Goal: Task Accomplishment & Management: Contribute content

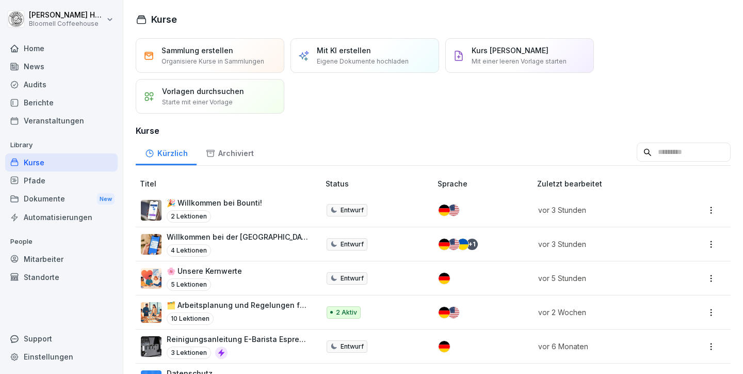
click at [227, 196] on td "🎉 Willkommen bei Bounti! 2 Lektionen" at bounding box center [229, 210] width 186 height 34
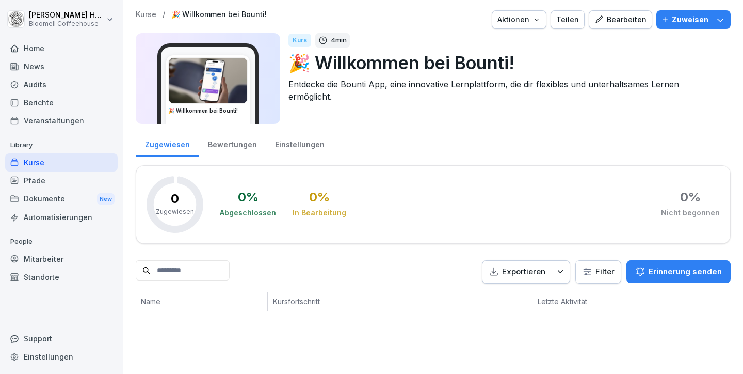
click at [40, 173] on div "Pfade" at bounding box center [61, 180] width 113 height 18
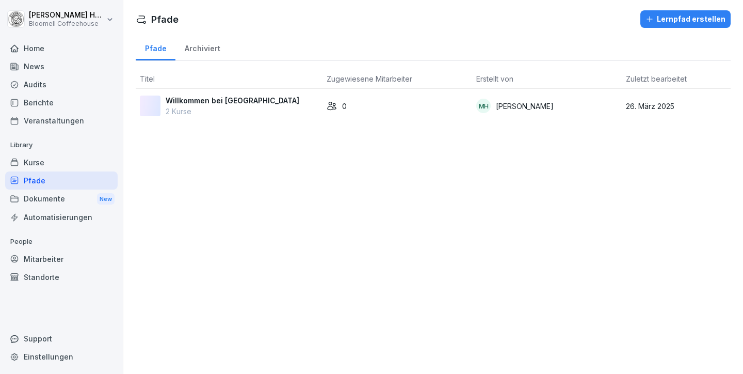
click at [40, 164] on div "Kurse" at bounding box center [61, 162] width 113 height 18
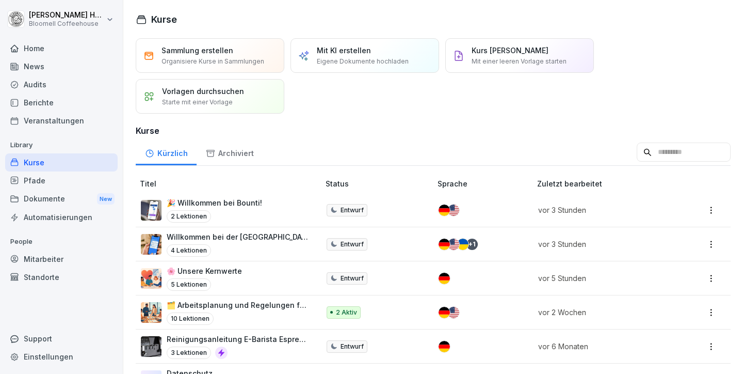
click at [41, 176] on div "Pfade" at bounding box center [61, 180] width 113 height 18
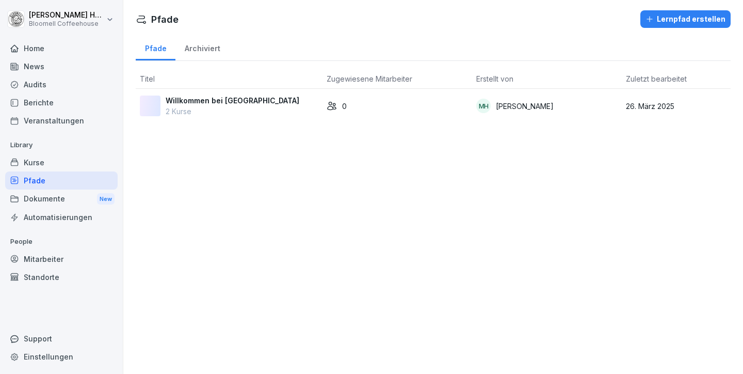
click at [42, 160] on div "Kurse" at bounding box center [61, 162] width 113 height 18
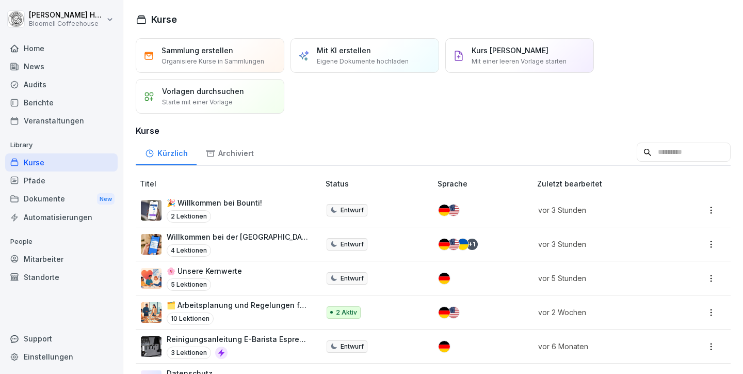
click at [237, 209] on div "🎉 Willkommen bei Bounti! 2 Lektionen" at bounding box center [215, 209] width 96 height 25
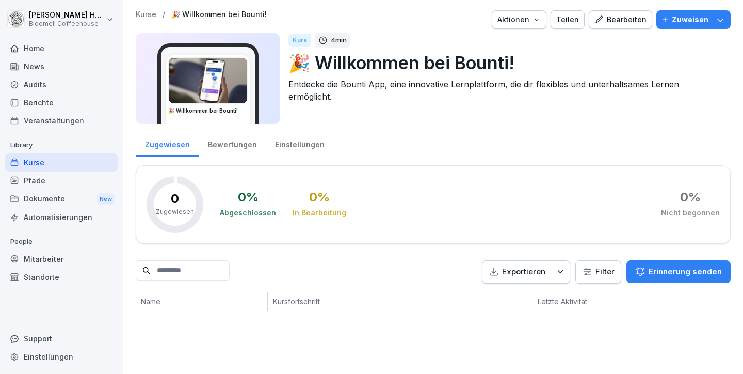
click at [620, 15] on div "Bearbeiten" at bounding box center [621, 19] width 52 height 11
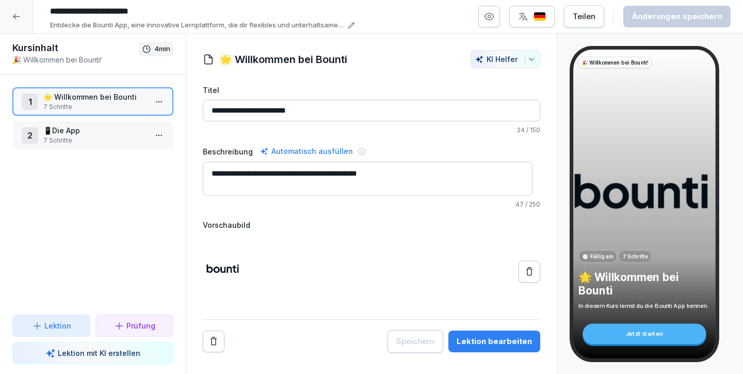
click at [494, 334] on button "Lektion bearbeiten" at bounding box center [495, 341] width 92 height 22
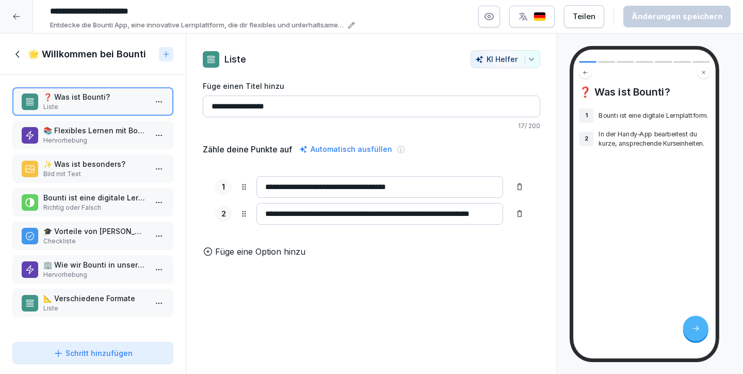
click at [17, 51] on icon at bounding box center [17, 54] width 11 height 11
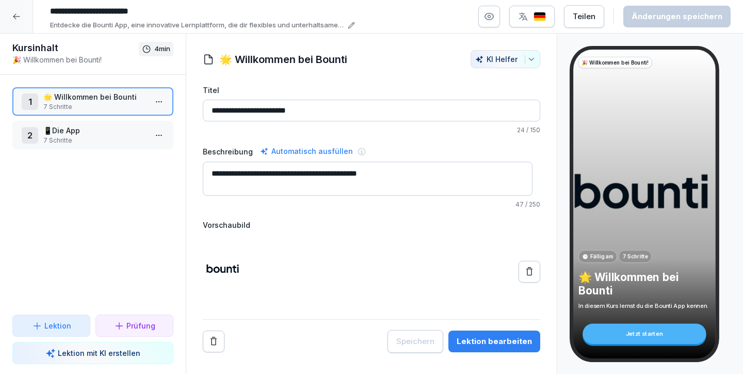
click at [21, 15] on div at bounding box center [16, 16] width 33 height 33
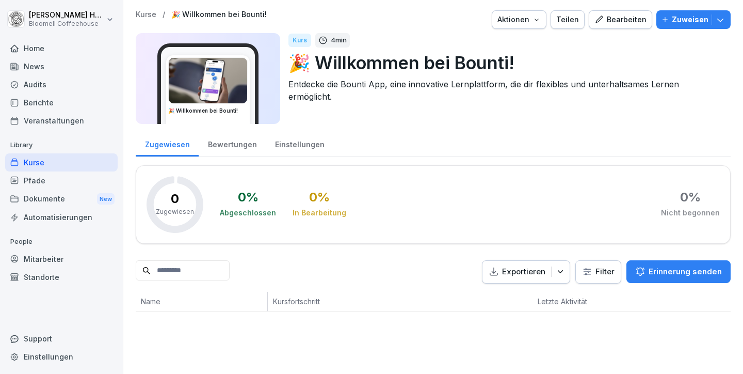
click at [535, 18] on icon "button" at bounding box center [537, 19] width 8 height 8
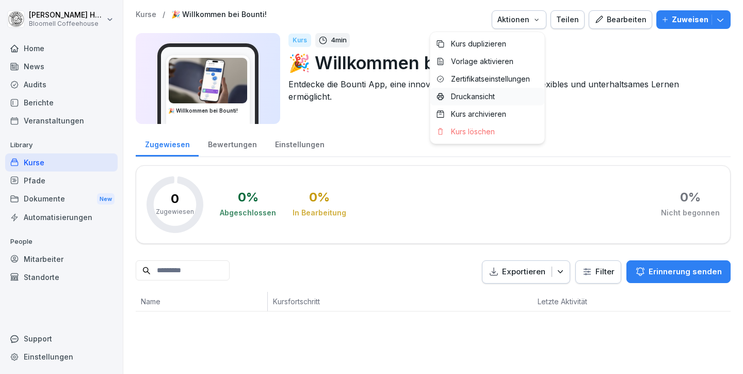
click at [488, 96] on p "Druckansicht" at bounding box center [473, 96] width 44 height 9
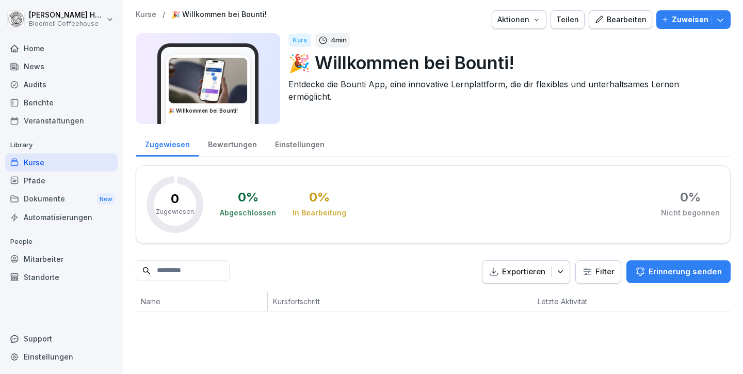
click at [605, 19] on div "Bearbeiten" at bounding box center [621, 19] width 52 height 11
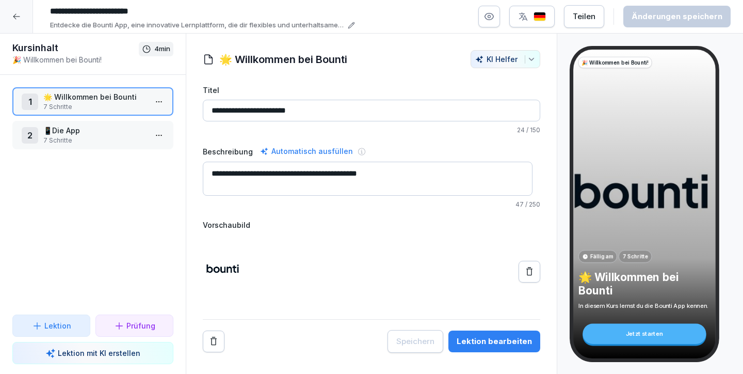
click at [72, 135] on p "📱Die App" at bounding box center [94, 130] width 103 height 11
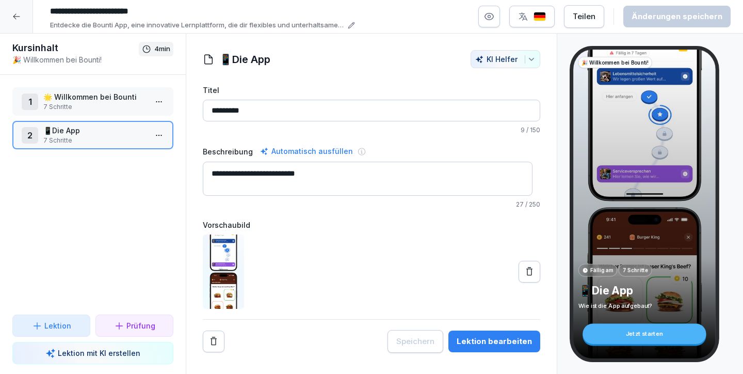
click at [61, 104] on p "7 Schritte" at bounding box center [94, 106] width 103 height 9
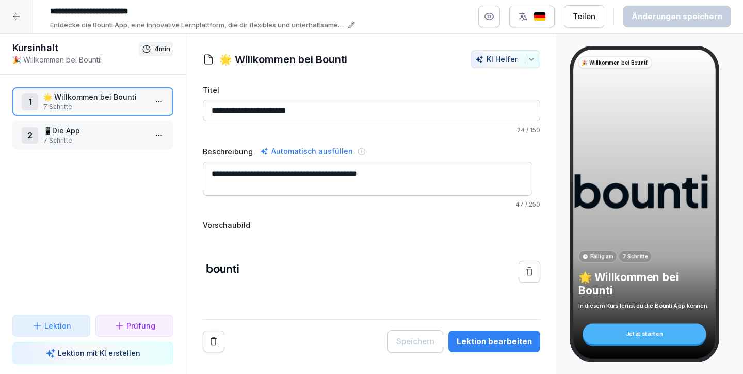
click at [17, 13] on icon at bounding box center [16, 16] width 8 height 8
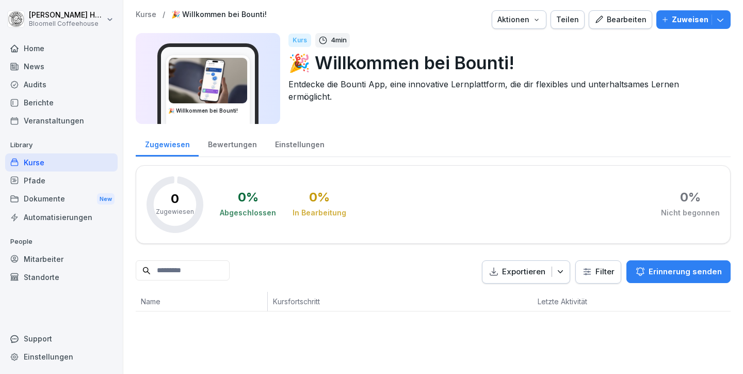
click at [40, 160] on div "Kurse" at bounding box center [61, 162] width 113 height 18
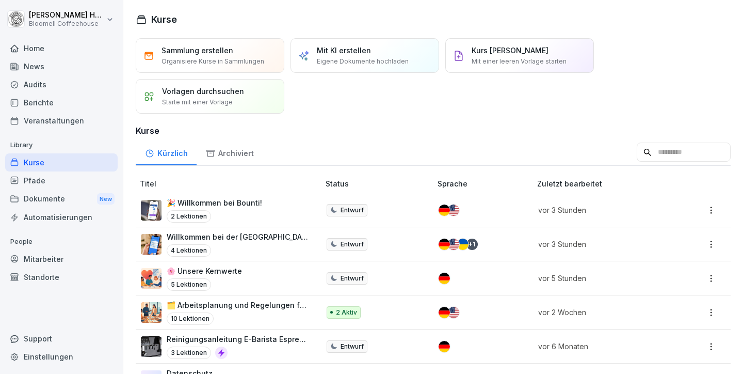
click at [344, 50] on p "Mit KI erstellen" at bounding box center [344, 50] width 54 height 11
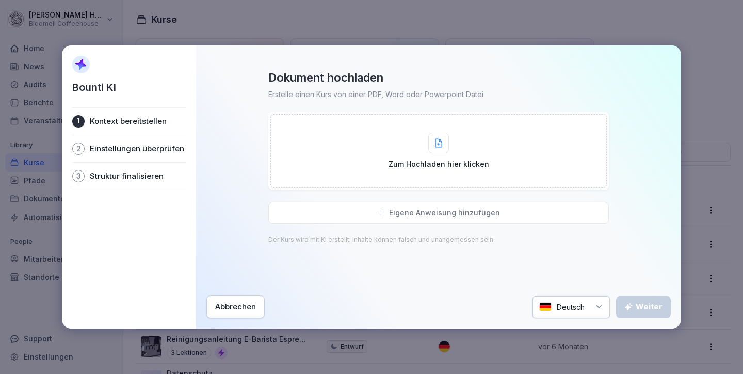
click at [431, 145] on div at bounding box center [439, 143] width 21 height 21
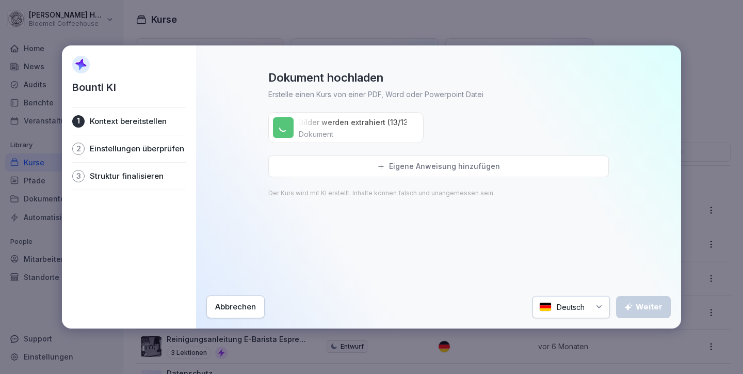
click at [229, 307] on div "Abbrechen" at bounding box center [235, 306] width 41 height 11
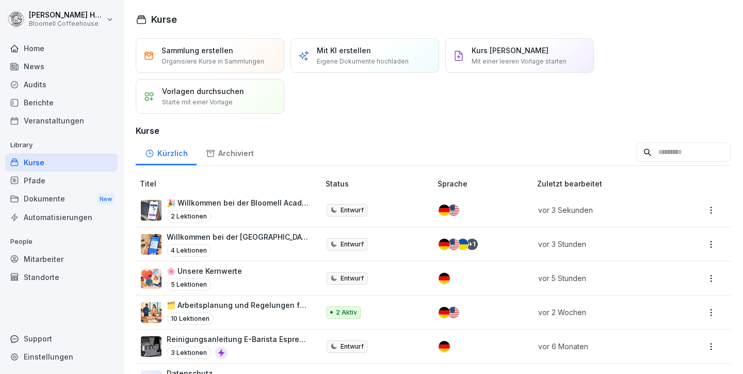
click at [360, 47] on p "Mit KI erstellen" at bounding box center [344, 50] width 54 height 11
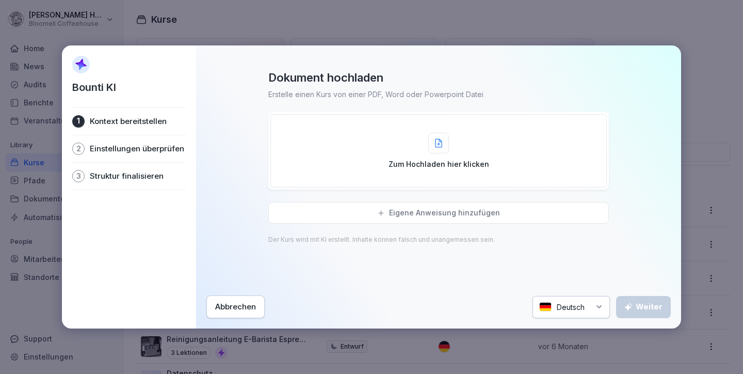
click at [448, 139] on div at bounding box center [439, 143] width 21 height 21
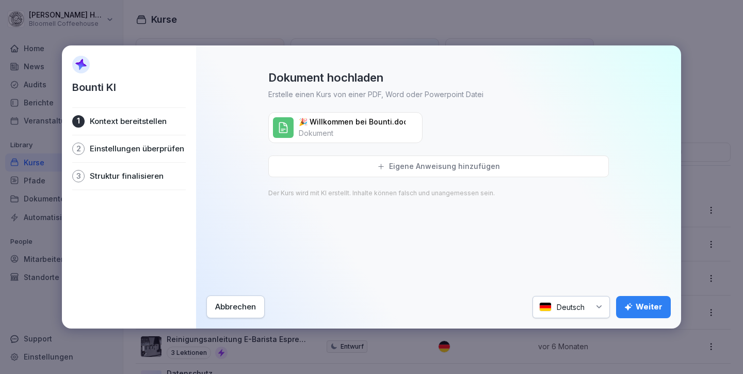
click at [645, 308] on div "Weiter" at bounding box center [644, 306] width 38 height 11
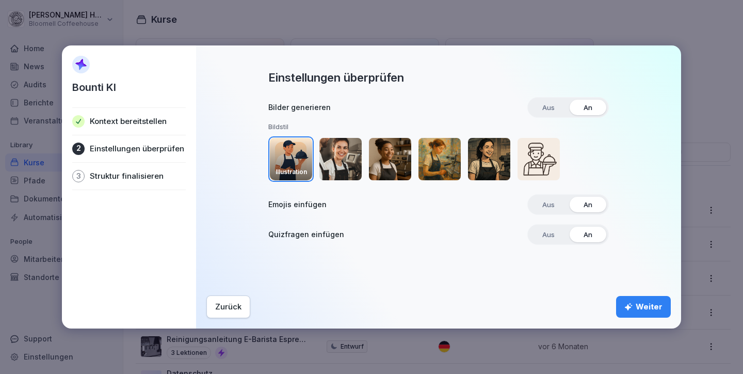
click at [649, 307] on div "Weiter" at bounding box center [644, 306] width 38 height 11
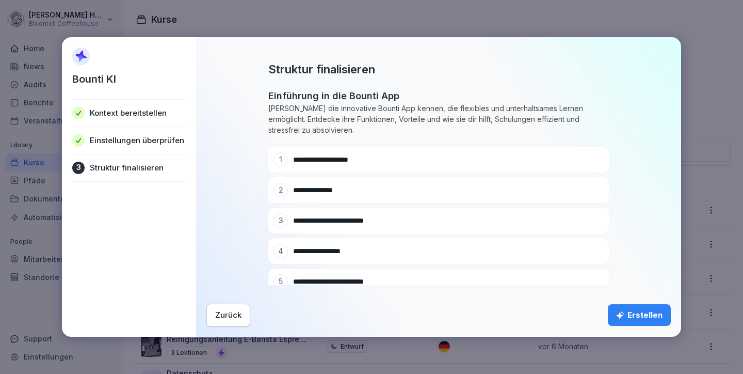
scroll to position [341, 0]
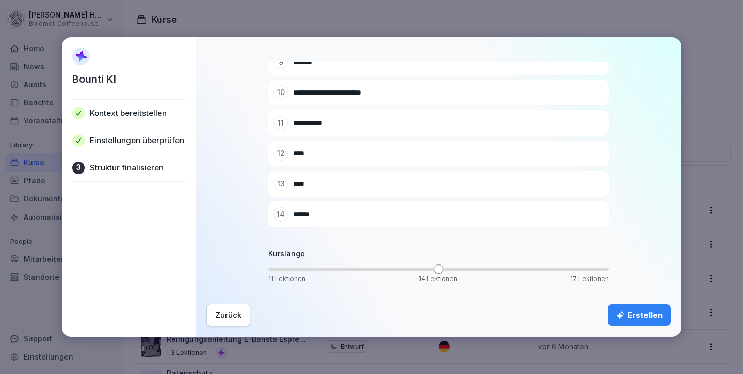
click at [655, 314] on div "Erstellen" at bounding box center [639, 314] width 46 height 11
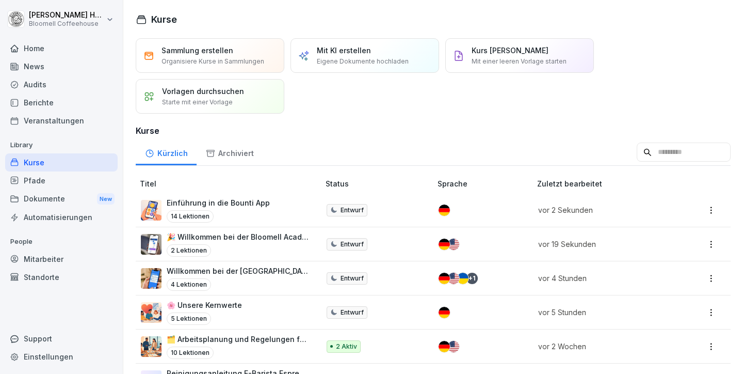
click at [239, 204] on p "Einführung in die Bounti App" at bounding box center [218, 202] width 103 height 11
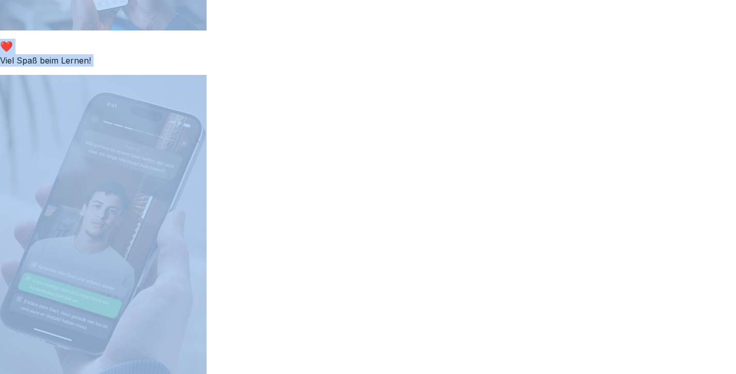
scroll to position [3119, 0]
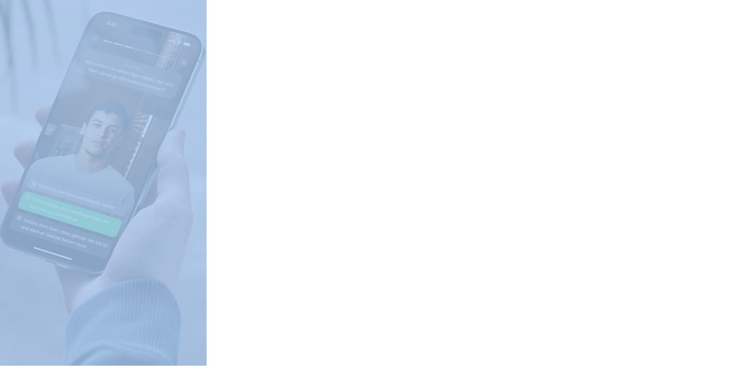
drag, startPoint x: 4, startPoint y: 19, endPoint x: 246, endPoint y: 360, distance: 418.6
click at [361, 171] on div "❤️ Viel Spaß beim Lernen!" at bounding box center [368, 162] width 736 height 408
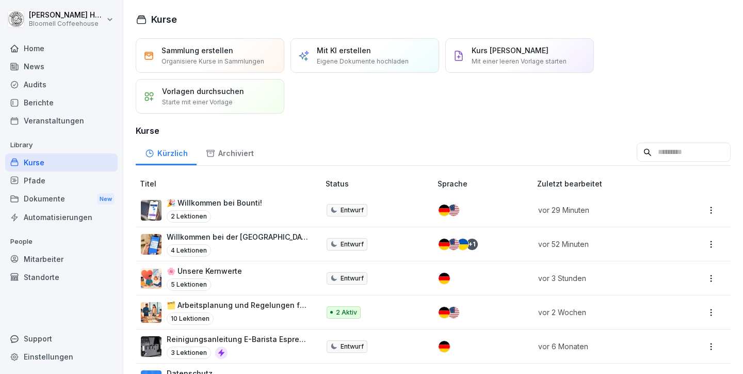
scroll to position [12, 0]
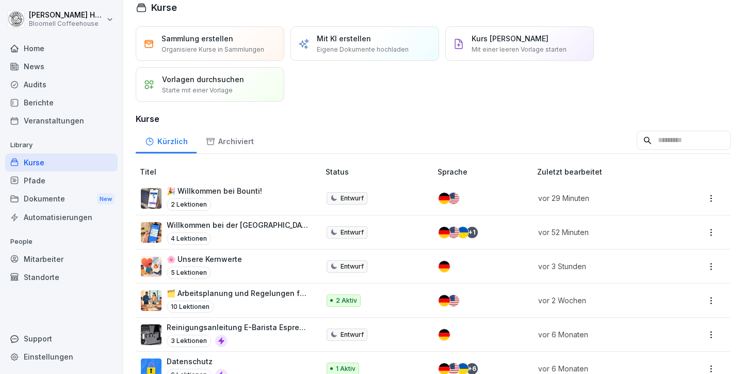
click at [199, 192] on p "🎉 Willkommen bei Bounti!" at bounding box center [215, 190] width 96 height 11
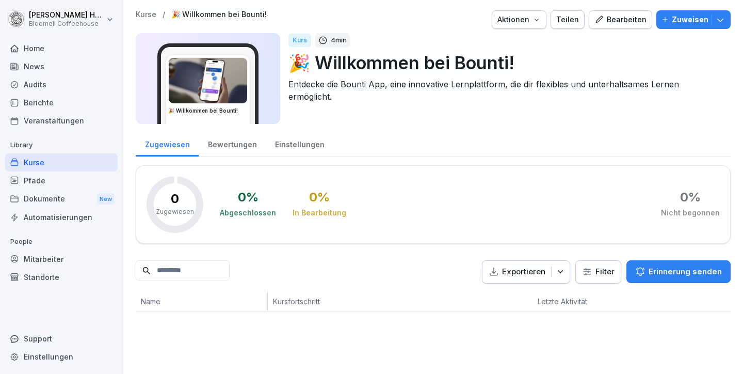
click at [623, 18] on div "Bearbeiten" at bounding box center [621, 19] width 52 height 11
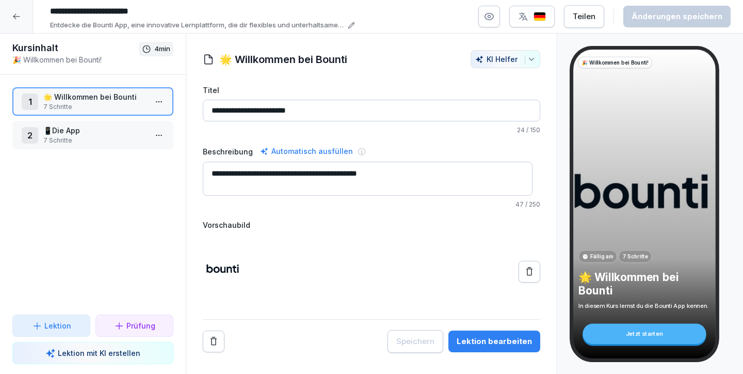
click at [327, 58] on h1 "🌟 Willkommen bei Bounti" at bounding box center [283, 59] width 128 height 15
click at [487, 336] on div "Lektion bearbeiten" at bounding box center [494, 341] width 75 height 11
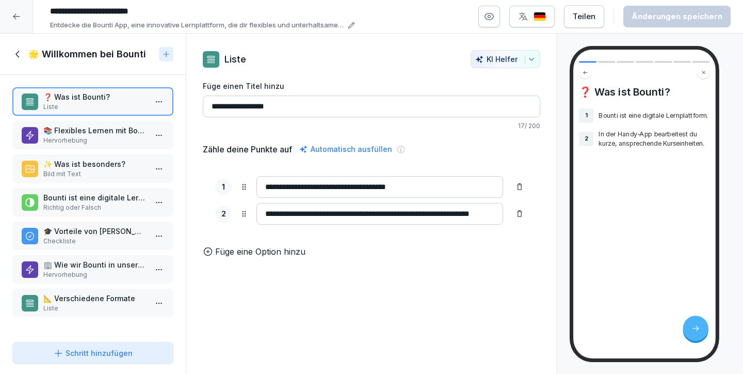
click at [291, 106] on input "**********" at bounding box center [372, 107] width 338 height 22
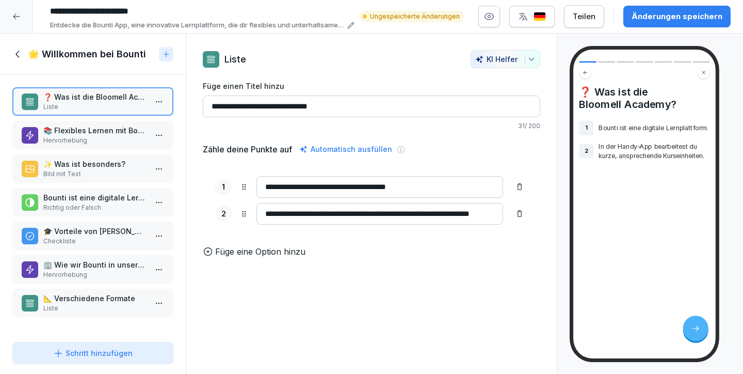
type input "**********"
click at [341, 78] on div "**********" at bounding box center [372, 154] width 338 height 208
click at [109, 58] on h1 "🌟 Willkommen bei Bounti" at bounding box center [87, 54] width 118 height 12
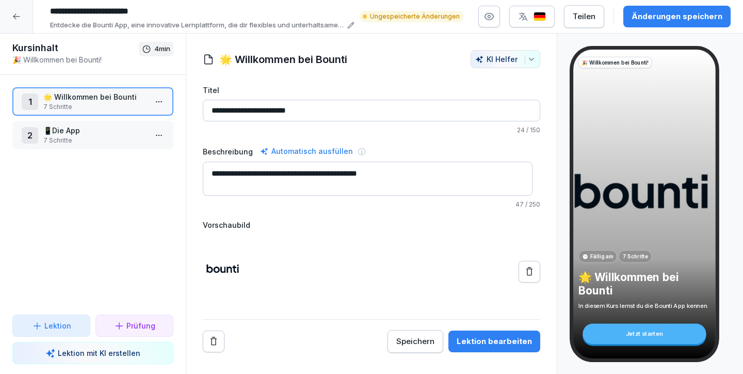
click at [157, 12] on input "**********" at bounding box center [199, 12] width 309 height 18
click at [277, 7] on input "**********" at bounding box center [199, 12] width 309 height 18
type input "**********"
click at [151, 123] on div at bounding box center [159, 135] width 17 height 28
click at [100, 95] on p "🌟 Willkommen bei Bounti" at bounding box center [94, 96] width 103 height 11
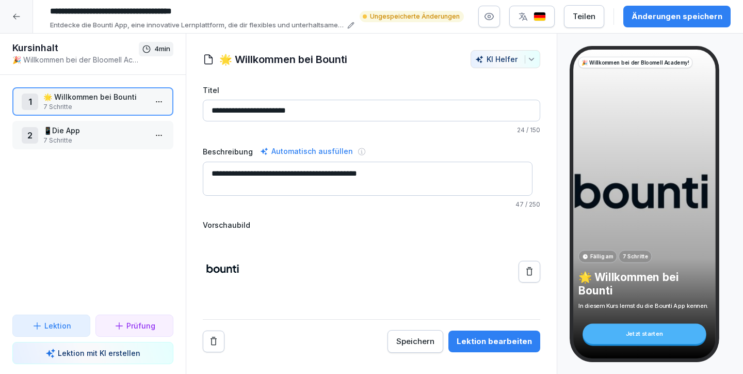
click at [425, 285] on div at bounding box center [372, 271] width 338 height 74
click at [645, 13] on div "Änderungen speichern" at bounding box center [677, 16] width 91 height 11
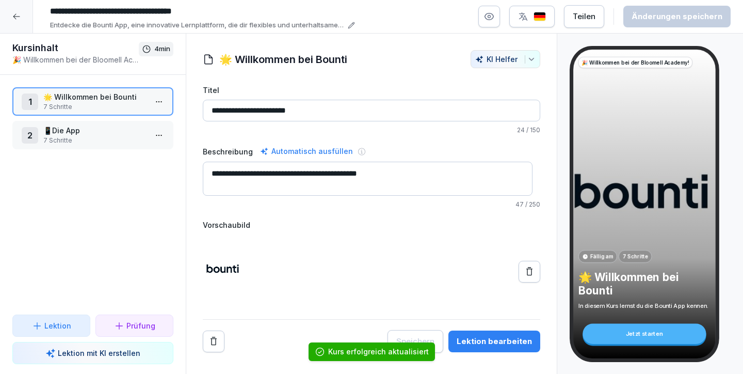
click at [304, 59] on h1 "🌟 Willkommen bei Bounti" at bounding box center [283, 59] width 128 height 15
click at [341, 58] on h1 "🌟 Willkommen bei Bounti" at bounding box center [283, 59] width 128 height 15
click at [313, 115] on input "**********" at bounding box center [372, 111] width 338 height 22
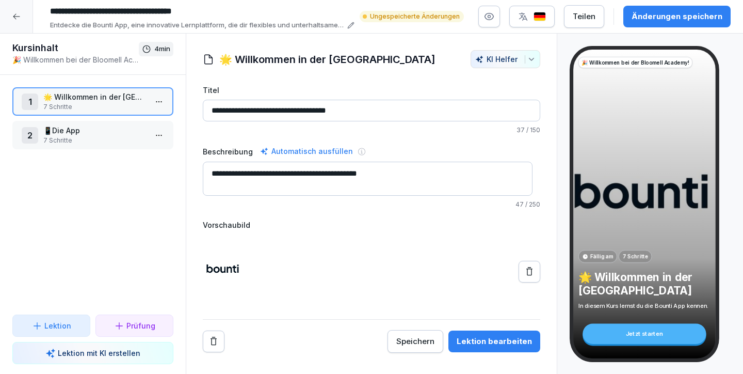
type input "**********"
click at [399, 183] on textarea "**********" at bounding box center [368, 179] width 330 height 34
click at [283, 183] on textarea "**********" at bounding box center [368, 179] width 330 height 34
click at [307, 183] on textarea "**********" at bounding box center [368, 179] width 330 height 34
drag, startPoint x: 355, startPoint y: 171, endPoint x: 316, endPoint y: 176, distance: 38.5
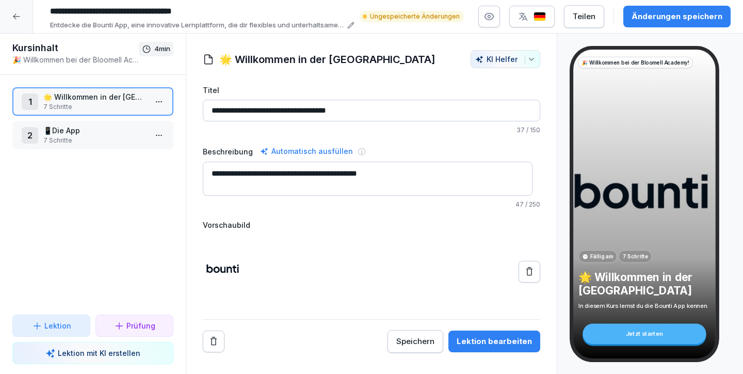
click at [316, 176] on textarea "**********" at bounding box center [368, 179] width 330 height 34
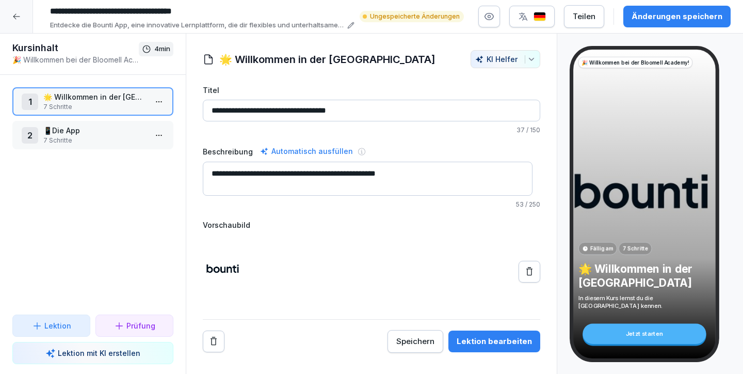
type textarea "**********"
click at [357, 249] on div at bounding box center [372, 271] width 338 height 74
drag, startPoint x: 218, startPoint y: 109, endPoint x: 210, endPoint y: 110, distance: 8.9
click at [210, 110] on input "**********" at bounding box center [372, 111] width 338 height 22
paste input "**********"
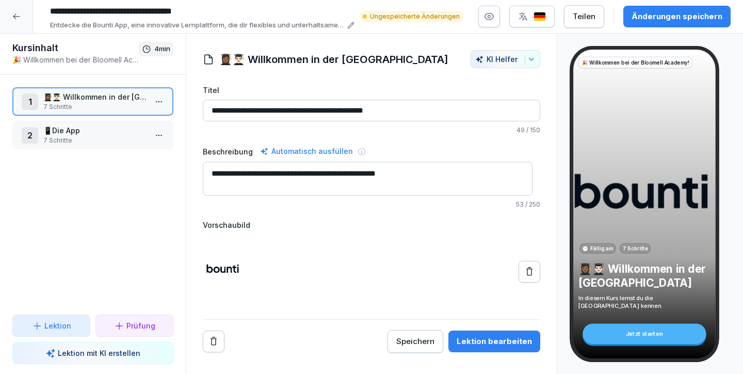
type input "**********"
click at [410, 338] on div "Speichern" at bounding box center [416, 341] width 38 height 11
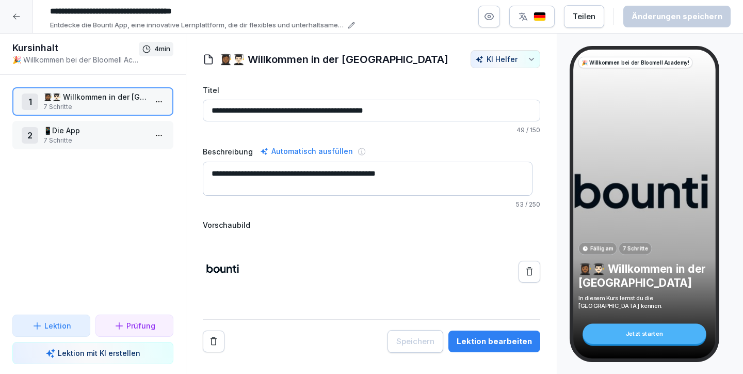
click at [485, 342] on div "Lektion bearbeiten" at bounding box center [494, 341] width 75 height 11
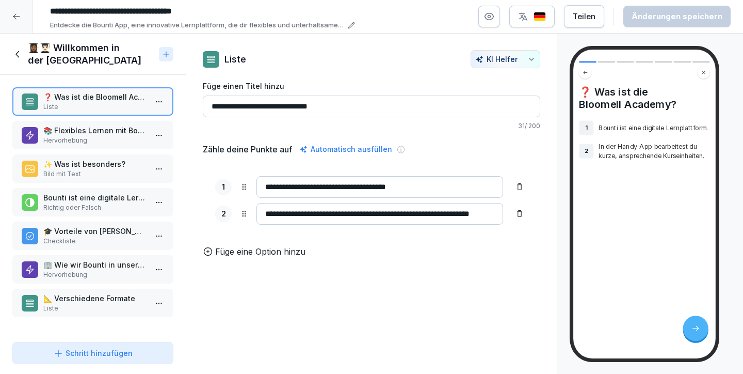
click at [289, 184] on input "**********" at bounding box center [380, 187] width 247 height 22
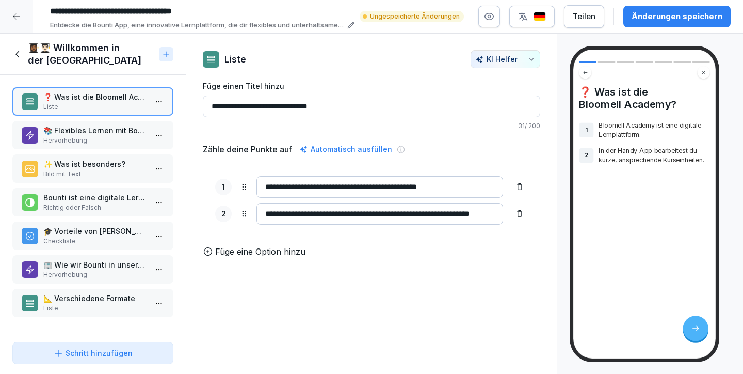
drag, startPoint x: 446, startPoint y: 188, endPoint x: 457, endPoint y: 187, distance: 11.4
click at [445, 187] on input "**********" at bounding box center [380, 187] width 247 height 22
click at [442, 186] on input "**********" at bounding box center [380, 187] width 247 height 22
type input "**********"
click at [369, 213] on input "**********" at bounding box center [380, 214] width 247 height 22
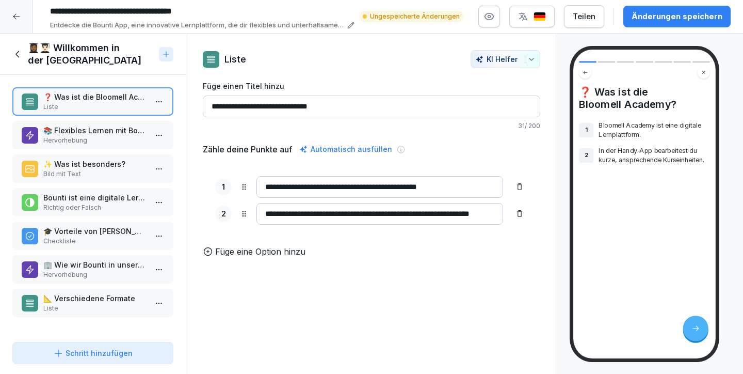
click at [298, 258] on p "Füge eine Option hinzu" at bounding box center [260, 251] width 90 height 12
type input "*"
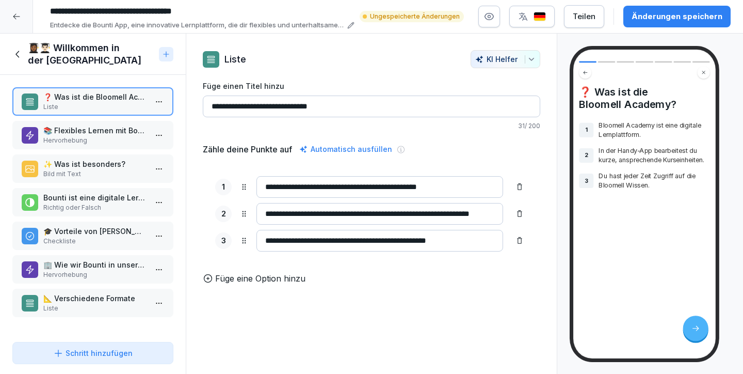
type input "**********"
click at [245, 284] on p "Füge eine Option hinzu" at bounding box center [260, 278] width 90 height 12
type input "*"
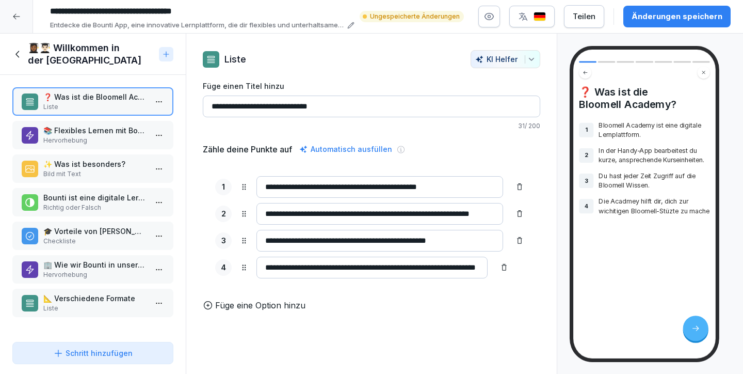
scroll to position [0, 38]
click at [623, 219] on p "Die Acadmey hilft dir, dich zur wichitigen Bloomell-Stüzte zu machen" at bounding box center [654, 211] width 111 height 28
drag, startPoint x: 629, startPoint y: 219, endPoint x: 599, endPoint y: 202, distance: 34.9
click at [599, 202] on p "Die Acadmey hilft dir, dich zur wichitigen Bloomell-Stüzte zu machen" at bounding box center [654, 211] width 111 height 28
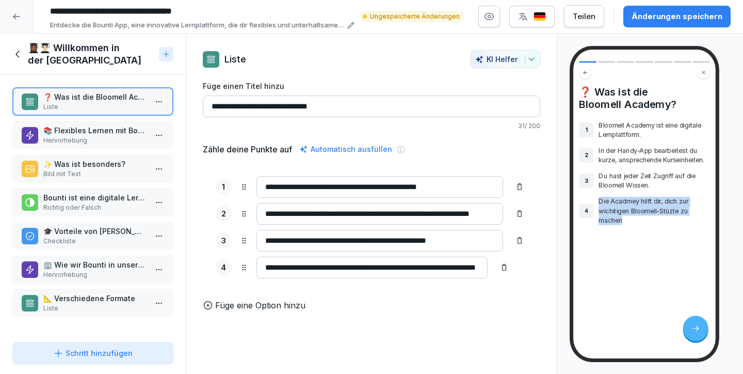
copy p "Die Acadmey hilft dir, dich zur wichitigen Bloomell-Stüzte zu machen"
click at [463, 267] on input "**********" at bounding box center [372, 268] width 231 height 22
drag, startPoint x: 267, startPoint y: 267, endPoint x: 518, endPoint y: 270, distance: 251.5
click at [518, 270] on div "**********" at bounding box center [372, 227] width 338 height 127
paste input
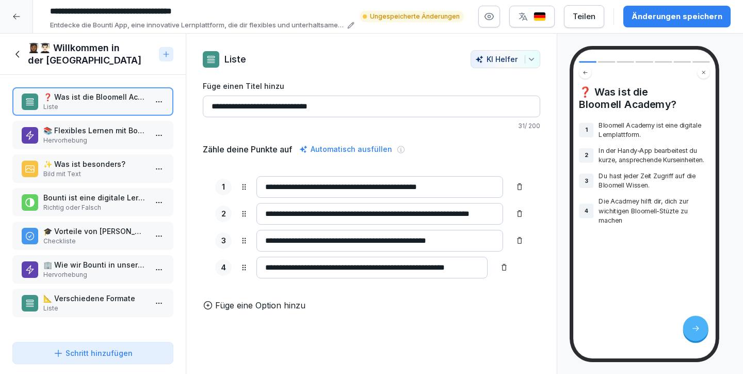
scroll to position [0, 13]
click at [472, 268] on input "**********" at bounding box center [372, 268] width 231 height 22
type input "**********"
click at [424, 224] on input "**********" at bounding box center [380, 214] width 247 height 22
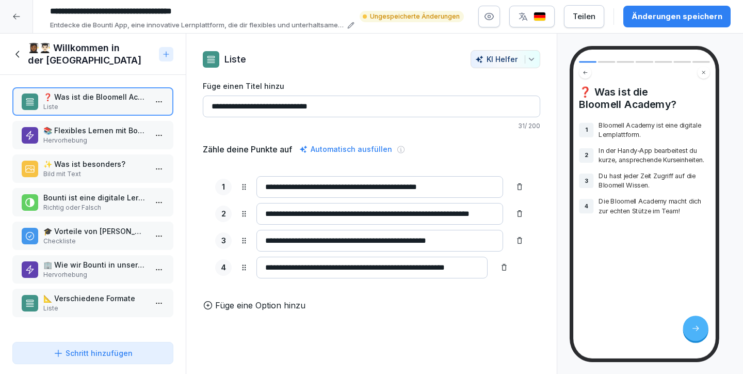
click at [662, 14] on div "Änderungen speichern" at bounding box center [677, 16] width 91 height 11
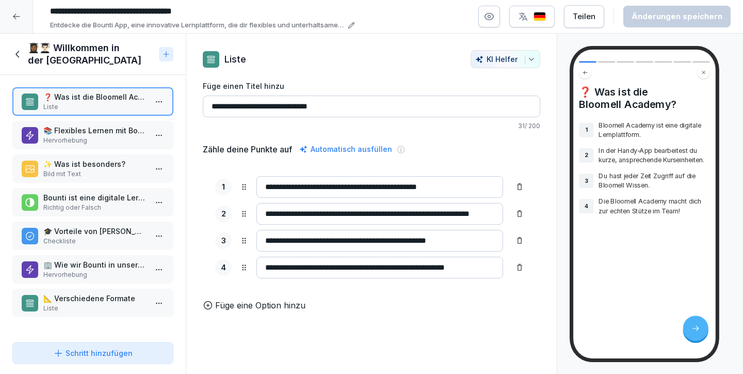
click at [107, 134] on p "📚 Flexibles Lernen mit Bounti" at bounding box center [94, 130] width 103 height 11
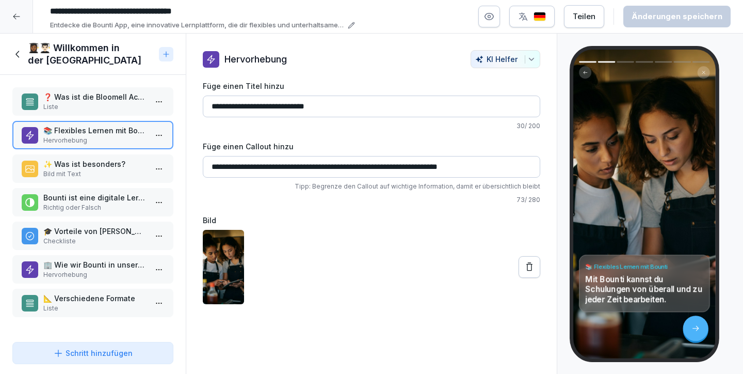
click at [333, 105] on input "**********" at bounding box center [372, 107] width 338 height 22
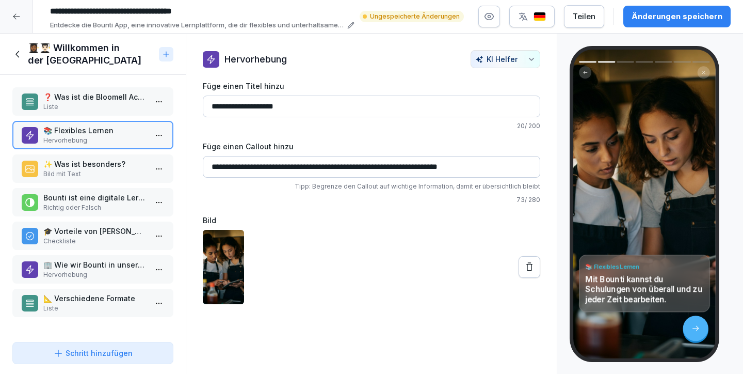
type input "**********"
click at [248, 167] on input "**********" at bounding box center [372, 167] width 338 height 22
click at [262, 165] on input "**********" at bounding box center [372, 167] width 338 height 22
click at [371, 235] on div at bounding box center [372, 267] width 338 height 74
drag, startPoint x: 440, startPoint y: 166, endPoint x: 403, endPoint y: 167, distance: 37.7
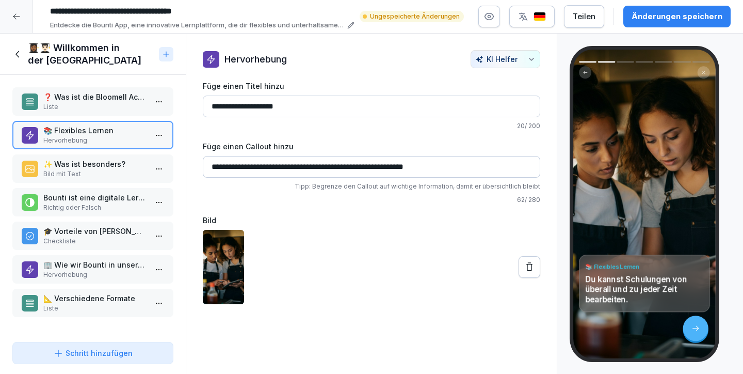
click at [403, 167] on input "**********" at bounding box center [372, 167] width 338 height 22
type input "**********"
click at [414, 230] on div "Bild" at bounding box center [372, 259] width 338 height 89
click at [91, 167] on p "✨ Was ist besonders?" at bounding box center [94, 164] width 103 height 11
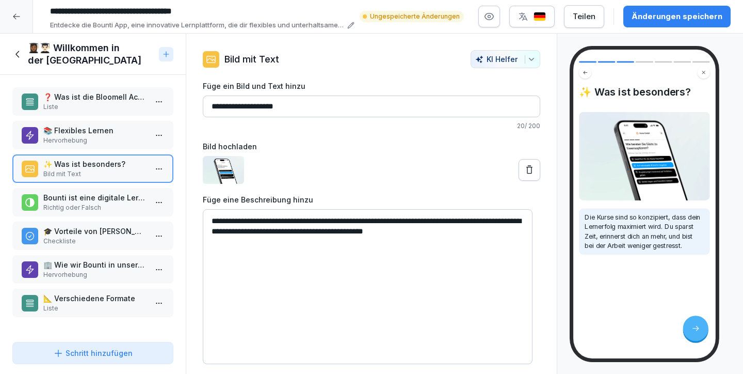
click at [103, 192] on p "Bounti ist eine digitale Lernplattform." at bounding box center [94, 197] width 103 height 11
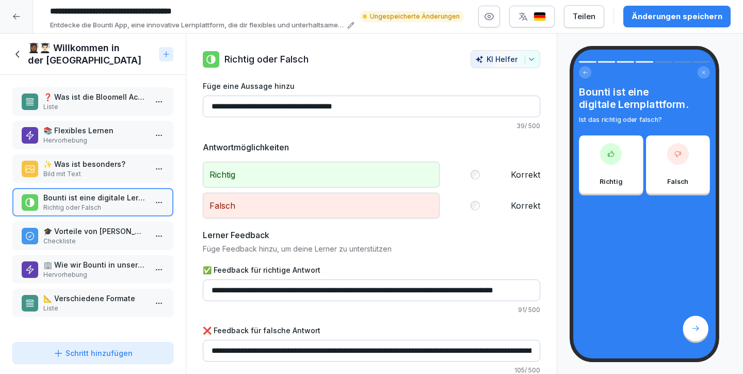
click at [105, 217] on div "❓ Was ist die Bloomell Academy? Liste 📚 Flexibles Lernen Hervorhebung ✨ Was ist…" at bounding box center [93, 206] width 186 height 263
click at [99, 232] on p "🎓 Vorteile von Bountis Kursen" at bounding box center [94, 231] width 103 height 11
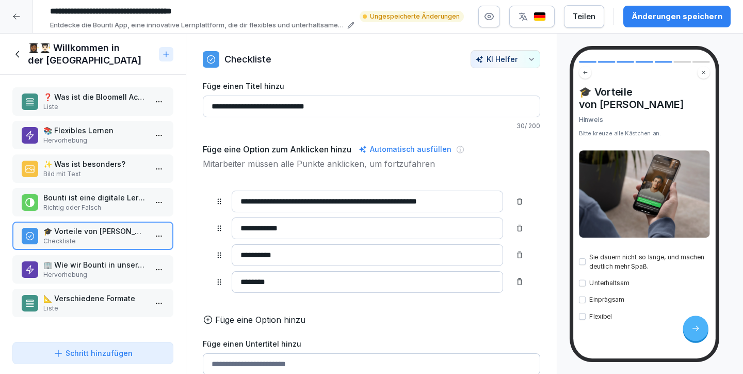
click at [117, 195] on p "Bounti ist eine digitale Lernplattform." at bounding box center [94, 197] width 103 height 11
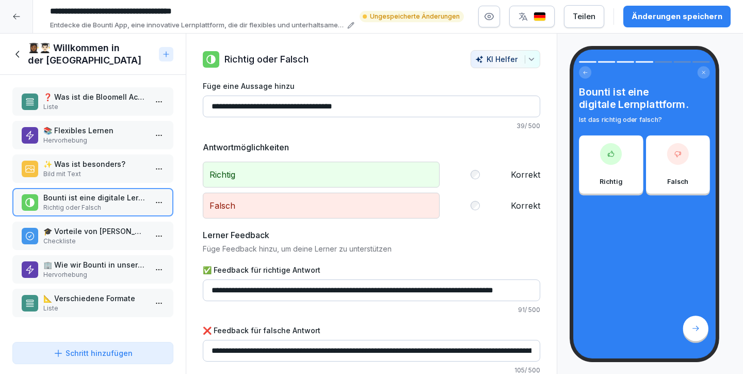
drag, startPoint x: 237, startPoint y: 104, endPoint x: 200, endPoint y: 108, distance: 37.5
click at [200, 108] on div "**********" at bounding box center [371, 212] width 371 height 325
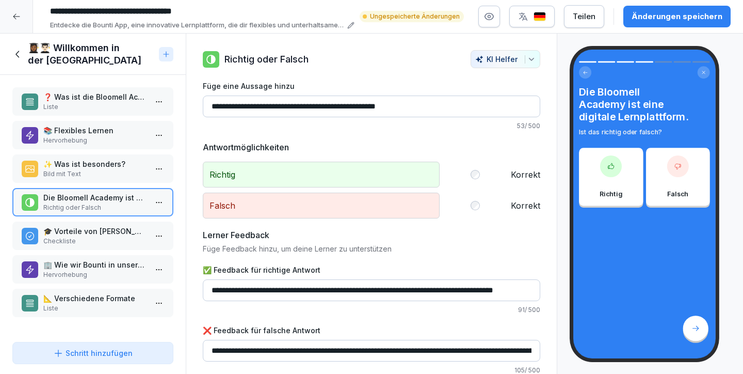
type input "**********"
click at [93, 171] on p "Bild mit Text" at bounding box center [94, 173] width 103 height 9
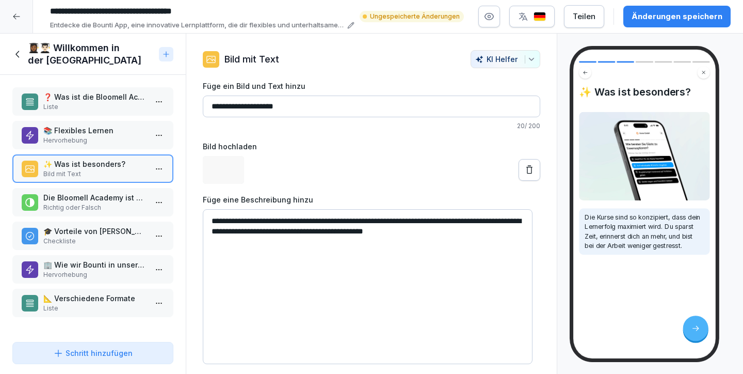
click at [96, 197] on p "Die Bloomell Academy ist eine digitale Lernplattform." at bounding box center [94, 197] width 103 height 11
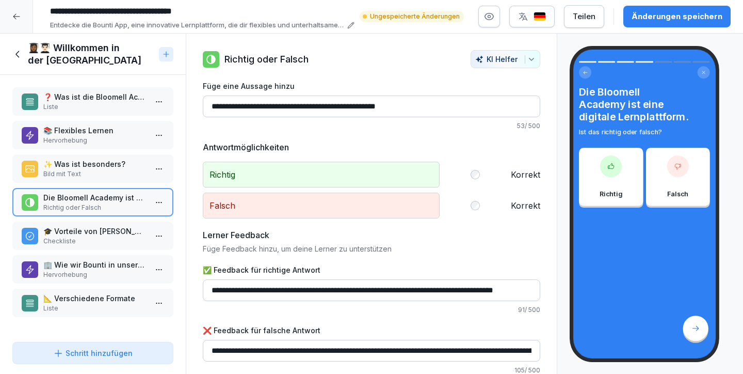
click at [109, 224] on div "🎓 Vorteile von Bountis Kursen Checkliste" at bounding box center [92, 235] width 161 height 28
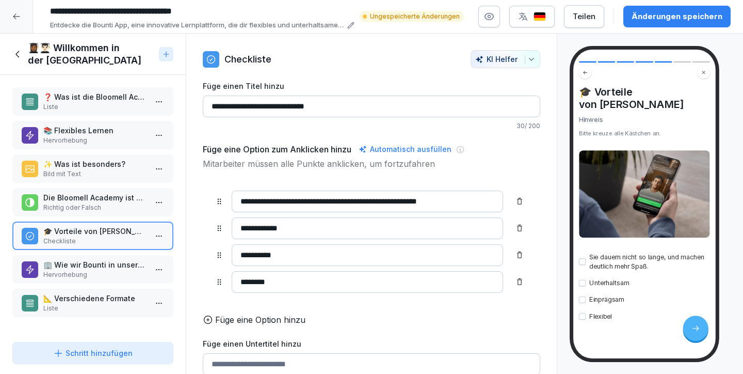
drag, startPoint x: 294, startPoint y: 106, endPoint x: 252, endPoint y: 108, distance: 41.9
click at [252, 107] on input "**********" at bounding box center [372, 107] width 338 height 22
type input "**********"
click at [92, 264] on p "🏢 Wie wir Bounti in unserem Unternehmen nutzen" at bounding box center [94, 264] width 103 height 11
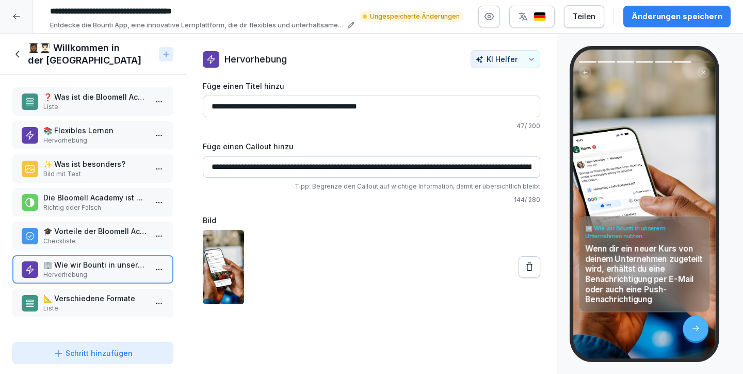
click at [92, 231] on p "🎓 Vorteile der Bloomell Academy Kursen" at bounding box center [94, 231] width 103 height 11
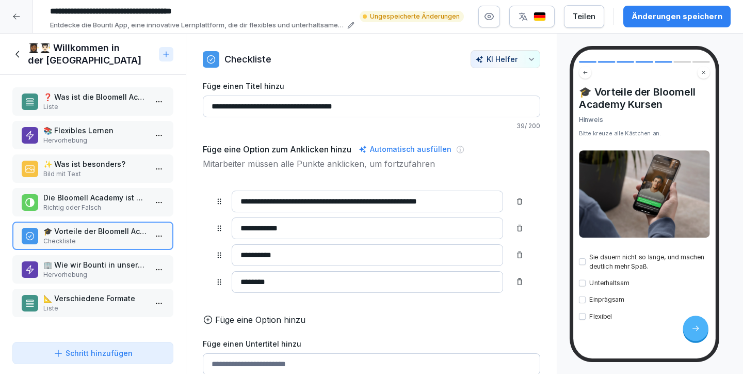
click at [102, 205] on p "Richtig oder Falsch" at bounding box center [94, 207] width 103 height 9
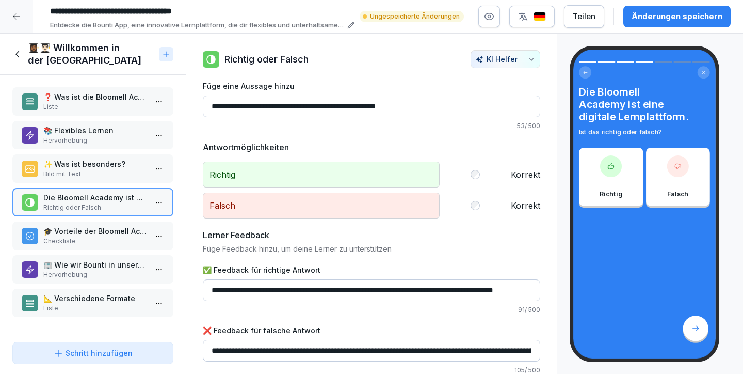
click at [102, 227] on p "🎓 Vorteile der Bloomell Academy Kursen" at bounding box center [94, 231] width 103 height 11
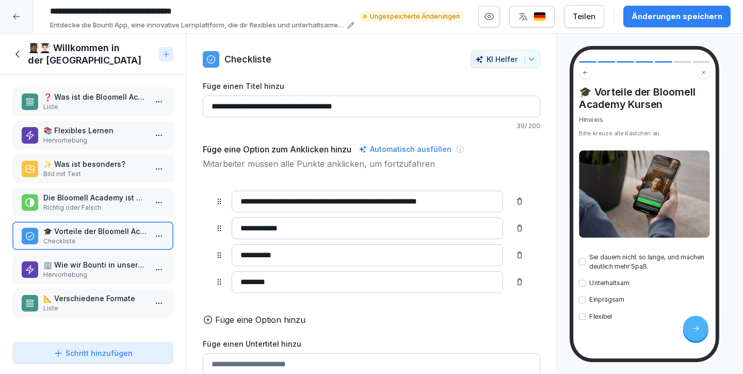
click at [112, 261] on p "🏢 Wie wir Bounti in unserem Unternehmen nutzen" at bounding box center [94, 264] width 103 height 11
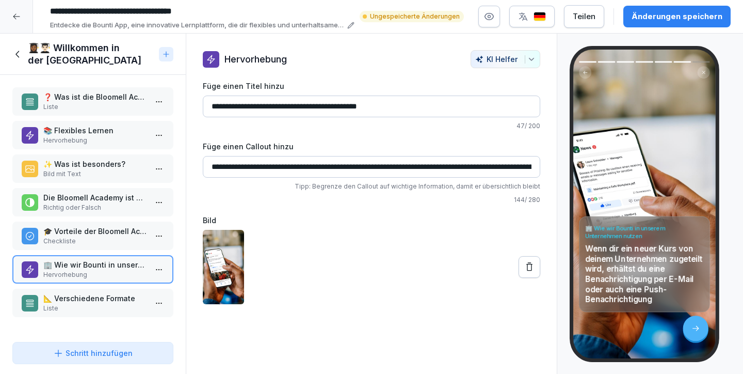
drag, startPoint x: 238, startPoint y: 106, endPoint x: 292, endPoint y: 119, distance: 55.2
click at [282, 105] on input "**********" at bounding box center [372, 107] width 338 height 22
type input "**********"
click at [318, 160] on input "**********" at bounding box center [372, 167] width 338 height 22
drag, startPoint x: 301, startPoint y: 165, endPoint x: 400, endPoint y: 165, distance: 99.1
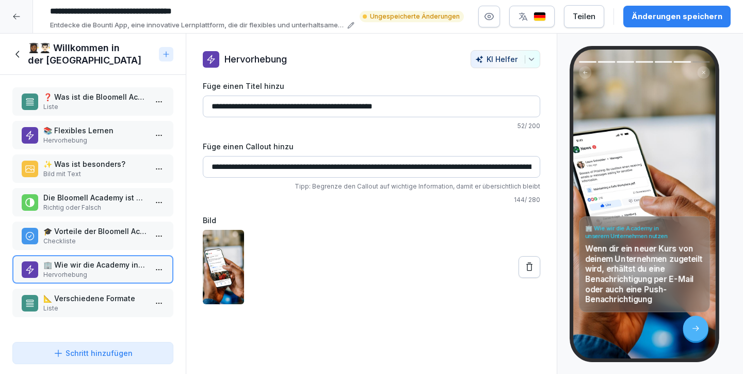
click at [400, 165] on input "**********" at bounding box center [372, 167] width 338 height 22
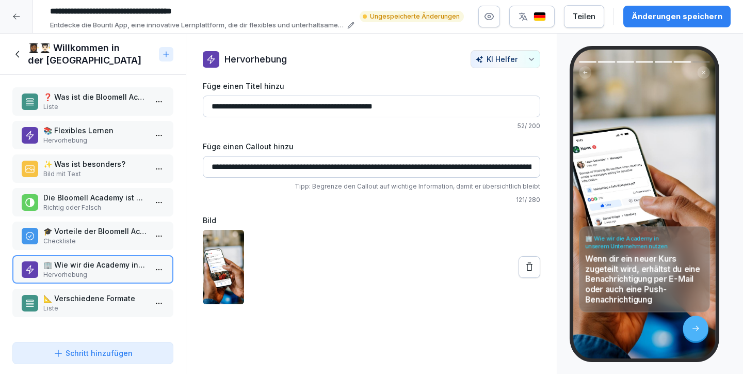
type input "**********"
click at [660, 15] on div "Änderungen speichern" at bounding box center [677, 16] width 91 height 11
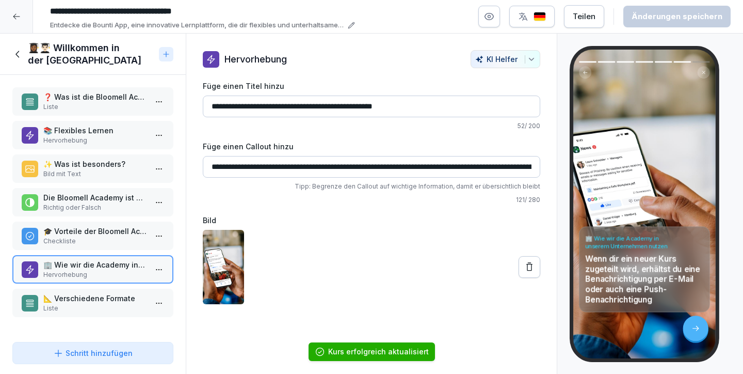
click at [95, 298] on p "📐 Verschiedene Formate" at bounding box center [94, 298] width 103 height 11
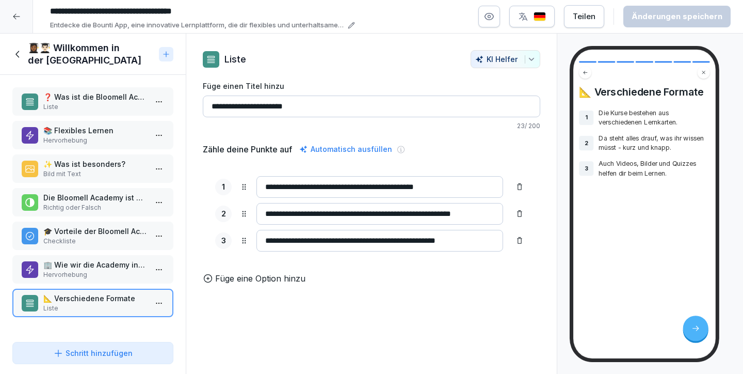
click at [95, 258] on div "🏢 Wie wir die Academy in unserem Unternehmen nutzen Hervorhebung" at bounding box center [92, 269] width 161 height 28
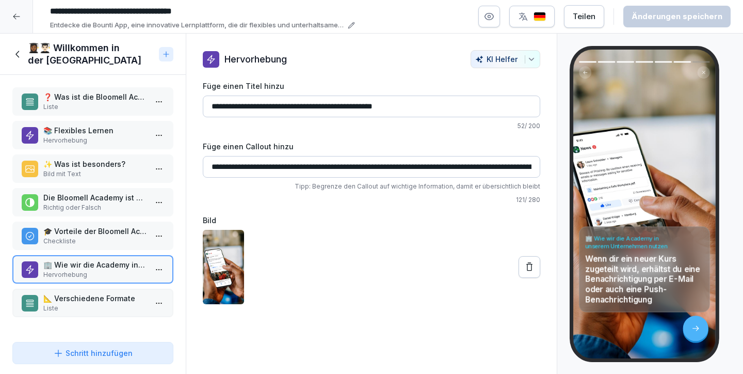
click at [98, 242] on p "Checkliste" at bounding box center [94, 240] width 103 height 9
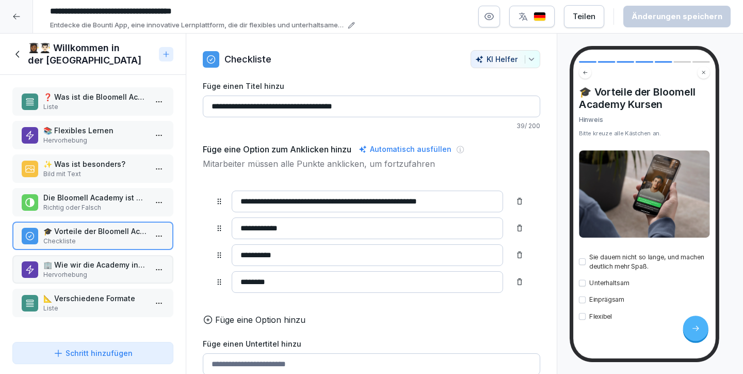
click at [101, 195] on p "Die Bloomell Academy ist eine digitale Lernplattform." at bounding box center [94, 197] width 103 height 11
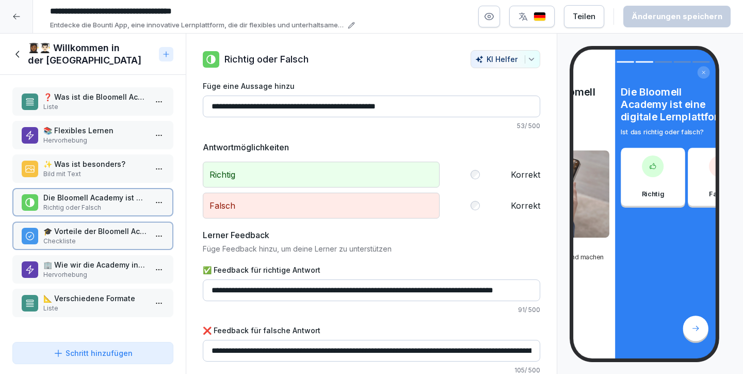
click at [98, 162] on p "✨ Was ist besonders?" at bounding box center [94, 164] width 103 height 11
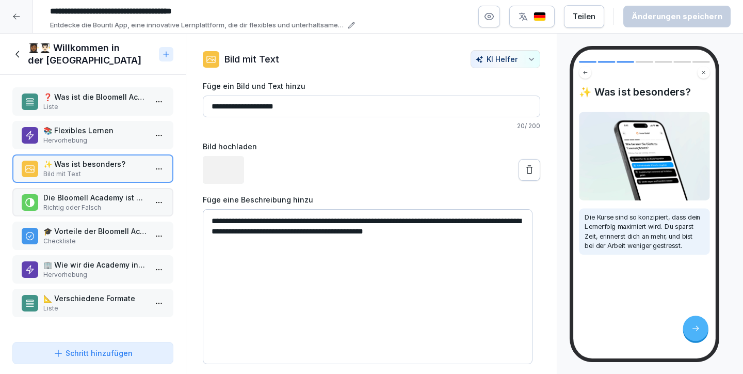
click at [102, 126] on p "📚 Flexibles Lernen" at bounding box center [94, 130] width 103 height 11
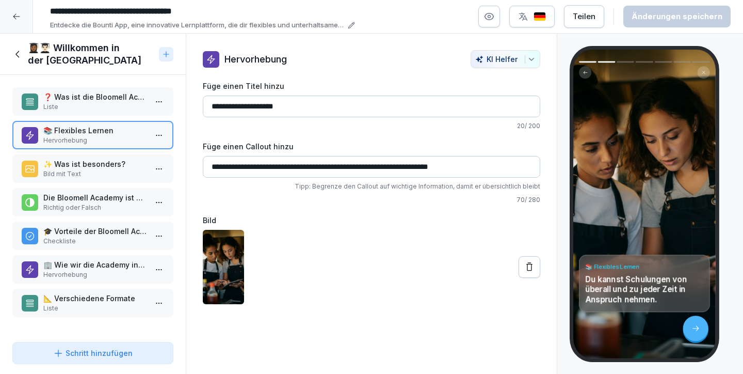
click at [15, 50] on icon at bounding box center [17, 54] width 11 height 11
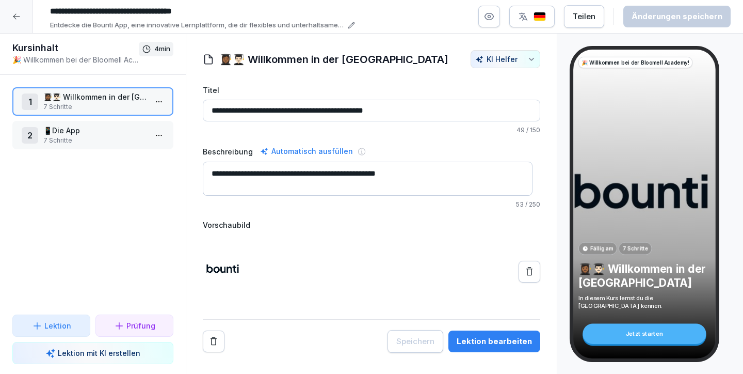
click at [19, 15] on icon at bounding box center [16, 16] width 8 height 8
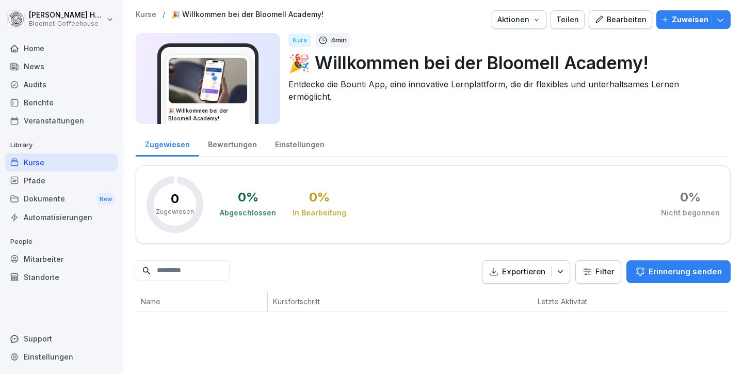
click at [312, 62] on p "🎉 Willkommen bei der Bloomell Academy!" at bounding box center [506, 63] width 434 height 26
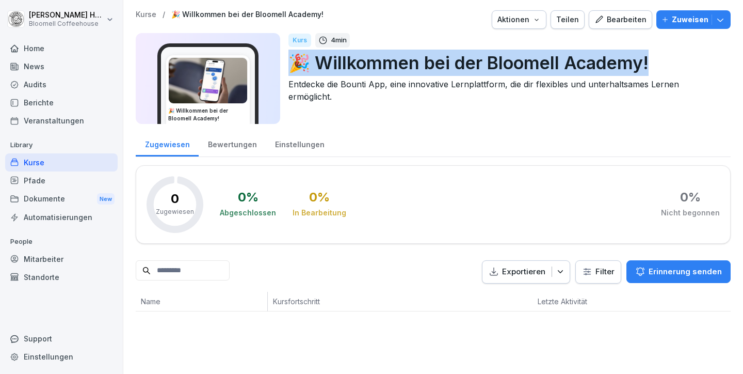
drag, startPoint x: 292, startPoint y: 62, endPoint x: 662, endPoint y: 67, distance: 370.2
click at [662, 67] on p "🎉 Willkommen bei der Bloomell Academy!" at bounding box center [506, 63] width 434 height 26
copy p "🎉 Willkommen bei der Bloomell Academy!"
click at [49, 161] on div "Kurse" at bounding box center [61, 162] width 113 height 18
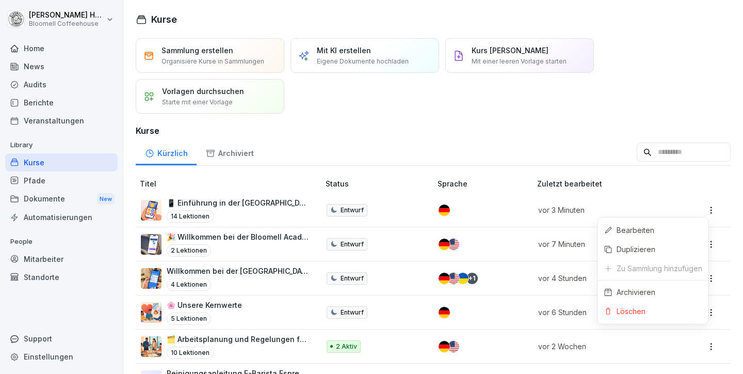
click at [703, 210] on html "Michael Häfeli Bloomell Coffeehouse Home News Audits Berichte Veranstaltungen L…" at bounding box center [371, 187] width 743 height 374
click at [645, 312] on div "Löschen" at bounding box center [631, 311] width 29 height 11
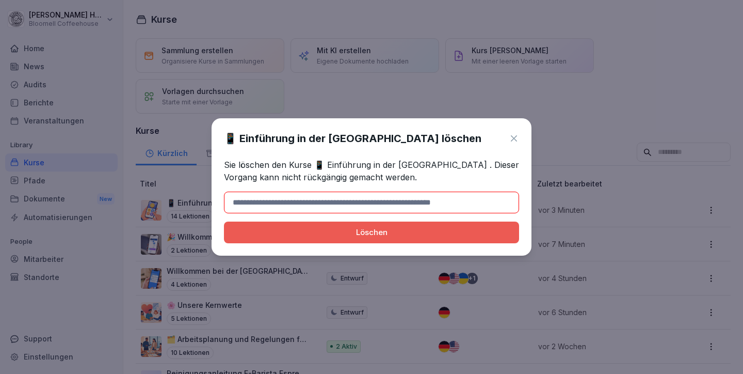
click at [332, 204] on input at bounding box center [371, 203] width 295 height 22
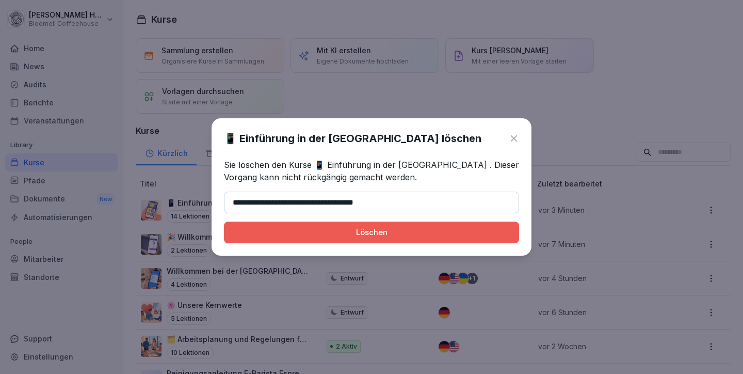
click at [364, 235] on div "Löschen" at bounding box center [371, 232] width 279 height 11
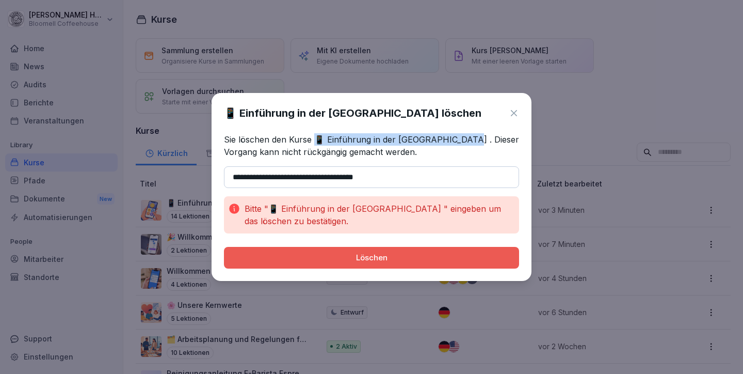
drag, startPoint x: 314, startPoint y: 139, endPoint x: 466, endPoint y: 137, distance: 151.3
click at [466, 137] on p "Sie löschen den Kurse 📱 Einführung in der Bloomell Academy . Dieser Vorgang kan…" at bounding box center [371, 145] width 295 height 25
copy p "📱 Einführung in der Bloomell Academy"
drag, startPoint x: 423, startPoint y: 179, endPoint x: 198, endPoint y: 178, distance: 225.1
click at [198, 178] on body "Michael Häfeli Bloomell Coffeehouse Home News Audits Berichte Veranstaltungen L…" at bounding box center [371, 187] width 743 height 374
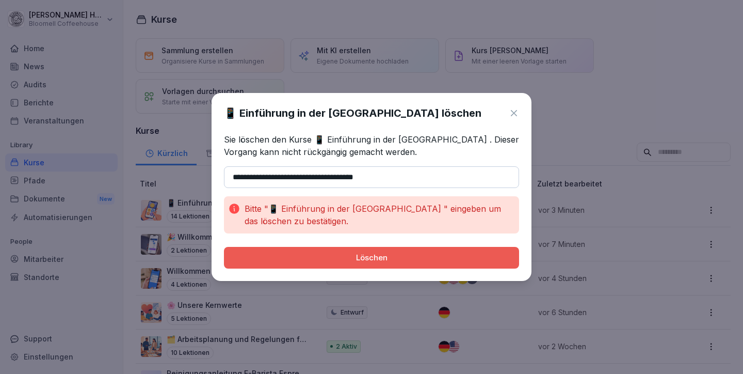
paste input
type input "**********"
click at [374, 258] on div "Löschen" at bounding box center [371, 257] width 279 height 11
click at [372, 256] on div "Löschen" at bounding box center [371, 257] width 279 height 11
click at [410, 175] on input "**********" at bounding box center [371, 177] width 295 height 22
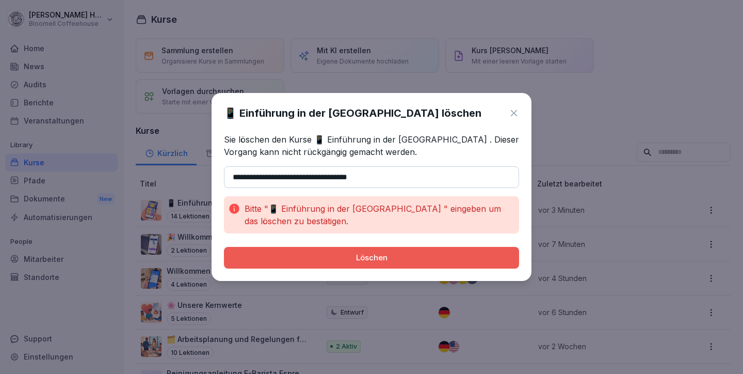
click at [376, 251] on button "Löschen" at bounding box center [371, 258] width 295 height 22
click at [400, 173] on input "**********" at bounding box center [371, 177] width 295 height 22
drag, startPoint x: 229, startPoint y: 176, endPoint x: 271, endPoint y: 175, distance: 41.8
click at [229, 176] on input "**********" at bounding box center [371, 177] width 295 height 22
click at [235, 174] on input "**********" at bounding box center [371, 177] width 295 height 22
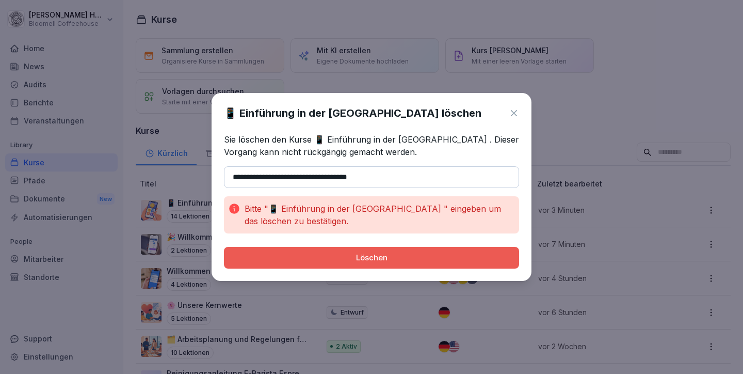
click at [358, 259] on div "Löschen" at bounding box center [371, 257] width 279 height 11
drag, startPoint x: 390, startPoint y: 176, endPoint x: 165, endPoint y: 163, distance: 226.0
click at [165, 163] on body "Michael Häfeli Bloomell Coffeehouse Home News Audits Berichte Veranstaltungen L…" at bounding box center [371, 187] width 743 height 374
click at [224, 247] on button "Löschen" at bounding box center [371, 258] width 295 height 22
click at [363, 257] on div "Löschen" at bounding box center [371, 257] width 279 height 11
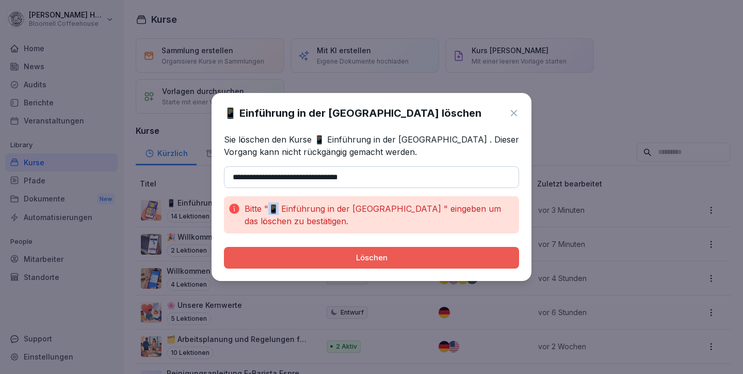
click at [271, 209] on p "Bitte "📱 Einführung in der Bloomell Academy " eingeben um das löschen zu bestät…" at bounding box center [380, 214] width 271 height 25
copy p "📱"
click at [231, 180] on input "**********" at bounding box center [371, 177] width 295 height 22
paste input "**"
click at [233, 177] on input "**********" at bounding box center [371, 177] width 295 height 22
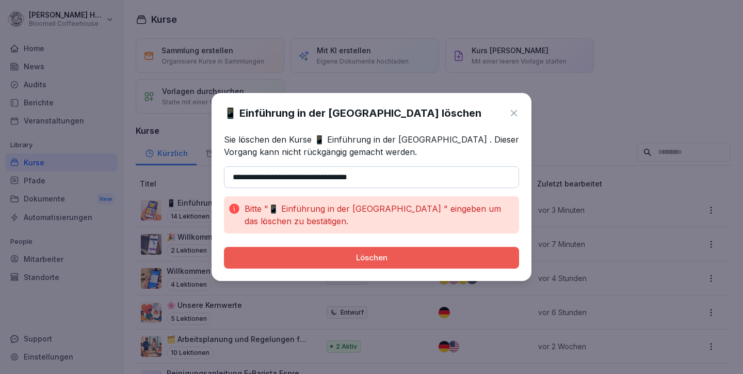
type input "**********"
click at [388, 261] on div "Löschen" at bounding box center [371, 257] width 279 height 11
click at [368, 251] on button "Löschen" at bounding box center [371, 258] width 295 height 22
click at [514, 114] on icon at bounding box center [514, 113] width 6 height 6
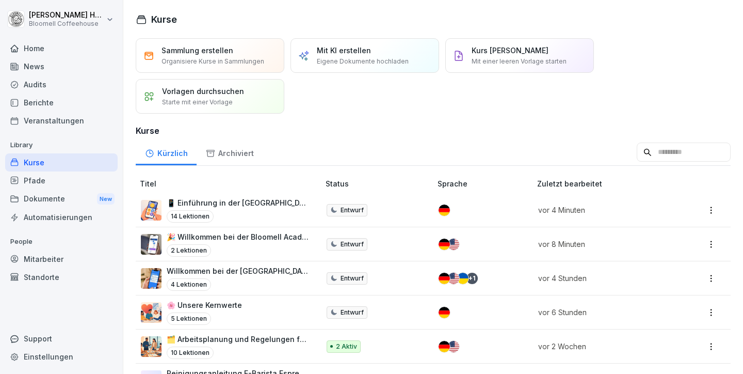
click at [253, 207] on p "📱 Einführung in der Bloomell Academy" at bounding box center [238, 202] width 142 height 11
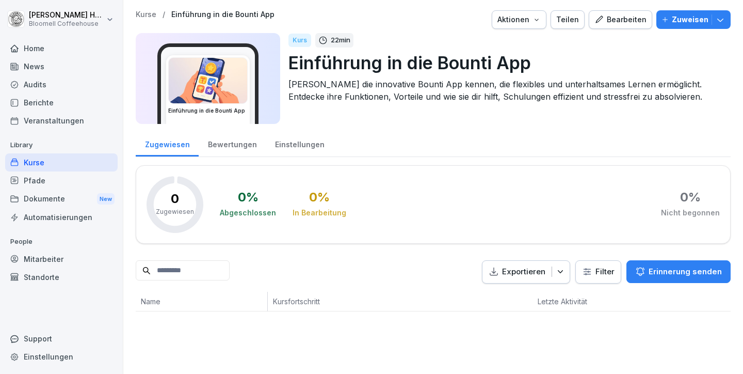
click at [615, 18] on div "Bearbeiten" at bounding box center [621, 19] width 52 height 11
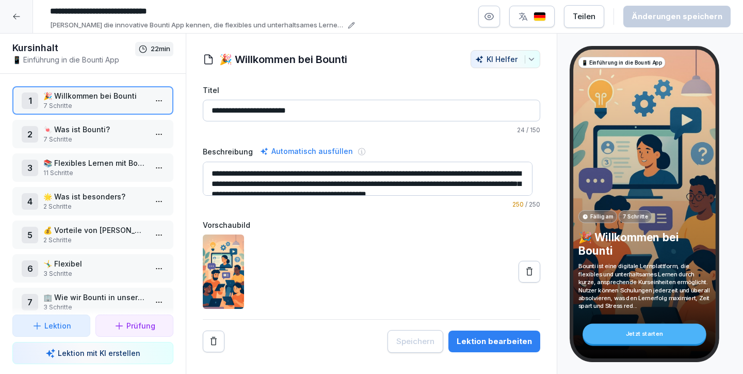
click at [153, 101] on html "**********" at bounding box center [371, 187] width 743 height 374
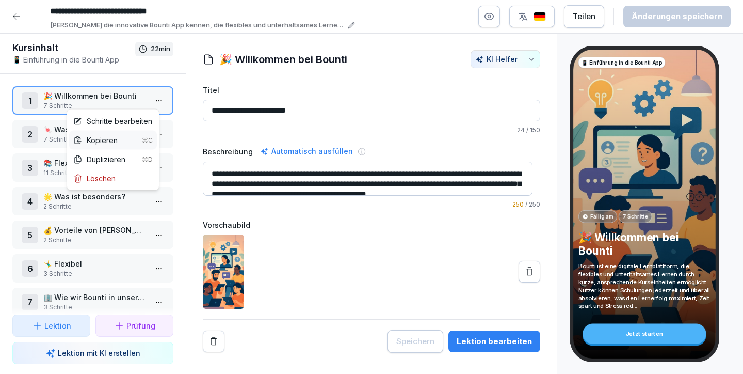
click at [118, 138] on div "Kopieren ⌘C" at bounding box center [113, 140] width 80 height 11
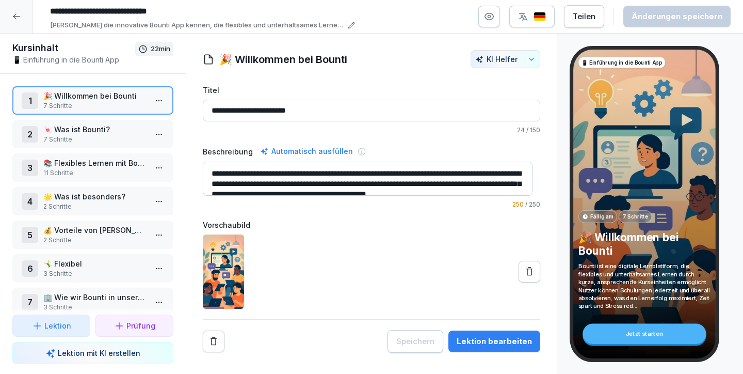
click at [11, 16] on div at bounding box center [16, 16] width 33 height 33
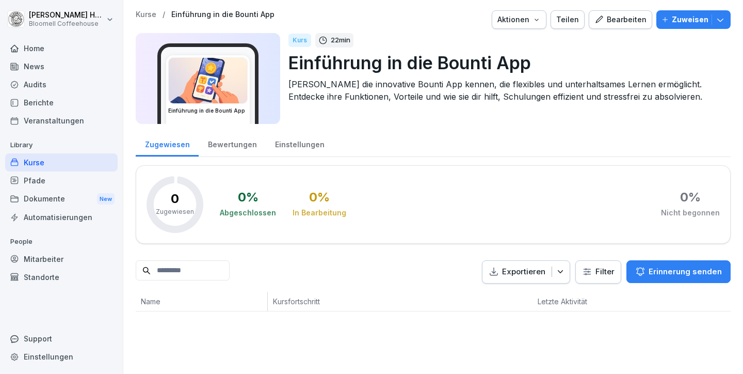
click at [76, 156] on div "Kurse" at bounding box center [61, 162] width 113 height 18
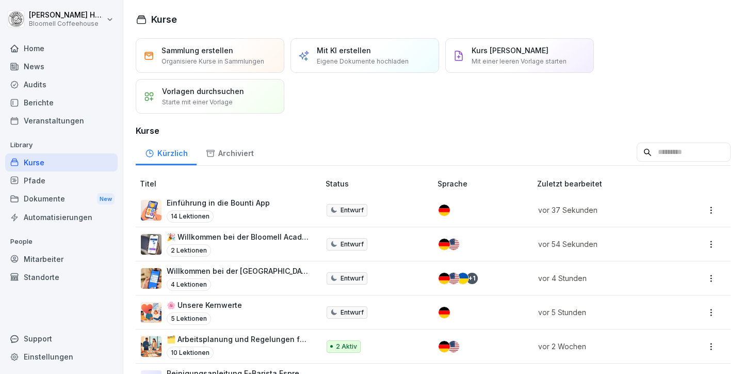
click at [233, 203] on p "Einführung in die Bounti App" at bounding box center [218, 202] width 103 height 11
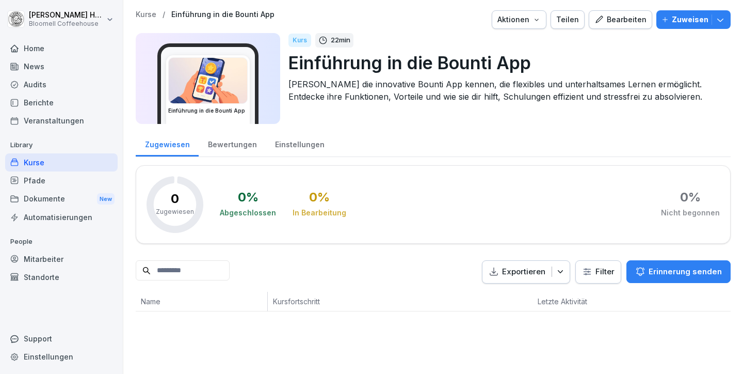
click at [613, 22] on div "Bearbeiten" at bounding box center [621, 19] width 52 height 11
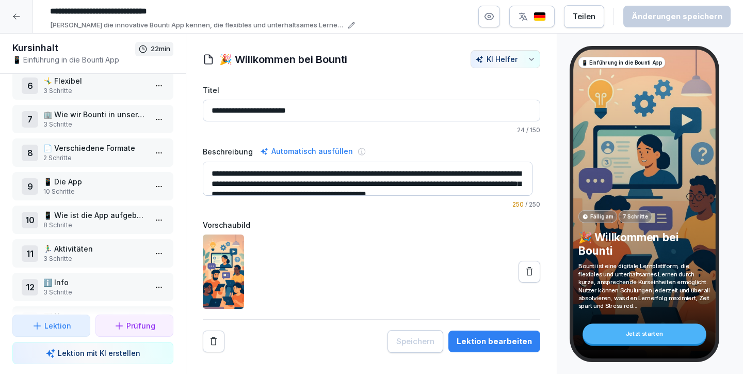
scroll to position [257, 0]
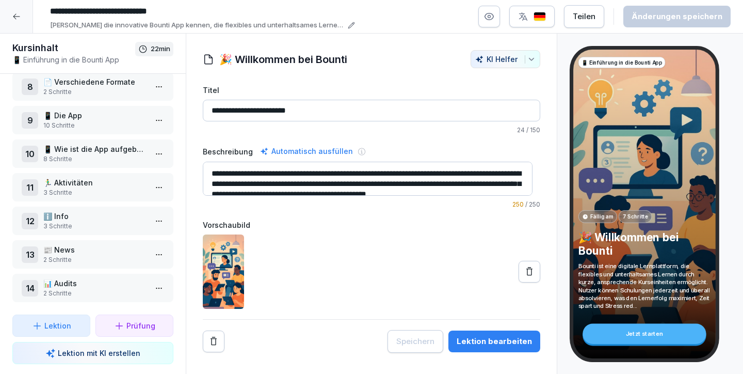
click at [90, 145] on p "📱 Wie ist die App aufgebaut?" at bounding box center [94, 149] width 103 height 11
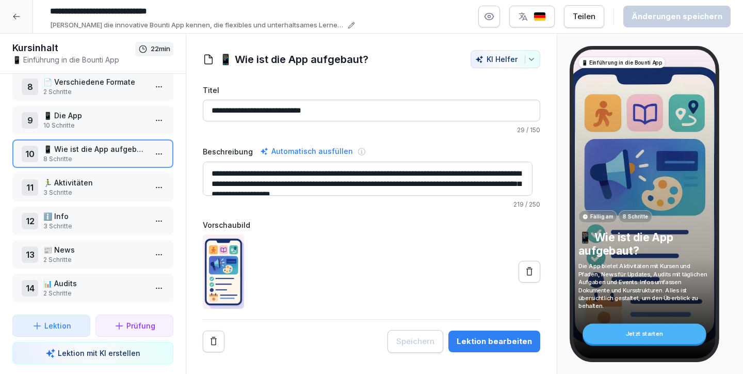
click at [89, 177] on p "🏃‍♂️ Aktivitäten" at bounding box center [94, 182] width 103 height 11
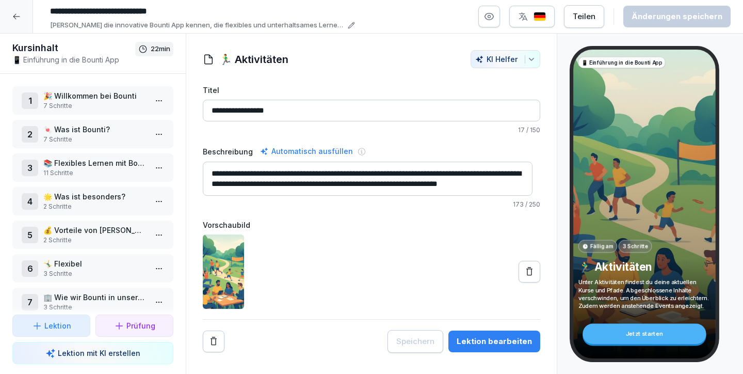
click at [77, 104] on p "7 Schritte" at bounding box center [94, 105] width 103 height 9
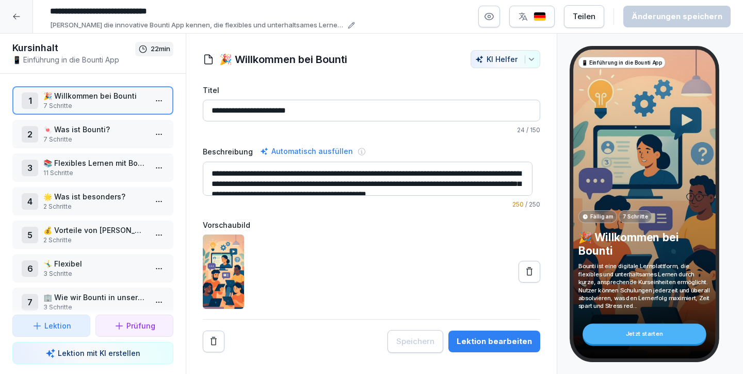
click at [75, 136] on p "7 Schritte" at bounding box center [94, 139] width 103 height 9
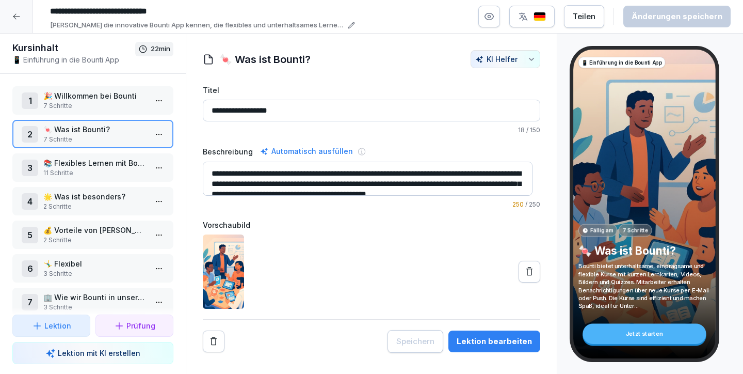
click at [79, 161] on p "📚 Flexibles Lernen mit Bounti" at bounding box center [94, 162] width 103 height 11
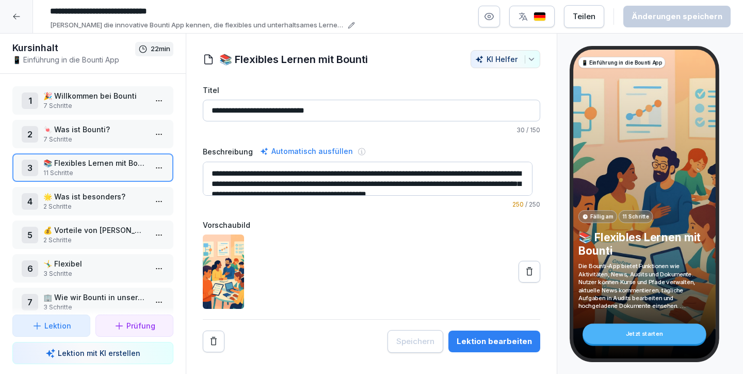
click at [80, 189] on div "4 🌟 Was ist besonders? 2 Schritte" at bounding box center [92, 201] width 161 height 28
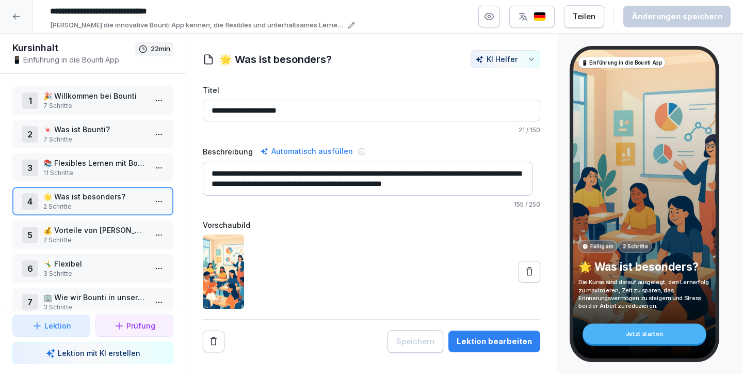
click at [92, 213] on div "4 🌟 Was ist besonders? 2 Schritte" at bounding box center [92, 201] width 161 height 28
click at [87, 105] on p "7 Schritte" at bounding box center [94, 105] width 103 height 9
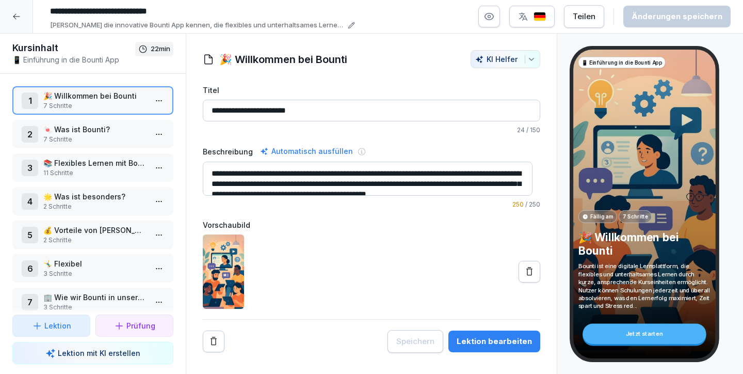
click at [111, 137] on p "7 Schritte" at bounding box center [94, 139] width 103 height 9
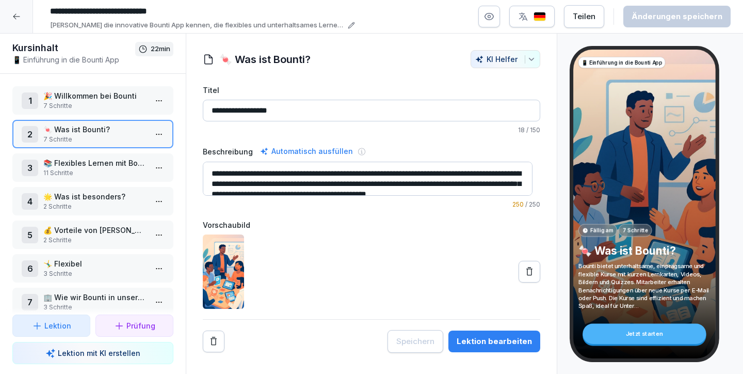
click at [112, 169] on p "11 Schritte" at bounding box center [94, 172] width 103 height 9
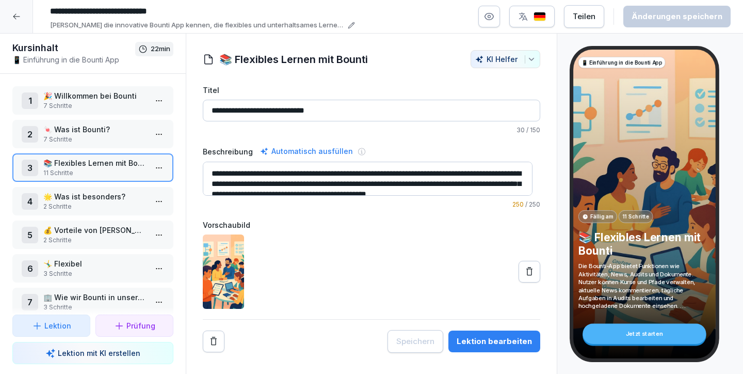
click at [116, 236] on p "2 Schritte" at bounding box center [94, 239] width 103 height 9
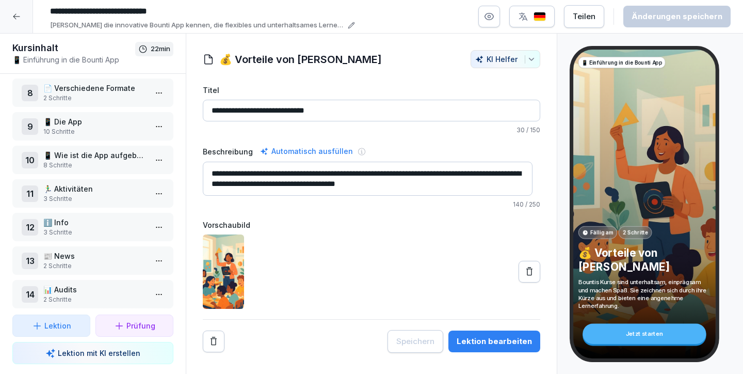
scroll to position [257, 0]
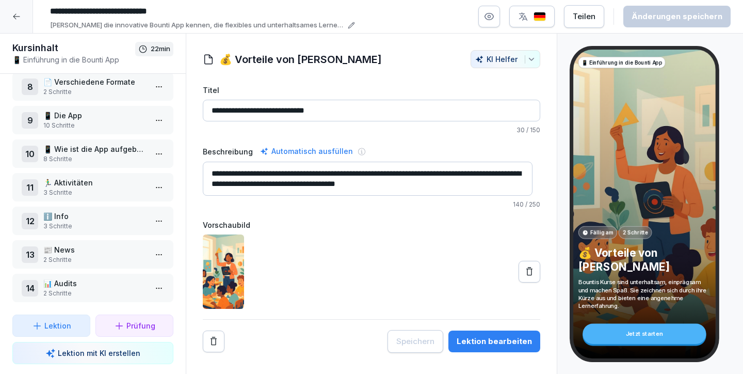
click at [104, 213] on p "ℹ️ Info" at bounding box center [94, 216] width 103 height 11
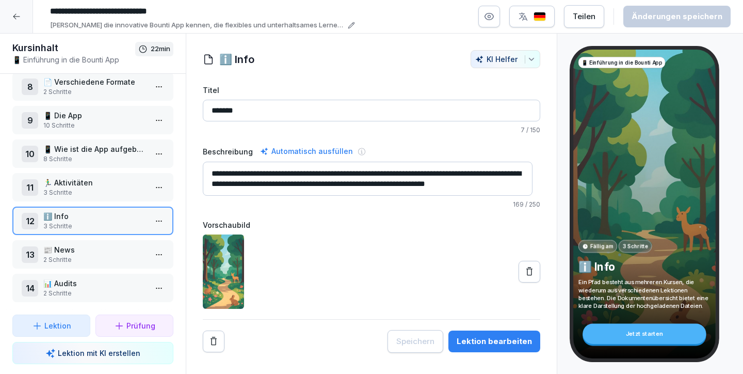
click at [97, 244] on p "📰 News" at bounding box center [94, 249] width 103 height 11
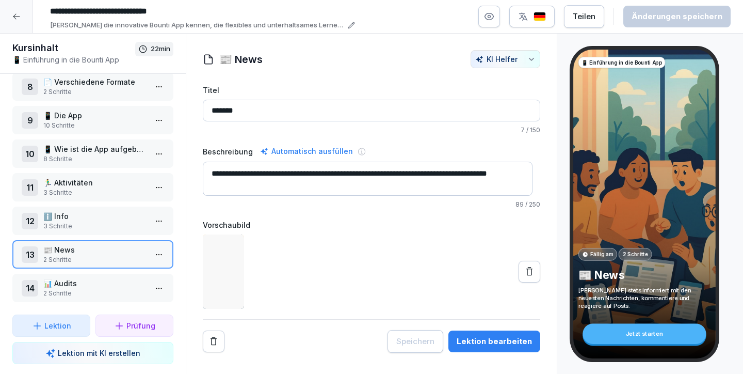
click at [98, 278] on p "📊 Audits" at bounding box center [94, 283] width 103 height 11
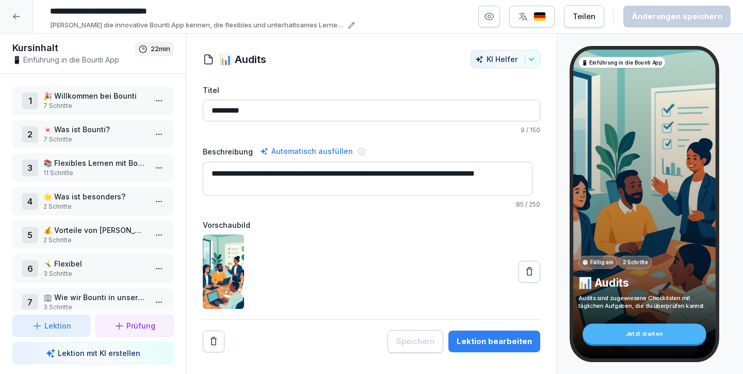
click at [121, 99] on p "🎉 Willkommen bei Bounti" at bounding box center [94, 95] width 103 height 11
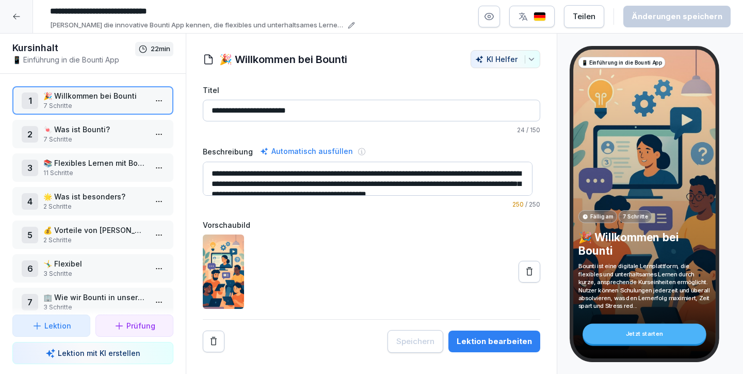
click at [183, 9] on input "**********" at bounding box center [200, 12] width 310 height 18
drag, startPoint x: 191, startPoint y: 9, endPoint x: 117, endPoint y: 14, distance: 73.5
click at [117, 14] on input "**********" at bounding box center [200, 12] width 310 height 18
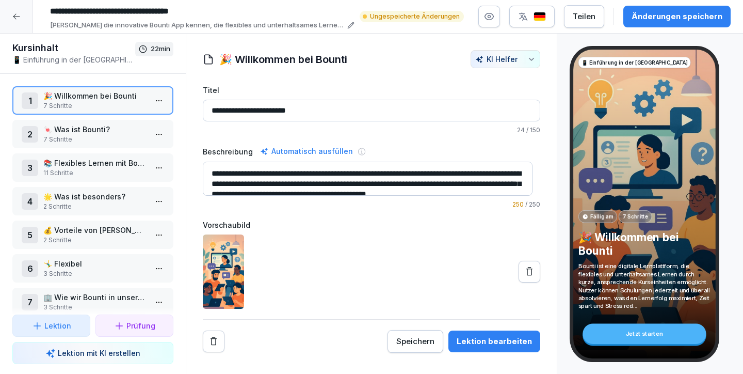
type input "**********"
click at [116, 132] on p "🍬 Was ist Bounti?" at bounding box center [94, 129] width 103 height 11
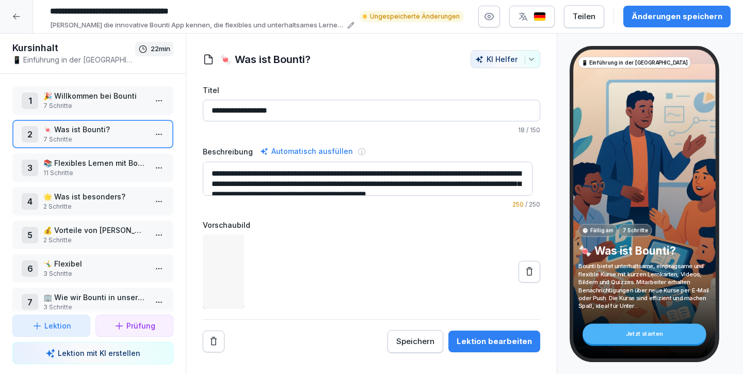
click at [119, 97] on p "🎉 Willkommen bei Bounti" at bounding box center [94, 95] width 103 height 11
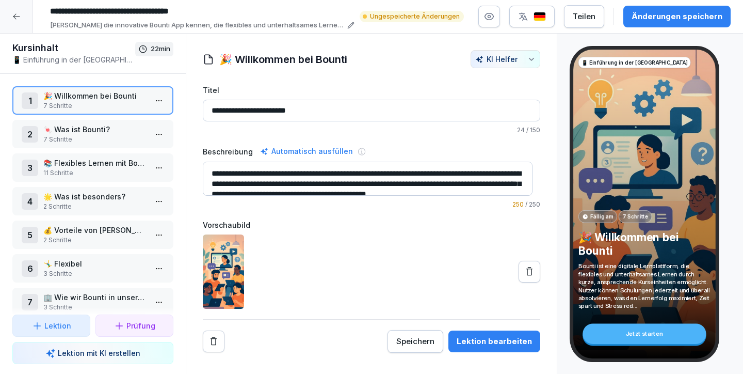
click at [332, 112] on input "**********" at bounding box center [372, 111] width 338 height 22
type input "**********"
click at [83, 128] on p "🍬 Was ist Bounti?" at bounding box center [94, 129] width 103 height 11
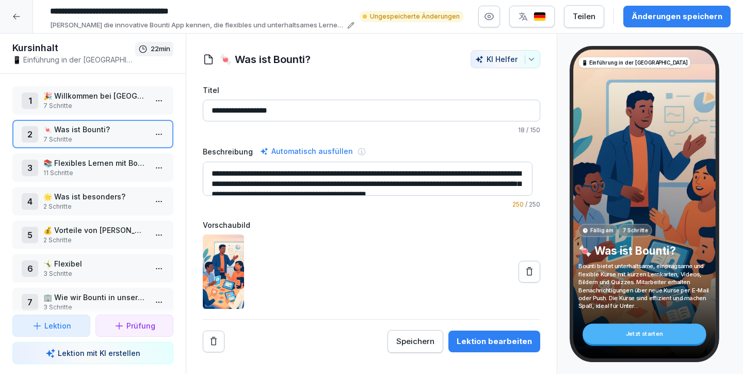
click at [93, 98] on p "🎉 Willkommen bei Bloomell" at bounding box center [94, 95] width 103 height 11
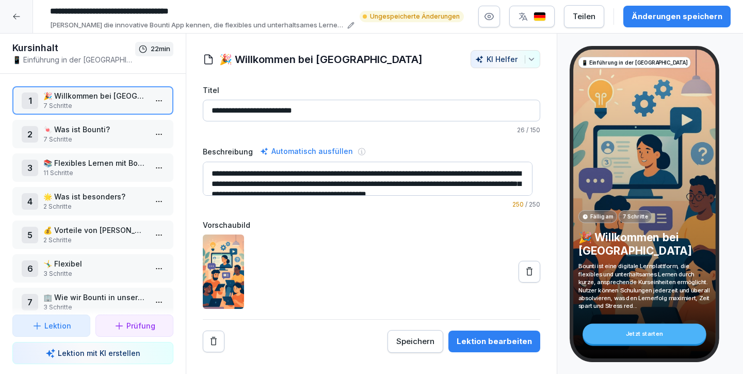
drag, startPoint x: 235, startPoint y: 172, endPoint x: 189, endPoint y: 171, distance: 46.5
click at [189, 171] on div "**********" at bounding box center [371, 201] width 371 height 303
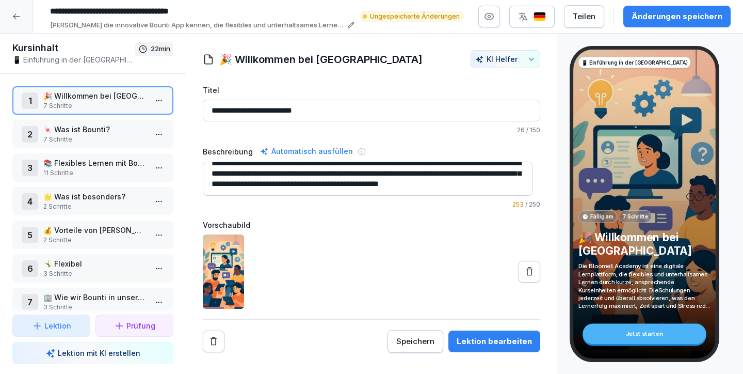
scroll to position [17, 0]
click at [426, 343] on div "Speichern" at bounding box center [416, 341] width 38 height 11
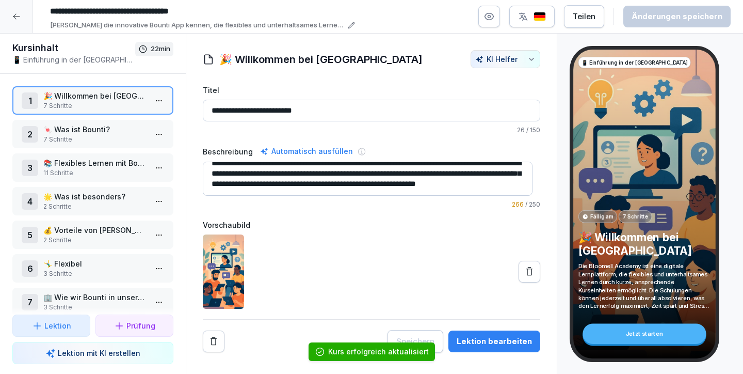
click at [320, 176] on textarea "**********" at bounding box center [368, 179] width 330 height 34
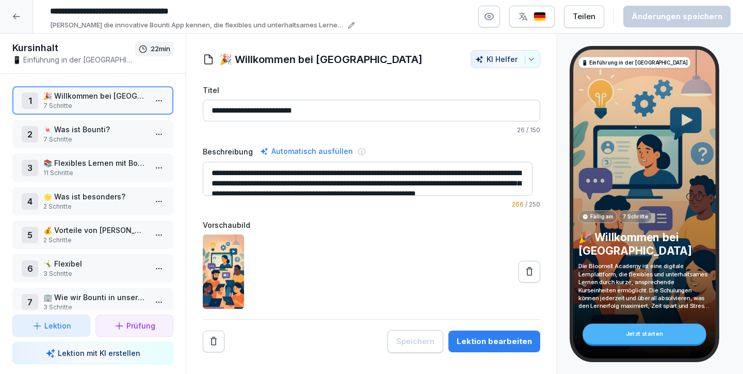
scroll to position [0, 0]
drag, startPoint x: 296, startPoint y: 174, endPoint x: 400, endPoint y: 172, distance: 103.8
click at [400, 172] on textarea "**********" at bounding box center [368, 179] width 330 height 34
drag, startPoint x: 272, startPoint y: 171, endPoint x: 259, endPoint y: 171, distance: 13.4
click at [272, 171] on textarea "**********" at bounding box center [368, 179] width 330 height 34
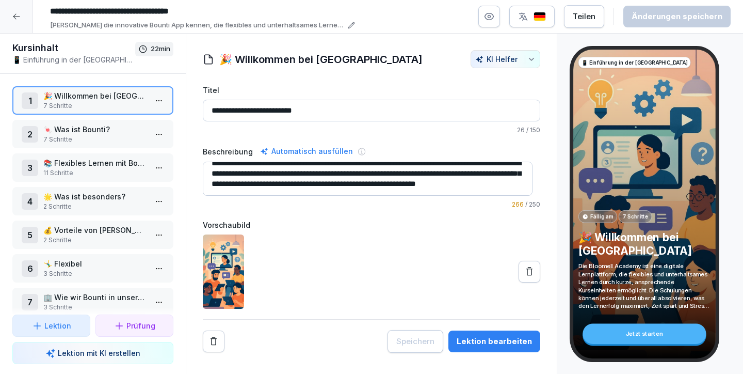
scroll to position [21, 0]
drag, startPoint x: 213, startPoint y: 173, endPoint x: 454, endPoint y: 201, distance: 242.7
click at [454, 201] on div "**********" at bounding box center [372, 177] width 338 height 64
click at [378, 187] on textarea "**********" at bounding box center [368, 179] width 330 height 34
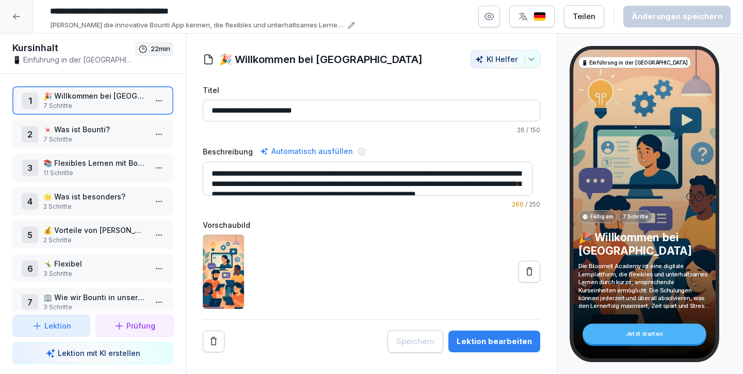
drag, startPoint x: 380, startPoint y: 186, endPoint x: 184, endPoint y: 156, distance: 198.4
click at [184, 156] on div "Kursinhalt 📱 Einführung in der Bloomell Academy 22 min 1 🎉 Willkommen bei Bloom…" at bounding box center [371, 204] width 743 height 341
paste textarea
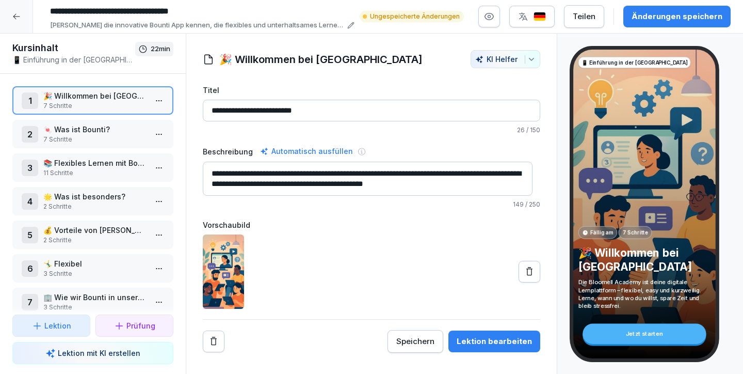
type textarea "**********"
click at [656, 19] on div "Änderungen speichern" at bounding box center [677, 16] width 91 height 11
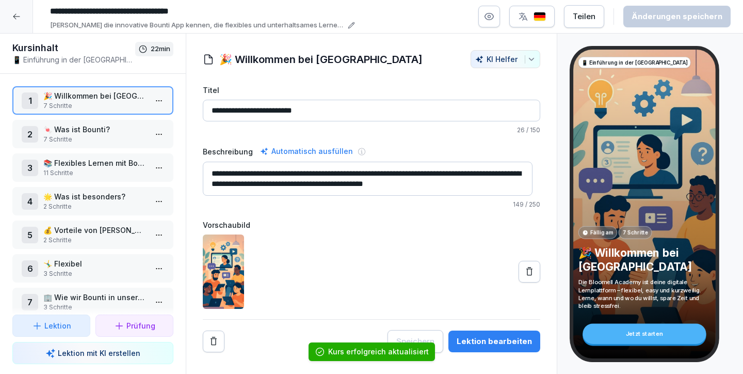
click at [484, 342] on div "Lektion bearbeiten" at bounding box center [494, 341] width 75 height 11
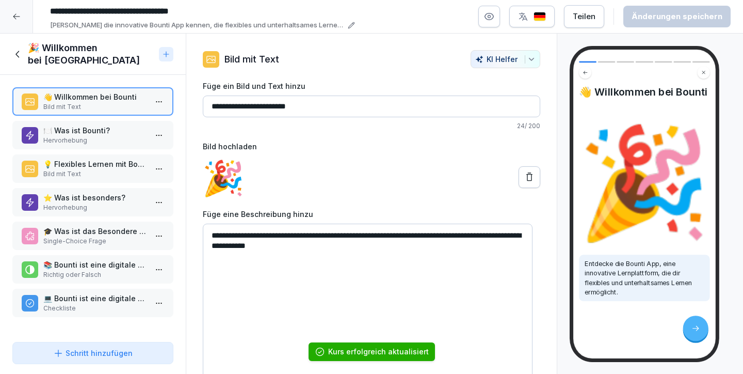
click at [311, 106] on input "**********" at bounding box center [372, 107] width 338 height 22
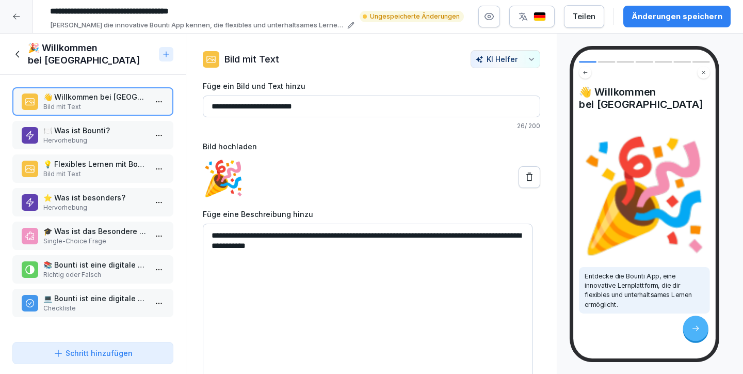
type input "**********"
click at [383, 169] on div at bounding box center [372, 177] width 338 height 42
click at [15, 54] on icon at bounding box center [17, 54] width 11 height 11
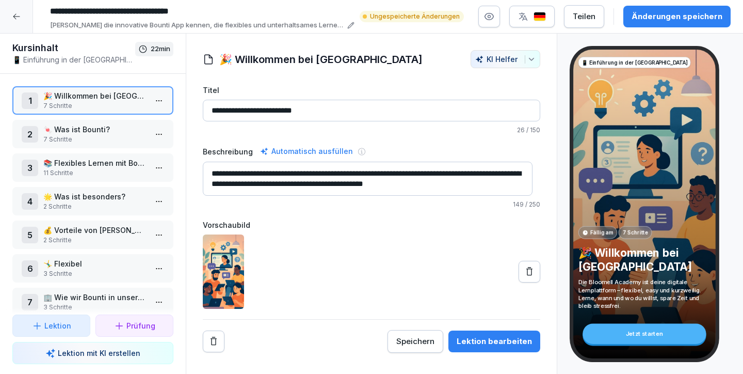
click at [70, 101] on p "7 Schritte" at bounding box center [94, 105] width 103 height 9
click at [497, 342] on div "Lektion bearbeiten" at bounding box center [494, 341] width 75 height 11
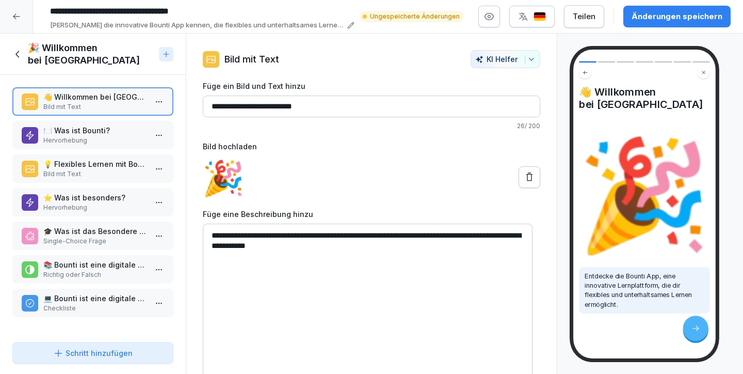
click at [108, 132] on p "🍽️ Was ist Bounti?" at bounding box center [94, 130] width 103 height 11
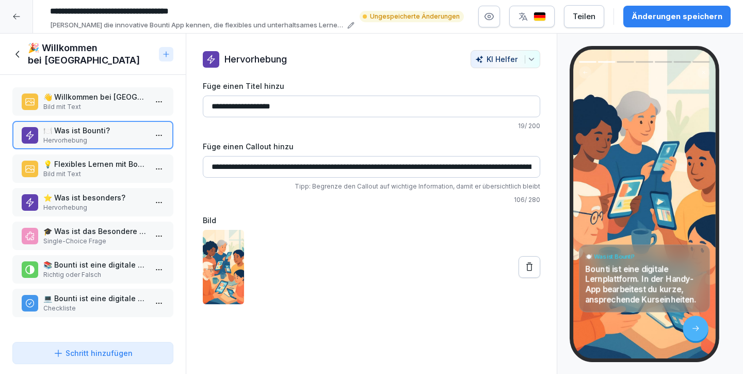
click at [103, 170] on p "Bild mit Text" at bounding box center [94, 173] width 103 height 9
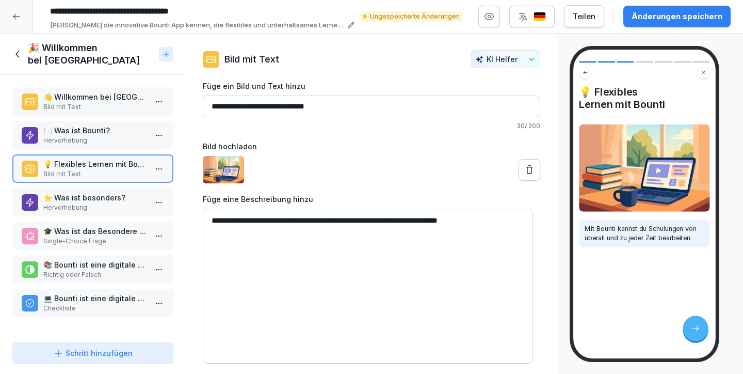
click at [108, 209] on p "Hervorhebung" at bounding box center [94, 207] width 103 height 9
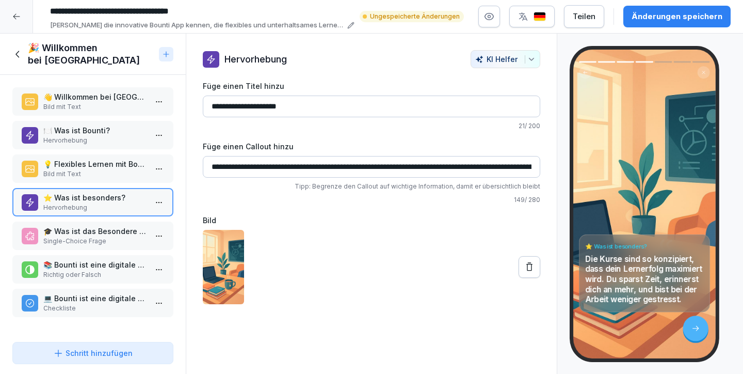
click at [113, 234] on p "🎓 Was ist das Besondere an den Kursen von Bounti?" at bounding box center [94, 231] width 103 height 11
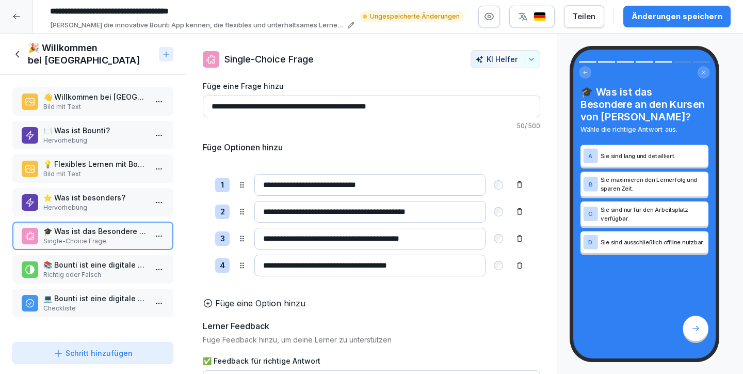
click at [116, 261] on p "📚 Bounti ist eine digitale Lernplattform." at bounding box center [94, 264] width 103 height 11
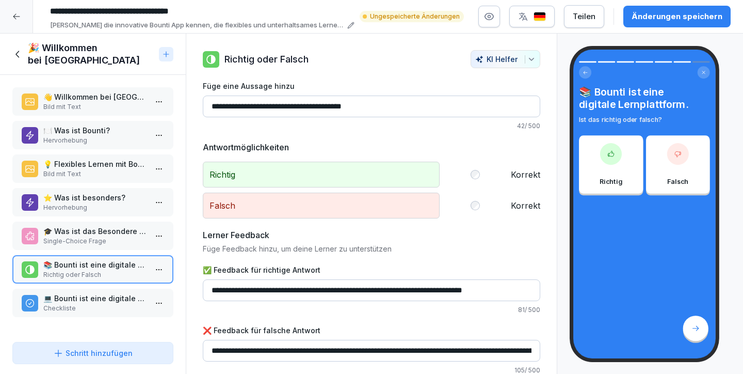
click at [117, 293] on p "💻 Bounti ist eine digitale Lernplattform." at bounding box center [94, 298] width 103 height 11
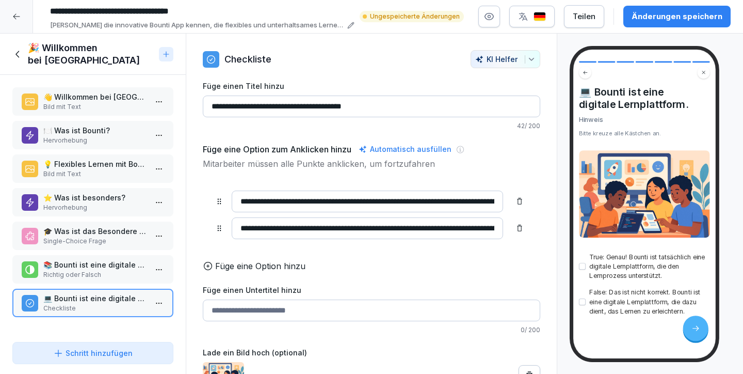
click at [21, 53] on icon at bounding box center [17, 54] width 11 height 11
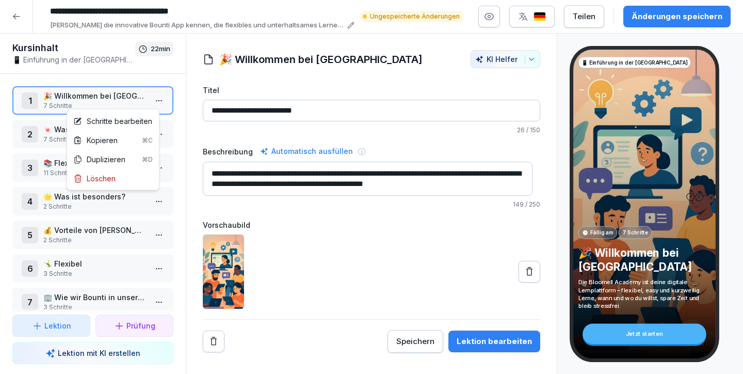
click at [154, 100] on html "**********" at bounding box center [371, 187] width 743 height 374
click at [130, 173] on div "Löschen" at bounding box center [113, 178] width 88 height 19
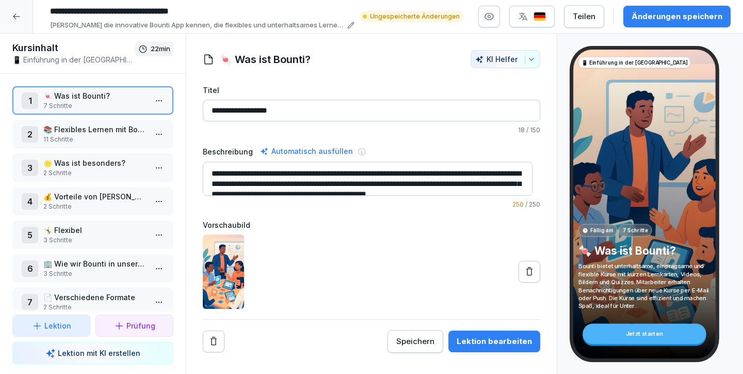
click at [464, 338] on div "Lektion bearbeiten" at bounding box center [494, 341] width 75 height 11
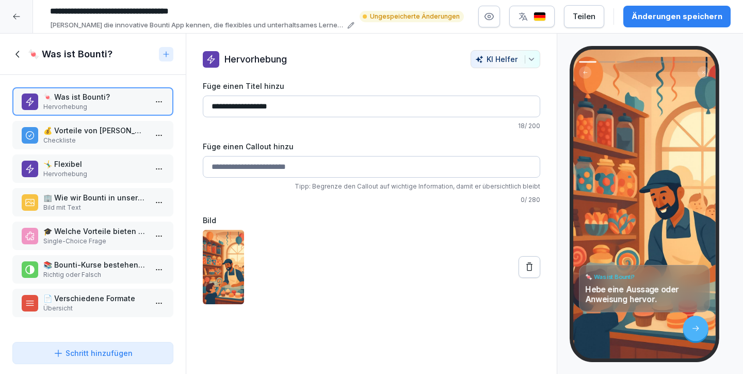
click at [104, 138] on p "Checkliste" at bounding box center [94, 140] width 103 height 9
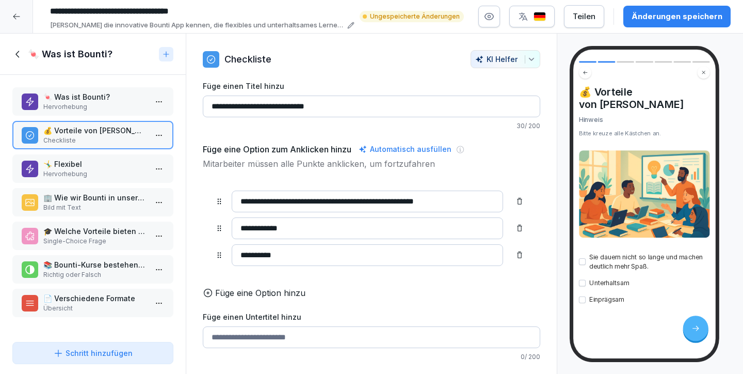
click at [103, 157] on div "🤸‍♂️ Flexibel Hervorhebung" at bounding box center [92, 168] width 161 height 28
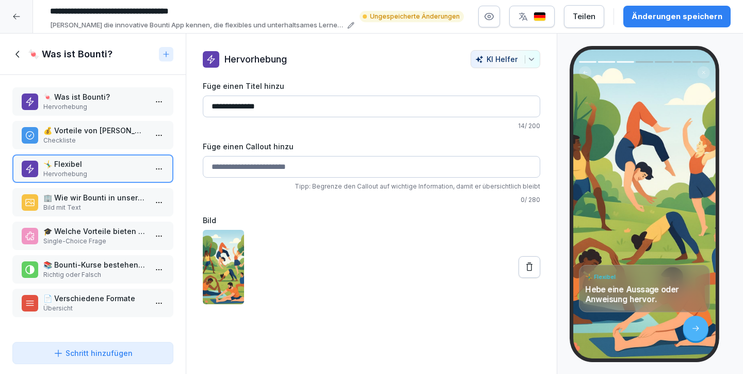
click at [109, 200] on p "🏢 Wie wir Bounti in unserem Unternehmen nutzen" at bounding box center [94, 197] width 103 height 11
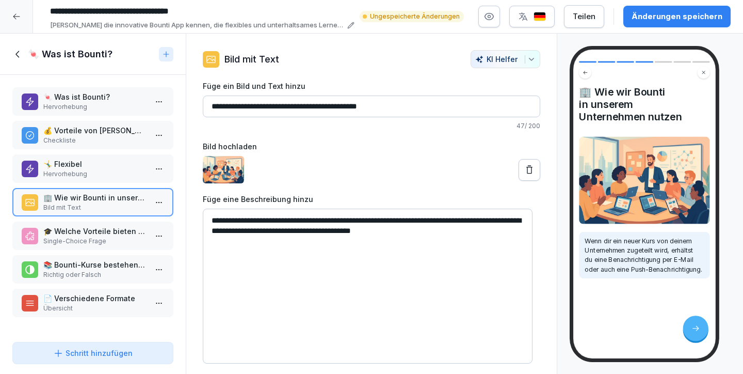
click at [119, 250] on div "🍬 Was ist Bounti? Hervorhebung 💰 Vorteile von Bountis Kursen Checkliste 🤸‍♂️ Fl…" at bounding box center [93, 206] width 186 height 263
click at [90, 106] on p "Hervorhebung" at bounding box center [94, 106] width 103 height 9
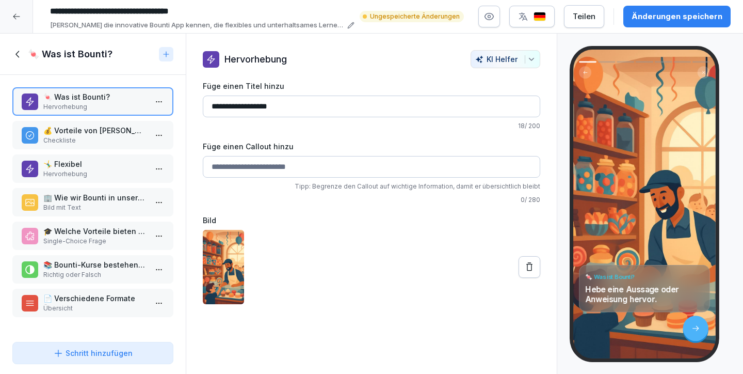
click at [89, 132] on p "💰 Vorteile von Bountis Kursen" at bounding box center [94, 130] width 103 height 11
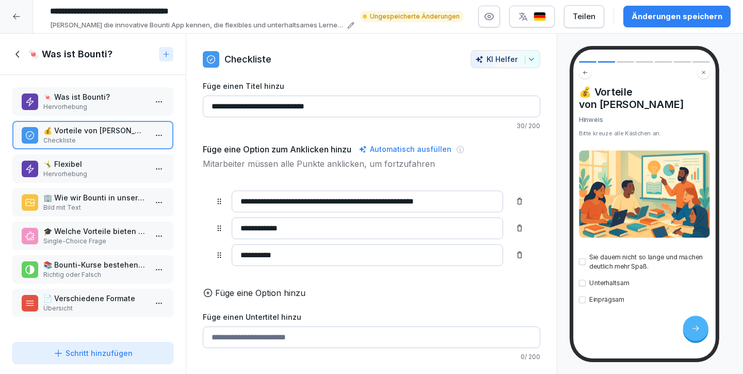
click at [93, 175] on p "Hervorhebung" at bounding box center [94, 173] width 103 height 9
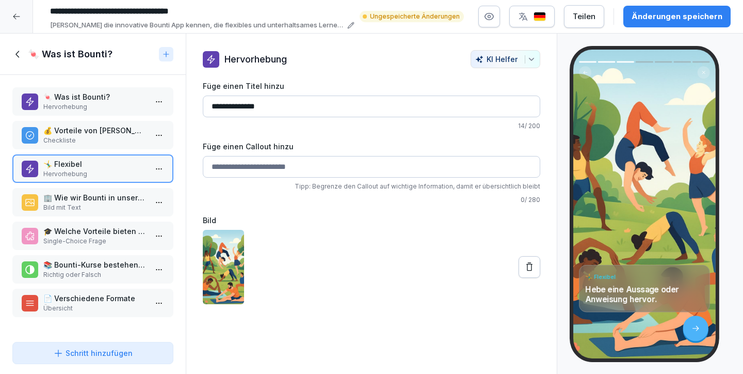
click at [98, 212] on p "Bild mit Text" at bounding box center [94, 207] width 103 height 9
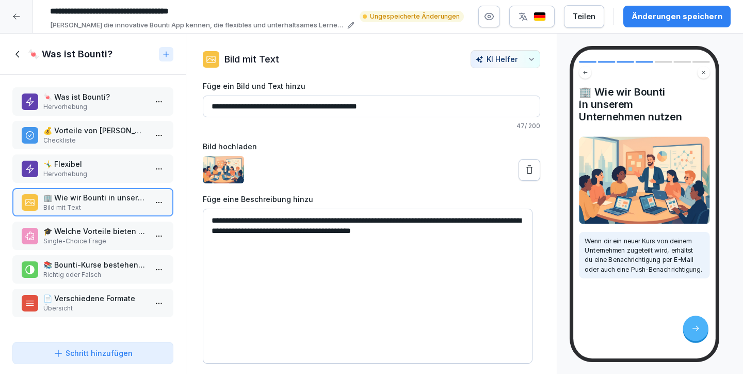
click at [96, 251] on div "🍬 Was ist Bounti? Hervorhebung 💰 Vorteile von Bountis Kursen Checkliste 🤸‍♂️ Fl…" at bounding box center [93, 206] width 186 height 263
click at [107, 295] on p "📄 Verschiedene Formate" at bounding box center [94, 298] width 103 height 11
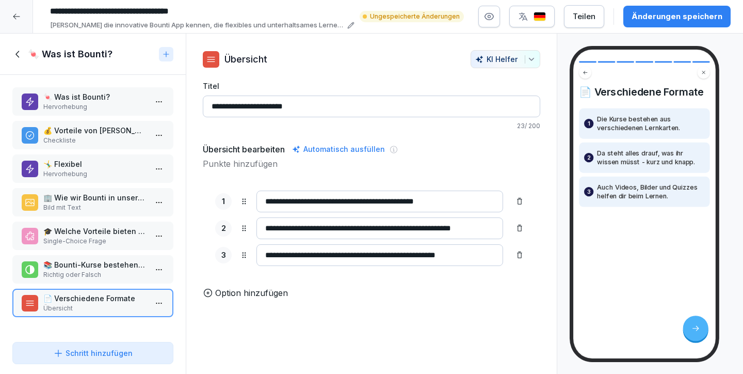
click at [94, 247] on div "🎓 Welche Vorteile bieten die Kurse von Bounti? Single-Choice Frage" at bounding box center [92, 235] width 161 height 28
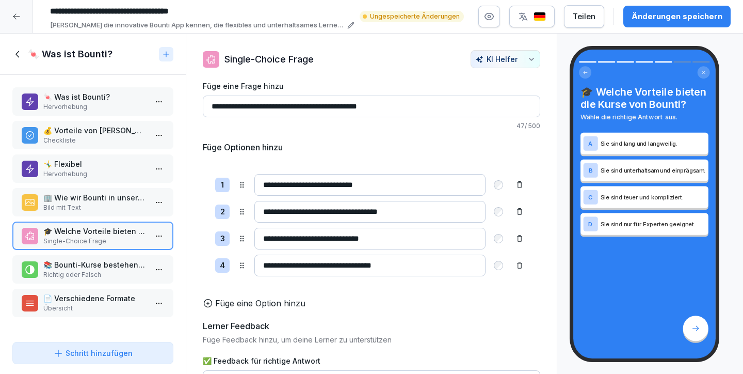
click at [91, 262] on p "📚 Bounti-Kurse bestehen nur aus Text und enthalten keine Videos oder Quizzes." at bounding box center [94, 264] width 103 height 11
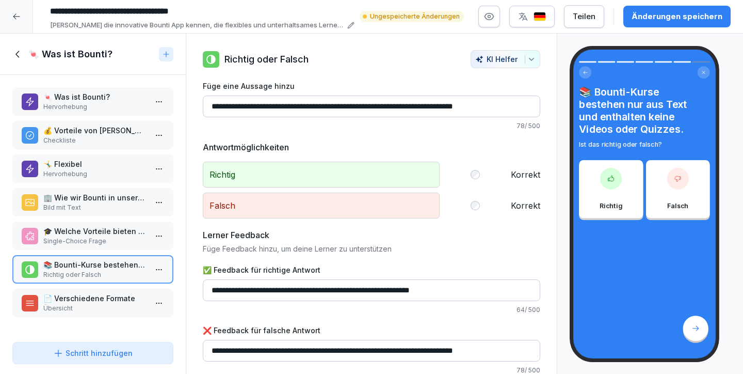
click at [100, 234] on p "🎓 Welche Vorteile bieten die Kurse von Bounti?" at bounding box center [94, 231] width 103 height 11
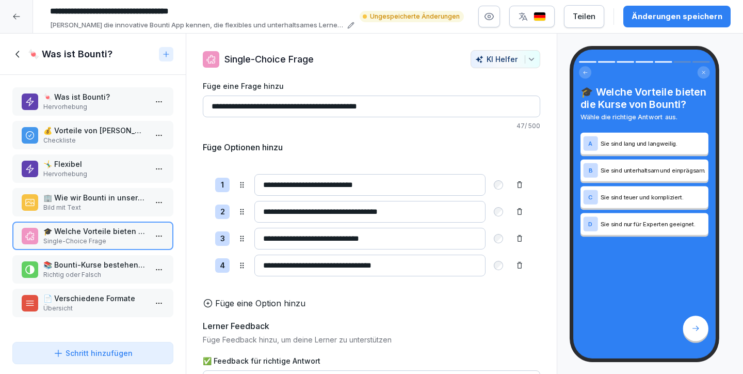
click at [18, 54] on icon at bounding box center [17, 54] width 11 height 11
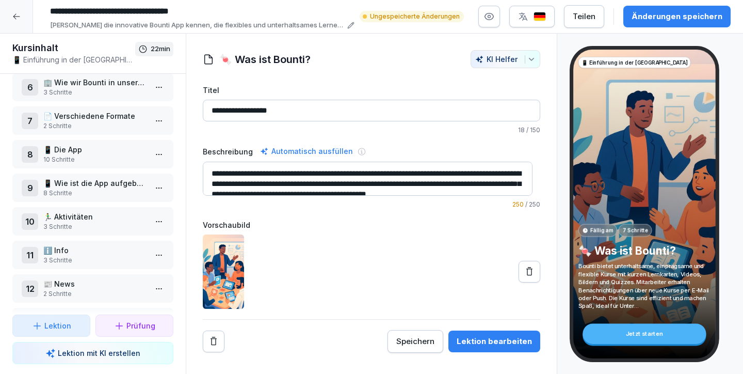
scroll to position [223, 0]
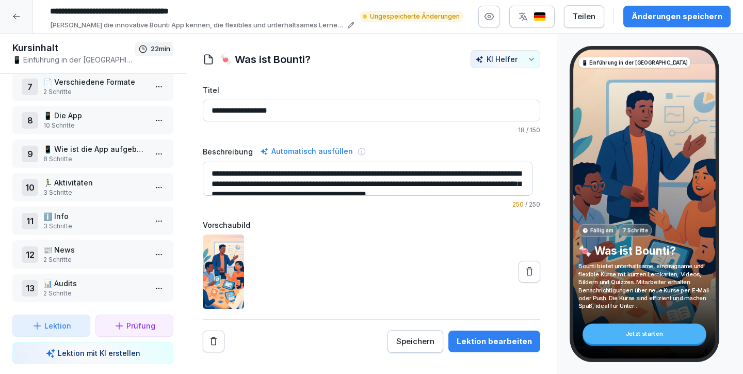
click at [14, 13] on icon at bounding box center [16, 16] width 8 height 8
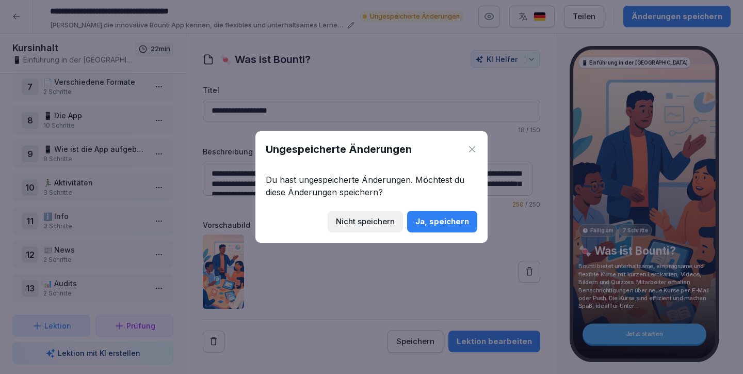
click at [365, 223] on div "Nicht speichern" at bounding box center [365, 221] width 59 height 11
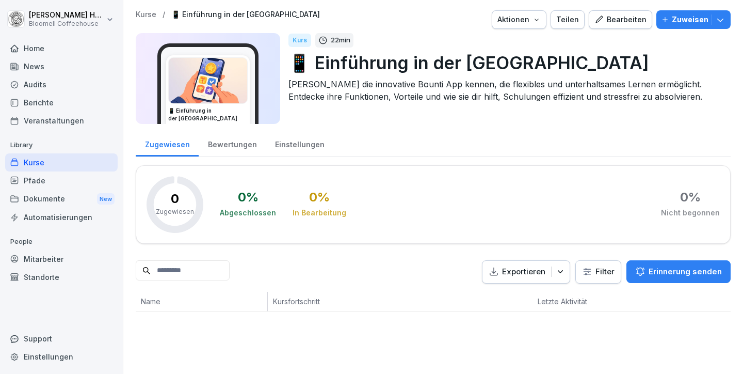
click at [44, 162] on div "Kurse" at bounding box center [61, 162] width 113 height 18
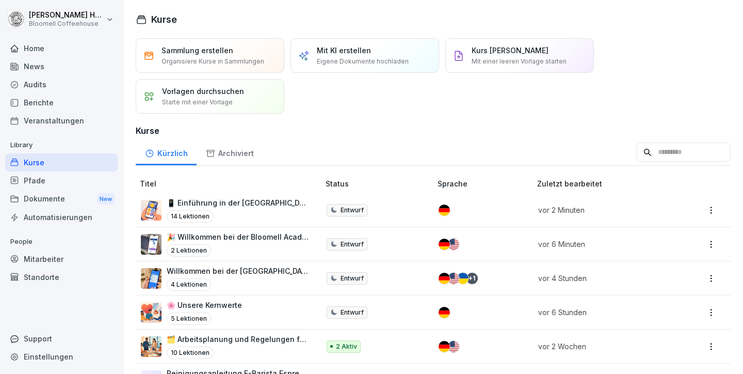
click at [249, 241] on p "🎉 Willkommen bei der Bloomell Academy!" at bounding box center [238, 236] width 142 height 11
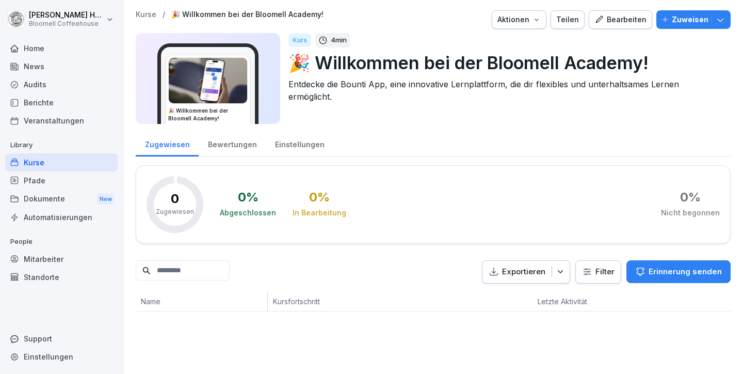
click at [619, 20] on div "Bearbeiten" at bounding box center [621, 19] width 52 height 11
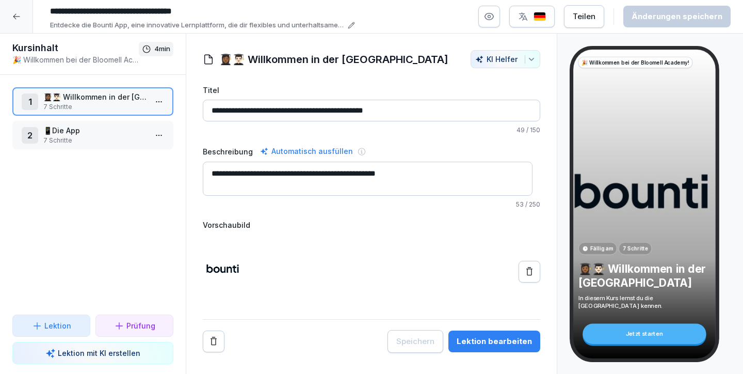
click at [480, 339] on div "Lektion bearbeiten" at bounding box center [494, 341] width 75 height 11
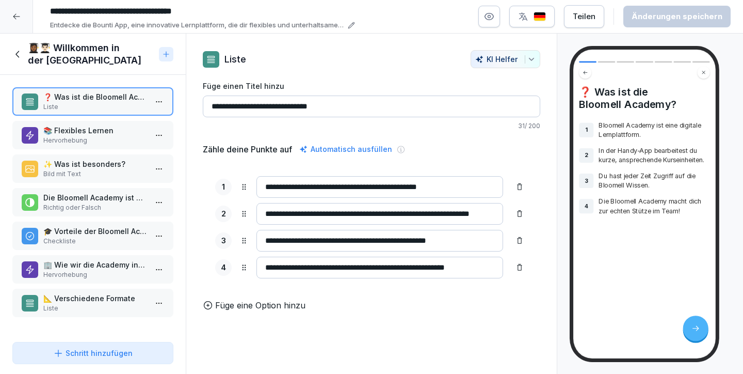
click at [18, 11] on div at bounding box center [16, 16] width 33 height 33
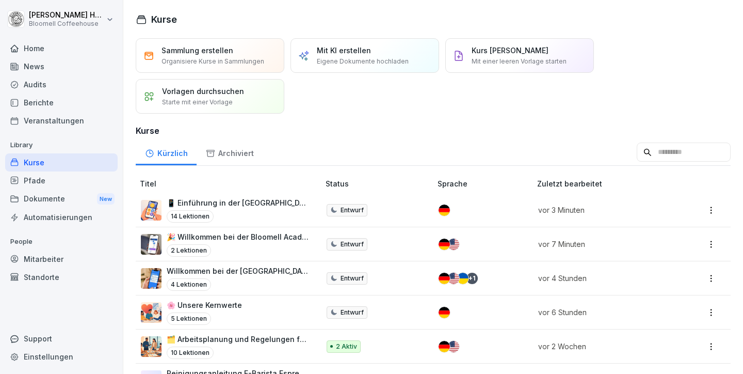
click at [249, 204] on p "📱 Einführung in der [GEOGRAPHIC_DATA]" at bounding box center [238, 202] width 142 height 11
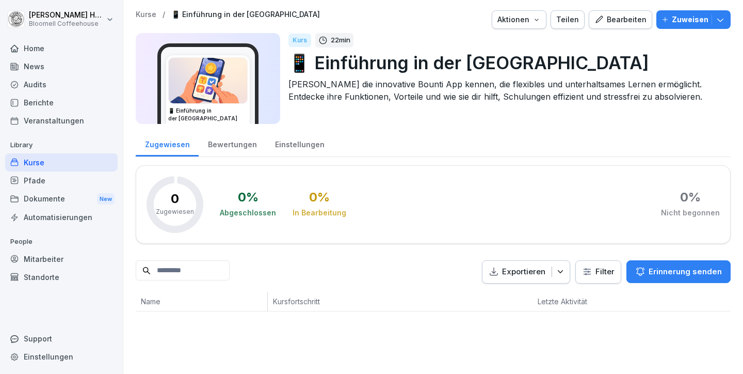
click at [621, 21] on div "Bearbeiten" at bounding box center [621, 19] width 52 height 11
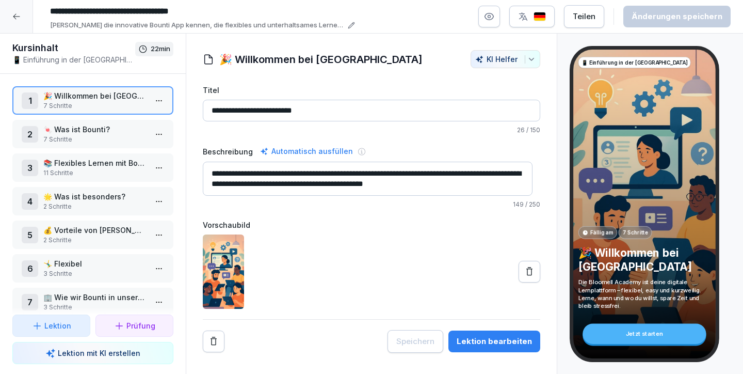
click at [113, 165] on p "📚 Flexibles Lernen mit Bounti" at bounding box center [94, 162] width 103 height 11
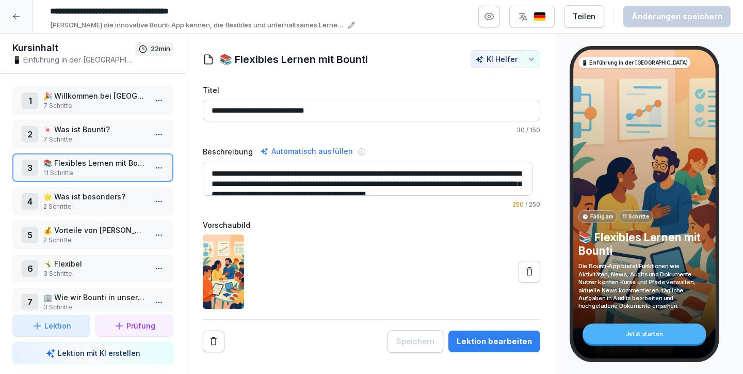
click at [484, 344] on div "Lektion bearbeiten" at bounding box center [494, 341] width 75 height 11
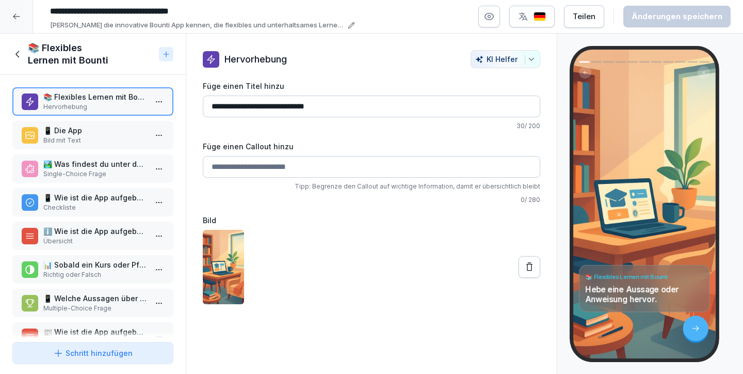
click at [100, 136] on p "Bild mit Text" at bounding box center [94, 140] width 103 height 9
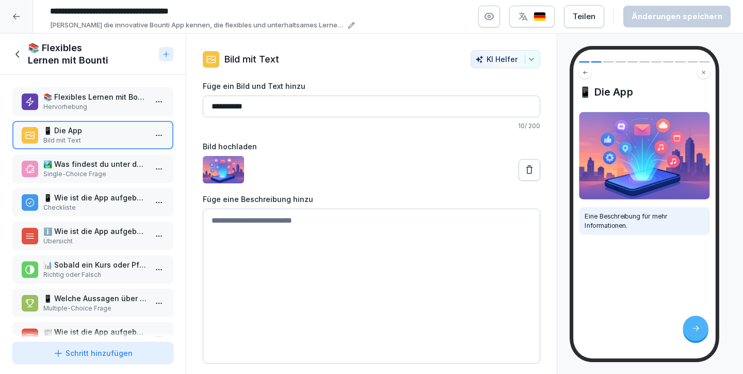
click at [91, 167] on p "🏞️ Was findest du unter dem Bereich 'Aktivitäten' in der Bounti-App?" at bounding box center [94, 164] width 103 height 11
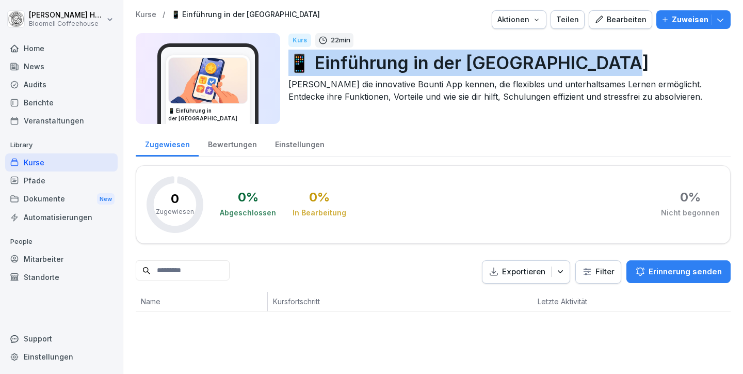
drag, startPoint x: 293, startPoint y: 64, endPoint x: 615, endPoint y: 62, distance: 322.2
click at [615, 62] on p "📱 Einführung in der [GEOGRAPHIC_DATA]" at bounding box center [506, 63] width 434 height 26
copy p "📱 Einführung in der [GEOGRAPHIC_DATA]"
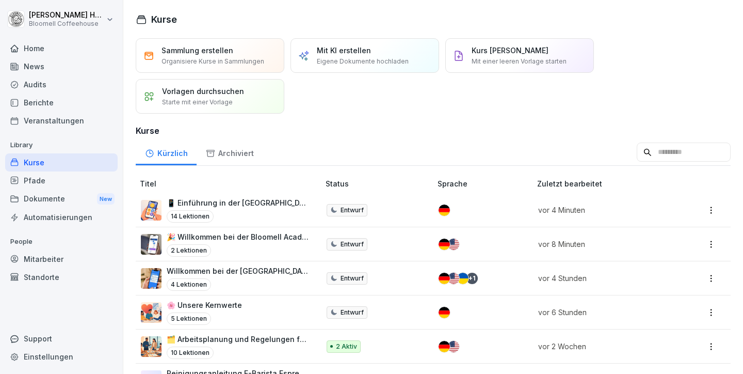
click at [705, 207] on html "[PERSON_NAME] Bloomell Coffeehouse Home News Audits Berichte Veranstaltungen Li…" at bounding box center [371, 187] width 743 height 374
click at [636, 309] on div "Löschen" at bounding box center [631, 311] width 29 height 11
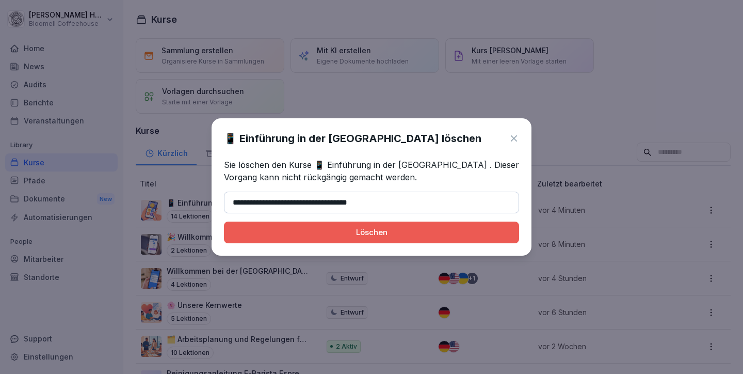
click at [342, 230] on div "Löschen" at bounding box center [371, 232] width 279 height 11
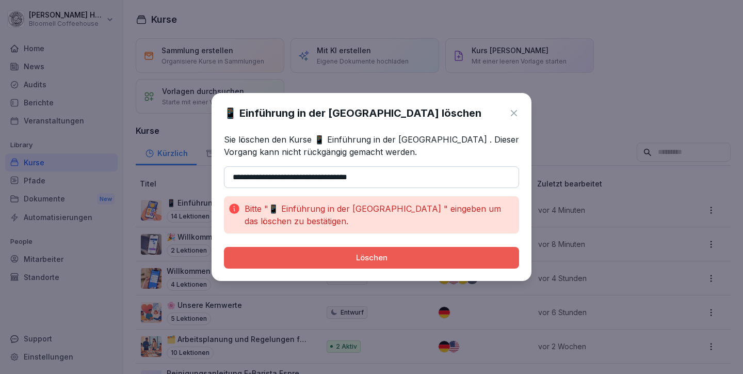
click at [391, 260] on div "Löschen" at bounding box center [371, 257] width 279 height 11
drag, startPoint x: 394, startPoint y: 180, endPoint x: 125, endPoint y: 165, distance: 268.9
click at [125, 165] on body "[PERSON_NAME] Bloomell Coffeehouse Home News Audits Berichte Veranstaltungen Li…" at bounding box center [371, 187] width 743 height 374
click at [365, 259] on div "Löschen" at bounding box center [371, 257] width 279 height 11
click at [243, 178] on input "**********" at bounding box center [371, 177] width 295 height 22
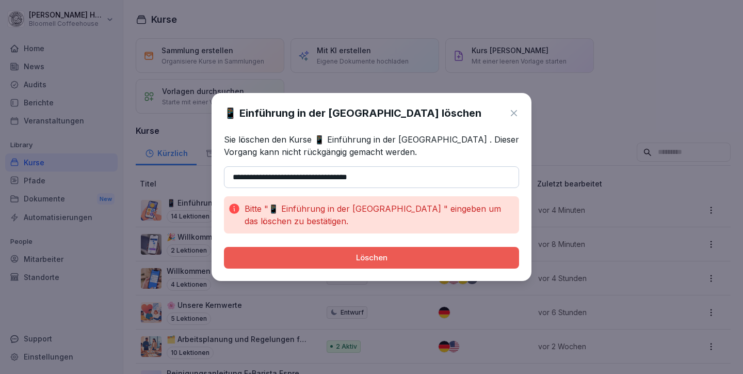
click at [224, 247] on button "Löschen" at bounding box center [371, 258] width 295 height 22
click at [386, 255] on div "Löschen" at bounding box center [371, 257] width 279 height 11
click at [234, 178] on input "**********" at bounding box center [371, 177] width 295 height 22
click at [344, 265] on button "Löschen" at bounding box center [371, 258] width 295 height 22
drag, startPoint x: 239, startPoint y: 177, endPoint x: 221, endPoint y: 177, distance: 17.6
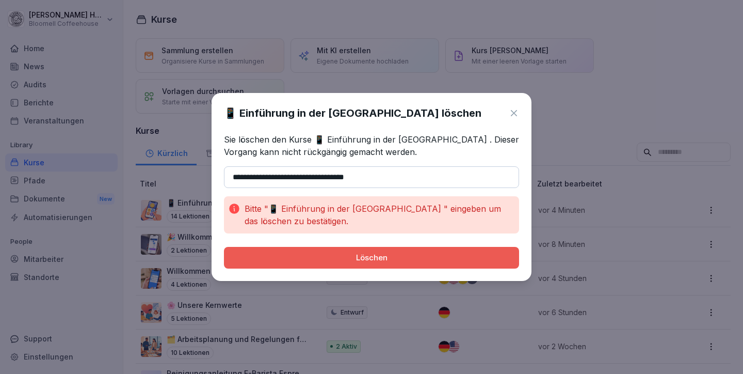
click at [221, 177] on div "**********" at bounding box center [372, 187] width 320 height 188
type input "**********"
click at [359, 255] on div "Löschen" at bounding box center [371, 257] width 279 height 11
click at [515, 114] on icon at bounding box center [514, 113] width 6 height 6
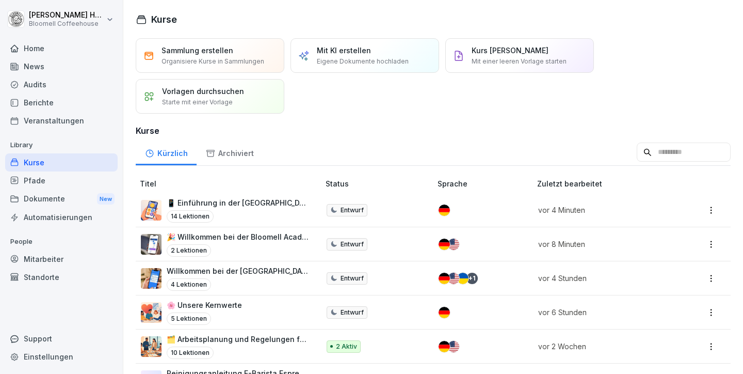
click at [286, 242] on div "🎉 Willkommen bei der Bloomell Academy! 2 Lektionen" at bounding box center [238, 243] width 142 height 25
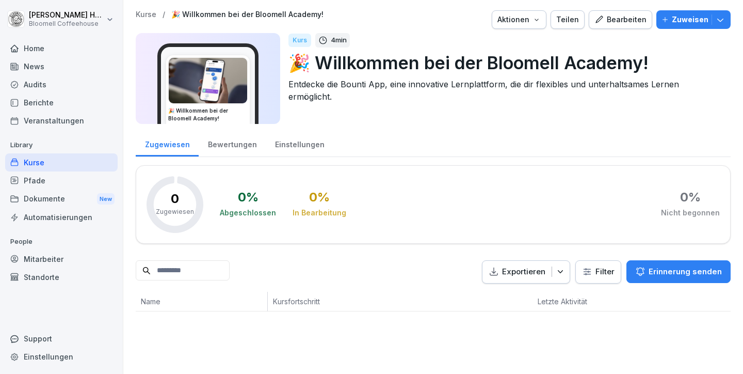
click at [36, 50] on div "Home" at bounding box center [61, 48] width 113 height 18
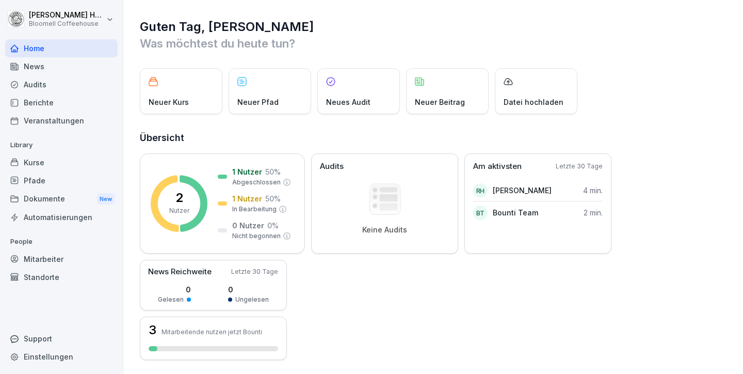
click at [35, 166] on div "Kurse" at bounding box center [61, 162] width 113 height 18
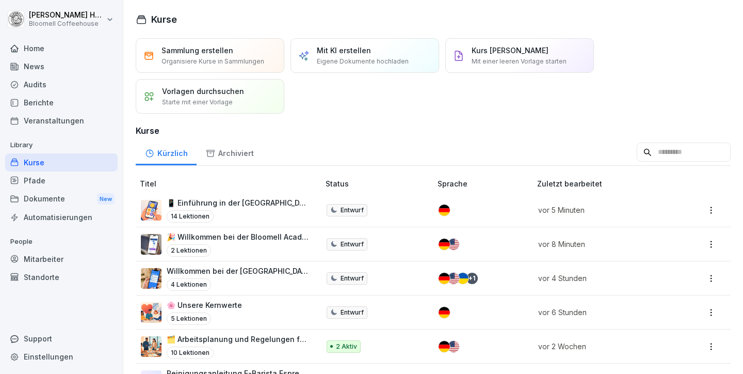
click at [218, 302] on p "🌸 Unsere Kernwerte" at bounding box center [204, 304] width 75 height 11
click at [244, 210] on div "14 Lektionen" at bounding box center [238, 216] width 142 height 12
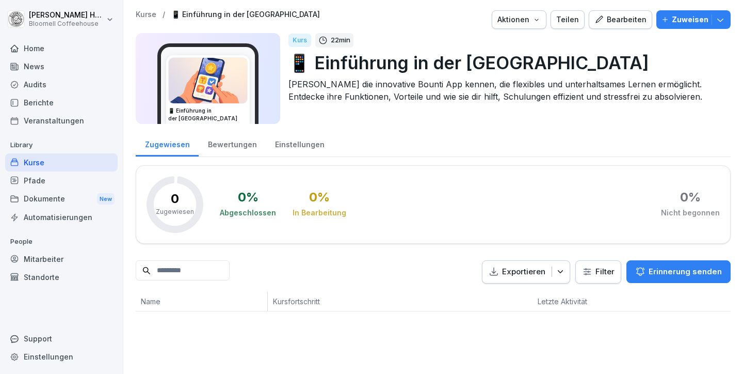
click at [325, 61] on p "📱 Einführung in der [GEOGRAPHIC_DATA]" at bounding box center [506, 63] width 434 height 26
click at [633, 19] on div "Bearbeiten" at bounding box center [621, 19] width 52 height 11
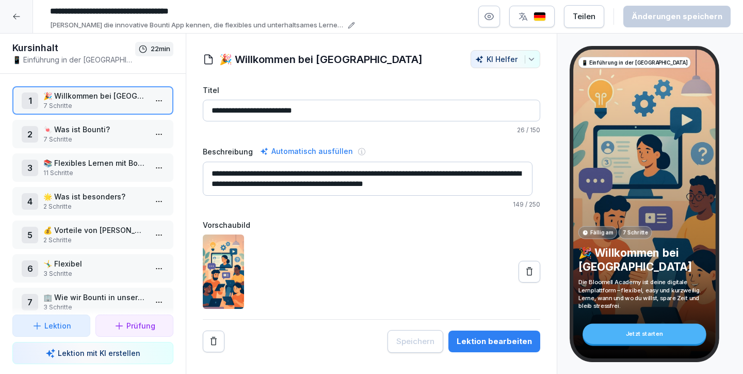
click at [59, 9] on input "**********" at bounding box center [200, 12] width 310 height 18
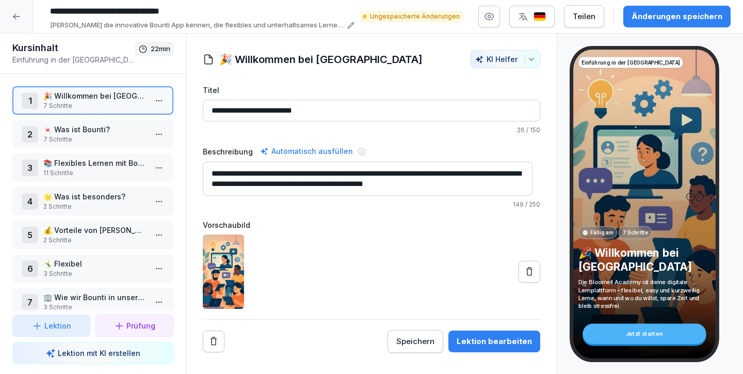
type input "**********"
click at [663, 17] on div "Änderungen speichern" at bounding box center [677, 16] width 91 height 11
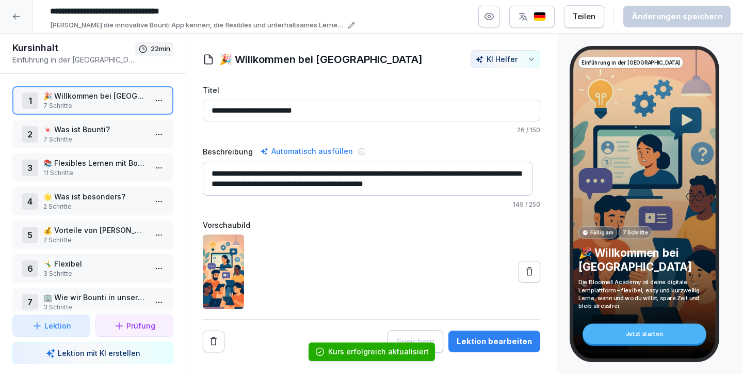
click at [14, 10] on div at bounding box center [16, 16] width 33 height 33
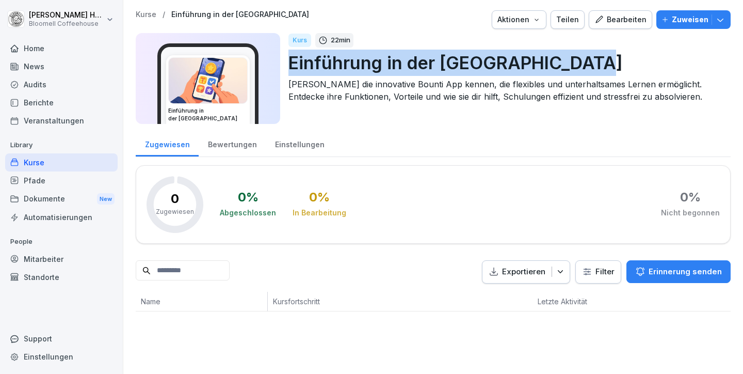
drag, startPoint x: 291, startPoint y: 61, endPoint x: 598, endPoint y: 62, distance: 306.7
click at [598, 62] on p "Einführung in der [GEOGRAPHIC_DATA]" at bounding box center [506, 63] width 434 height 26
copy p "Einführung in der [GEOGRAPHIC_DATA]"
click at [41, 49] on div "Home" at bounding box center [61, 48] width 113 height 18
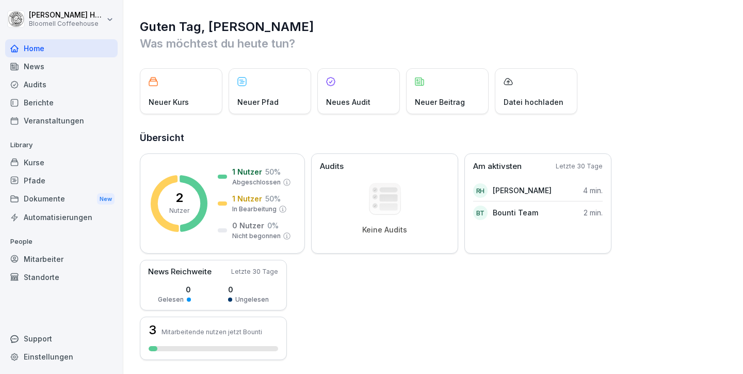
click at [38, 166] on div "Kurse" at bounding box center [61, 162] width 113 height 18
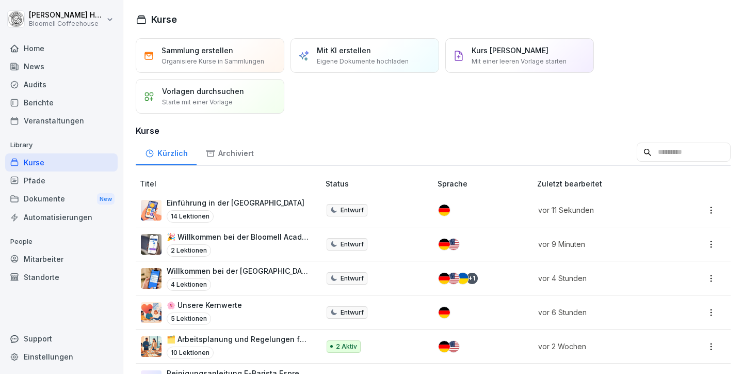
click at [704, 210] on html "Michael Häfeli Bloomell Coffeehouse Home News Audits Berichte Veranstaltungen L…" at bounding box center [371, 187] width 743 height 374
click at [645, 309] on div "Löschen" at bounding box center [653, 311] width 110 height 19
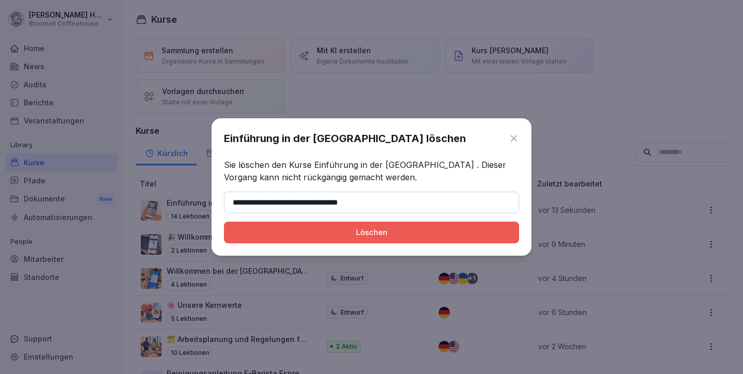
click at [357, 239] on button "Löschen" at bounding box center [371, 232] width 295 height 22
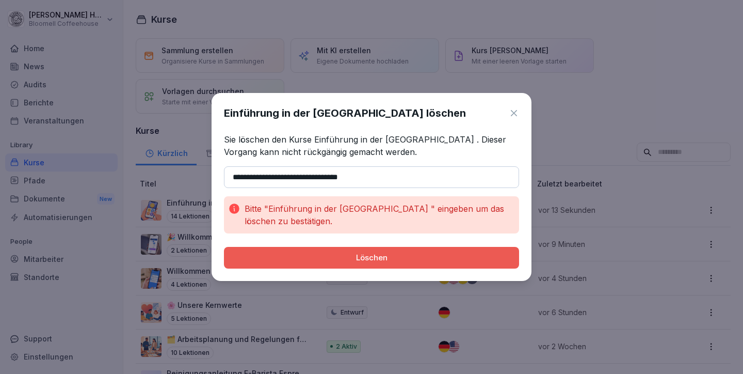
click at [233, 177] on input "**********" at bounding box center [371, 177] width 295 height 22
click at [369, 175] on input "**********" at bounding box center [371, 177] width 295 height 22
type input "**********"
click at [416, 259] on div "Löschen" at bounding box center [371, 257] width 279 height 11
click at [412, 256] on div "Löschen" at bounding box center [371, 257] width 279 height 11
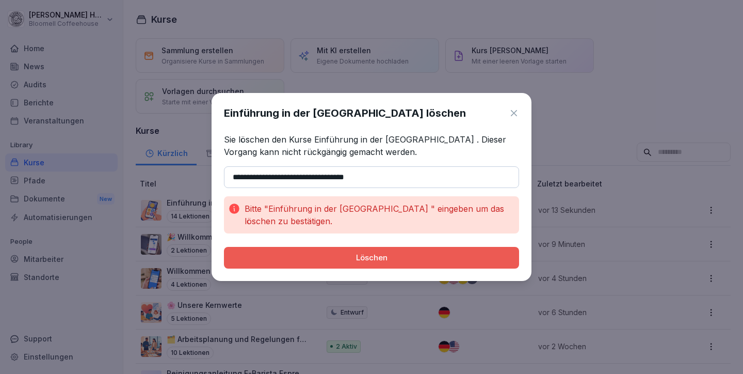
click at [412, 256] on div "Löschen" at bounding box center [371, 257] width 279 height 11
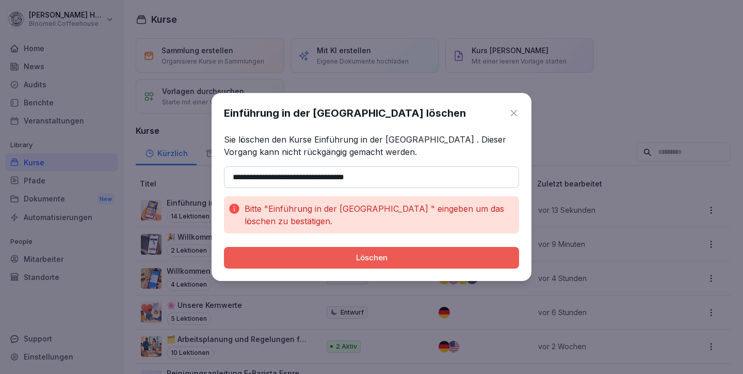
click at [412, 256] on div "Löschen" at bounding box center [371, 257] width 279 height 11
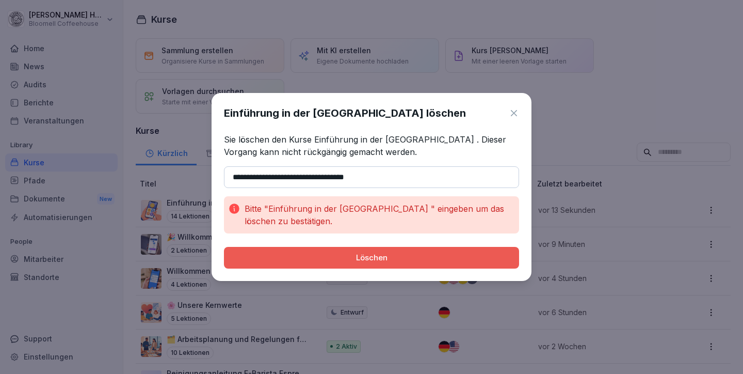
click at [513, 110] on icon at bounding box center [514, 113] width 10 height 10
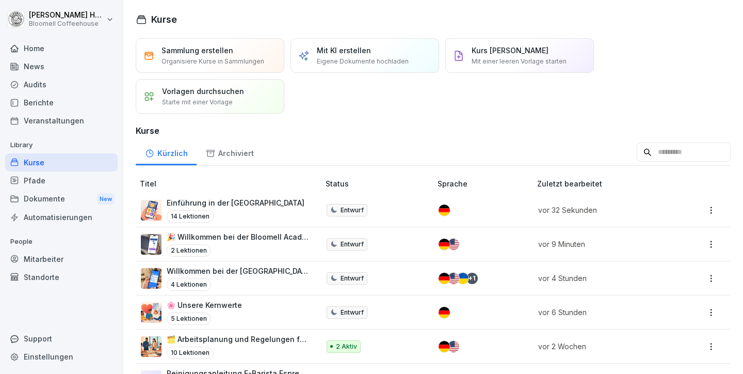
click at [260, 275] on p "Willkommen bei der Bloomell Academy" at bounding box center [238, 270] width 142 height 11
click at [703, 274] on html "[PERSON_NAME] Bloomell Coffeehouse Home News Audits Berichte Veranstaltungen Li…" at bounding box center [371, 187] width 743 height 374
click at [632, 259] on div "Löschen" at bounding box center [631, 256] width 29 height 11
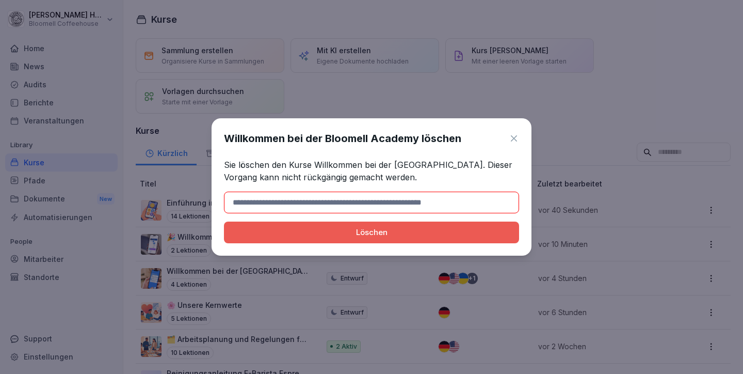
drag, startPoint x: 298, startPoint y: 201, endPoint x: 329, endPoint y: 202, distance: 31.0
click at [329, 202] on input at bounding box center [371, 203] width 295 height 22
click at [265, 200] on input at bounding box center [371, 203] width 295 height 22
click at [516, 135] on icon at bounding box center [514, 138] width 10 height 10
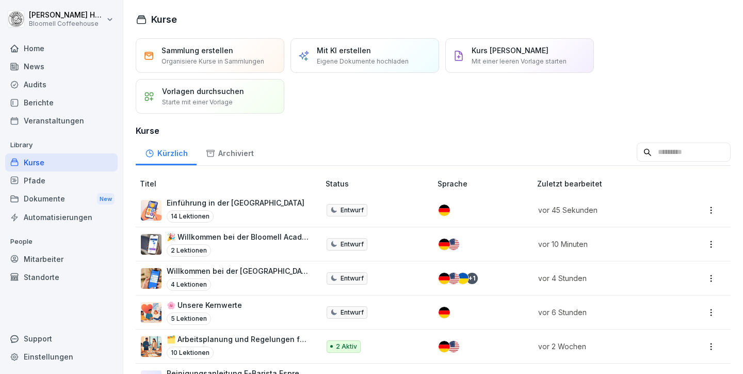
click at [228, 236] on p "🎉 Willkommen bei der Bloomell Academy!" at bounding box center [238, 236] width 142 height 11
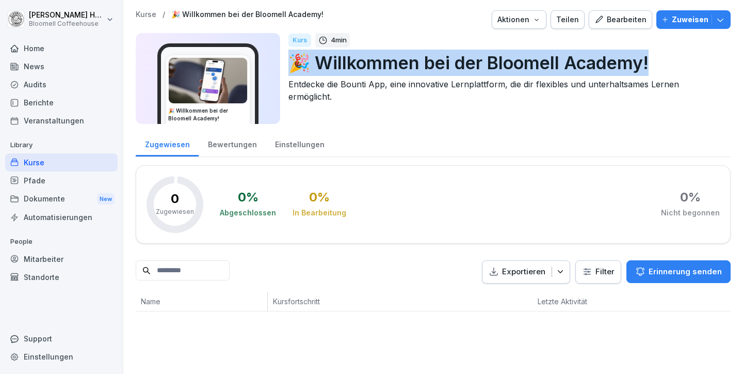
drag, startPoint x: 290, startPoint y: 61, endPoint x: 644, endPoint y: 61, distance: 353.7
click at [644, 61] on p "🎉 Willkommen bei der Bloomell Academy!" at bounding box center [506, 63] width 434 height 26
copy p "🎉 Willkommen bei der Bloomell Academy!"
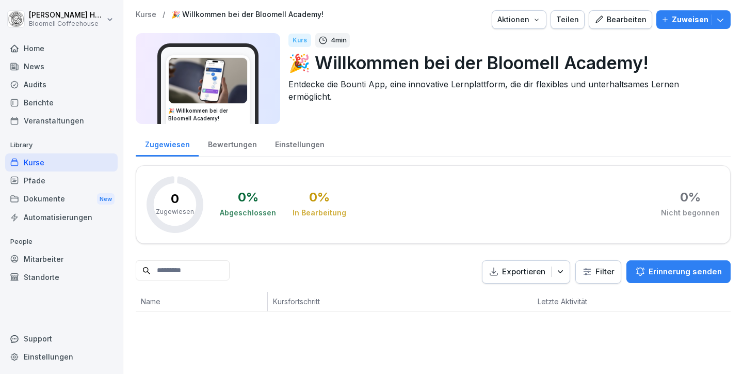
click at [622, 159] on div "Zugewiesen Bewertungen Einstellungen 0 Zugewiesen 0 % Abgeschlossen 0 % In Bear…" at bounding box center [433, 220] width 595 height 181
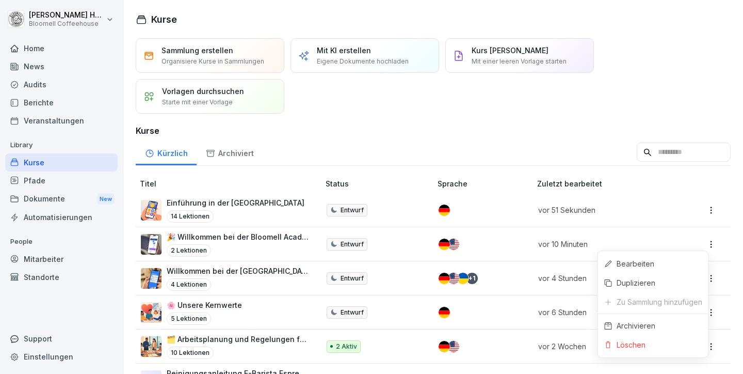
click at [701, 241] on html "Michael Häfeli Bloomell Coffeehouse Home News Audits Berichte Veranstaltungen L…" at bounding box center [371, 187] width 743 height 374
click at [701, 240] on html "Michael Häfeli Bloomell Coffeehouse Home News Audits Berichte Veranstaltungen L…" at bounding box center [371, 187] width 743 height 374
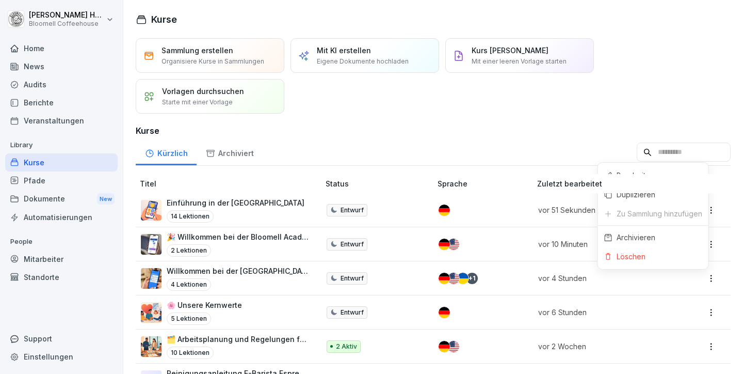
click at [703, 272] on html "Michael Häfeli Bloomell Coffeehouse Home News Audits Berichte Veranstaltungen L…" at bounding box center [371, 187] width 743 height 374
click at [648, 255] on div "Löschen" at bounding box center [653, 256] width 110 height 19
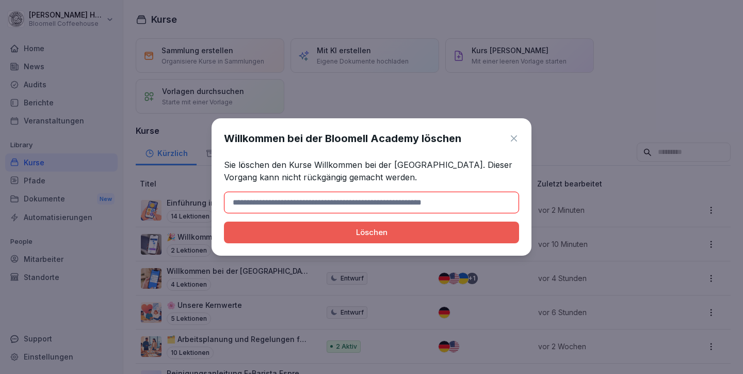
click at [262, 201] on input at bounding box center [371, 203] width 295 height 22
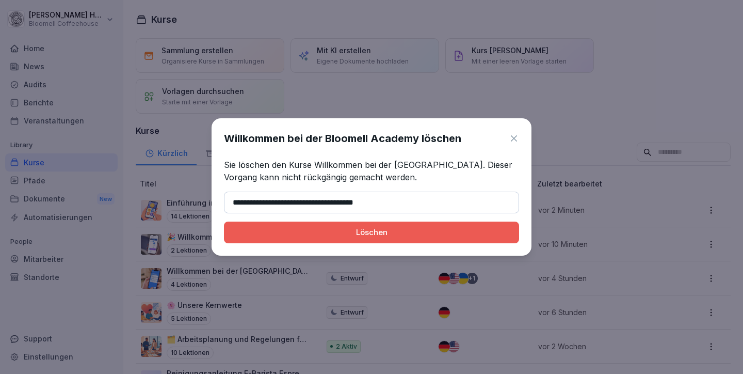
click at [393, 233] on div "Löschen" at bounding box center [371, 232] width 279 height 11
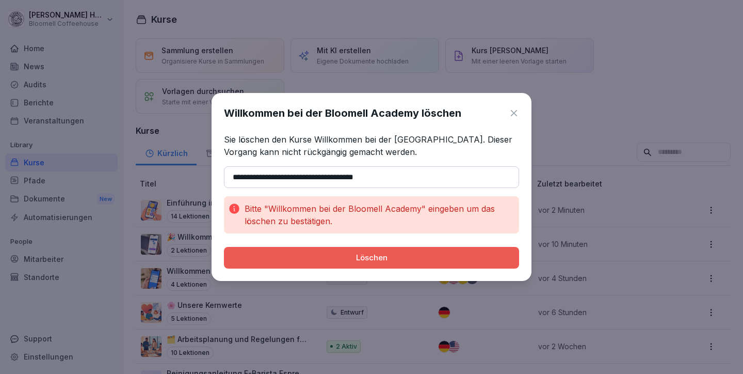
click at [244, 176] on input "**********" at bounding box center [371, 177] width 295 height 22
type input "**********"
click at [393, 253] on div "Löschen" at bounding box center [371, 257] width 279 height 11
click at [394, 257] on div "Löschen" at bounding box center [371, 257] width 279 height 11
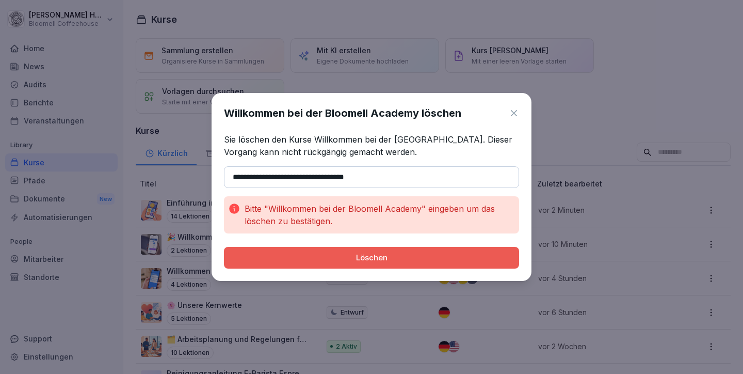
click at [394, 257] on div "Löschen" at bounding box center [371, 257] width 279 height 11
click at [515, 113] on icon at bounding box center [514, 113] width 10 height 10
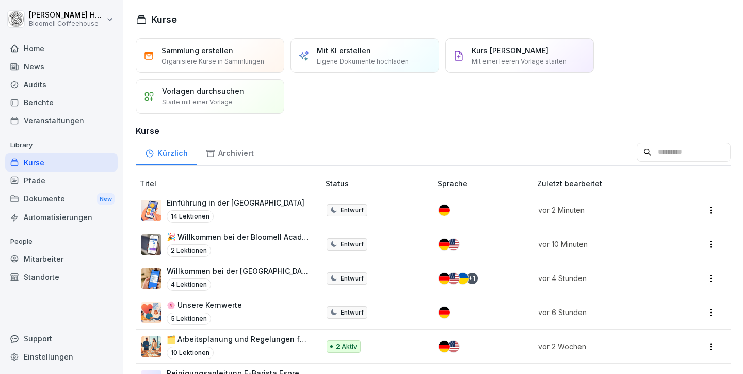
scroll to position [2, 0]
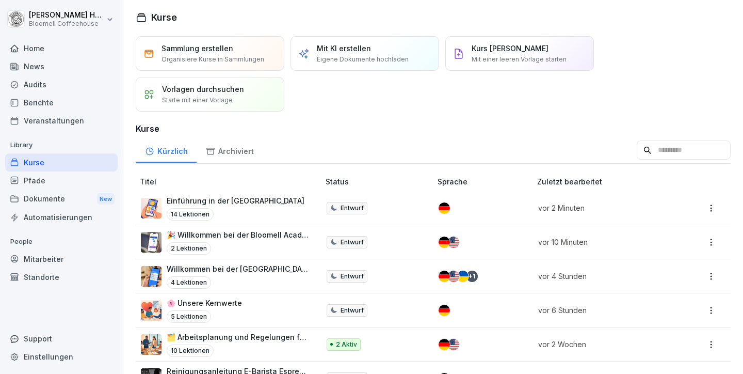
click at [704, 237] on html "Michael Häfeli Bloomell Coffeehouse Home News Audits Berichte Veranstaltungen L…" at bounding box center [371, 187] width 743 height 374
click at [650, 320] on div "Archivieren" at bounding box center [636, 323] width 39 height 11
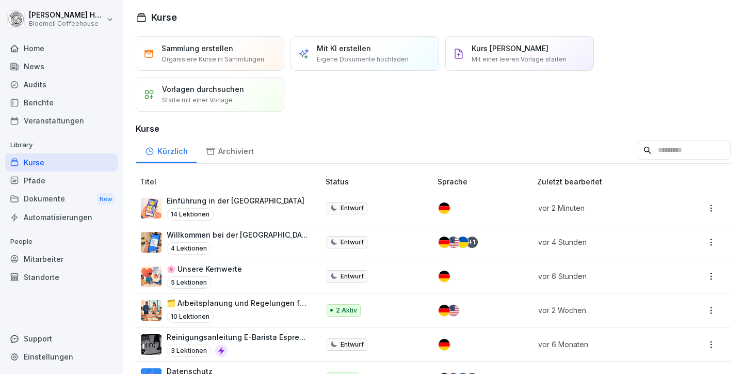
click at [704, 239] on html "Michael Häfeli Bloomell Coffeehouse Home News Audits Berichte Veranstaltungen L…" at bounding box center [371, 187] width 743 height 374
click at [654, 322] on div "Archivieren" at bounding box center [636, 323] width 39 height 11
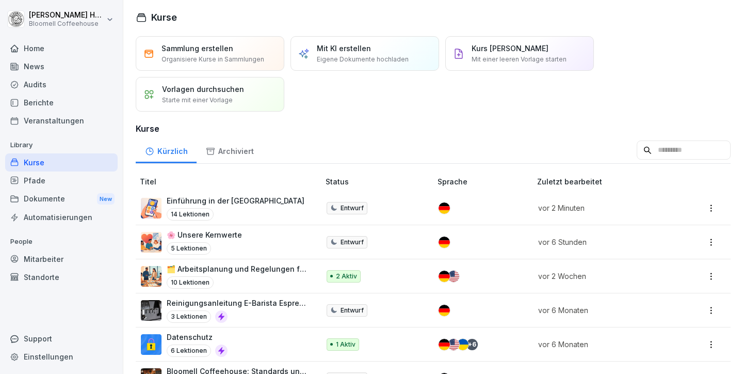
click at [707, 208] on html "Michael Häfeli Bloomell Coffeehouse Home News Audits Berichte Veranstaltungen L…" at bounding box center [371, 187] width 743 height 374
click at [654, 307] on div "Löschen" at bounding box center [653, 308] width 110 height 19
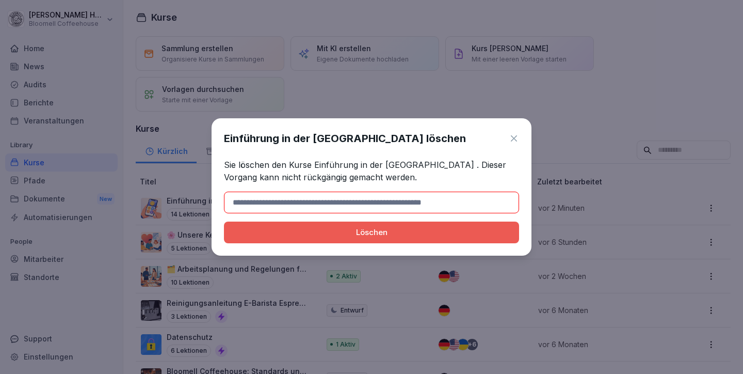
click at [443, 228] on div "Löschen" at bounding box center [371, 232] width 279 height 11
click at [510, 137] on icon at bounding box center [514, 138] width 10 height 10
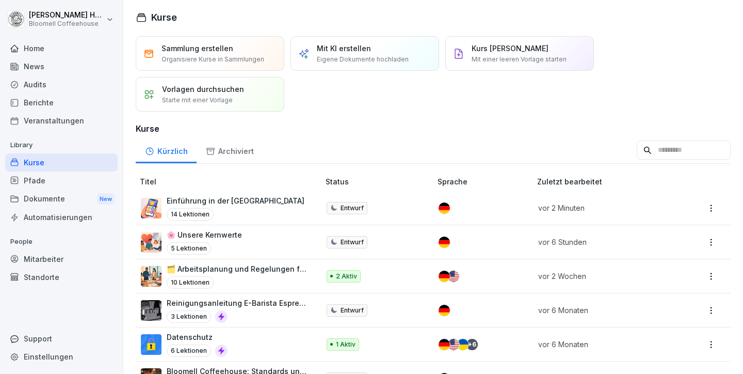
click at [704, 208] on html "Michael Häfeli Bloomell Coffeehouse Home News Audits Berichte Veranstaltungen L…" at bounding box center [371, 187] width 743 height 374
click at [640, 289] on div "Archivieren" at bounding box center [636, 289] width 39 height 11
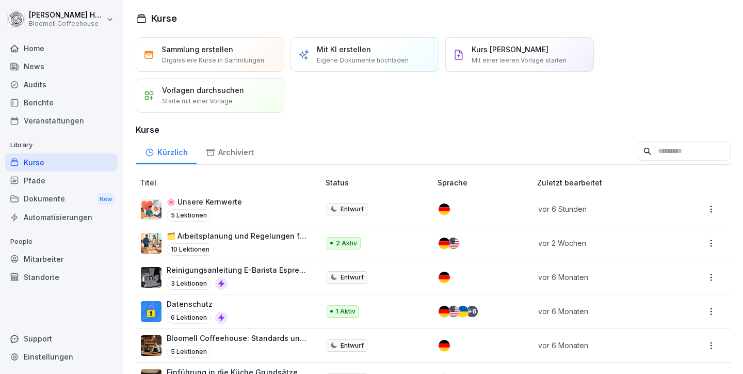
scroll to position [0, 0]
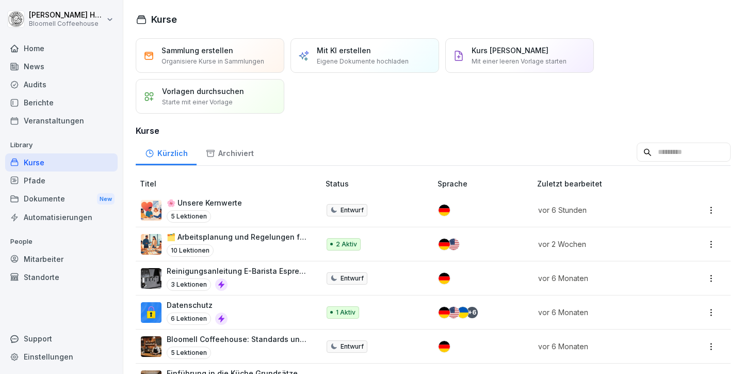
click at [231, 96] on p "Vorlagen durchsuchen" at bounding box center [203, 91] width 82 height 11
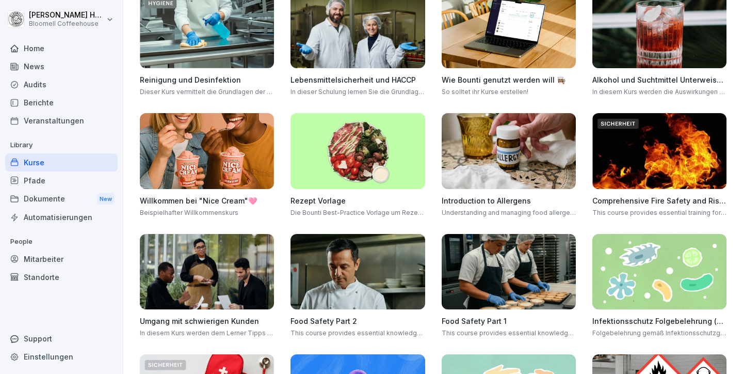
scroll to position [102, 0]
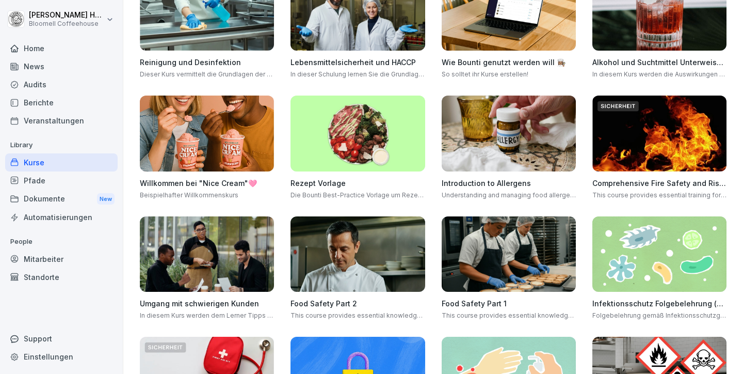
click at [274, 188] on h4 "Willkommen bei "Nice Cream"🩷" at bounding box center [207, 183] width 134 height 11
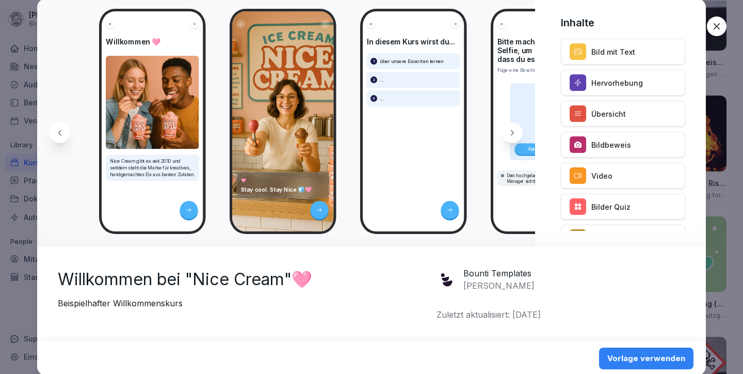
click at [715, 25] on icon at bounding box center [717, 26] width 6 height 6
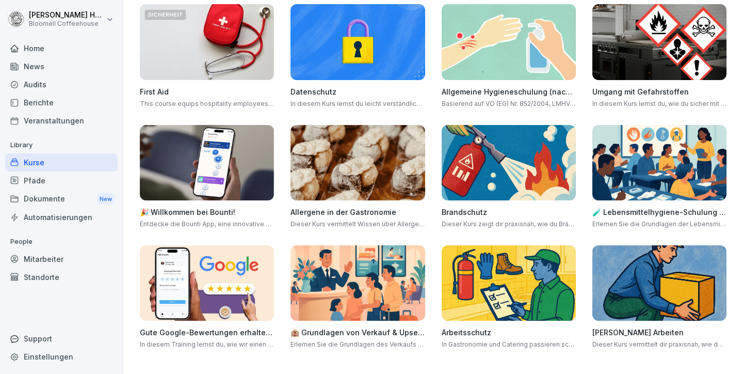
scroll to position [678, 0]
click at [274, 217] on h4 "🎉 Willkommen bei Bounti!" at bounding box center [207, 212] width 134 height 11
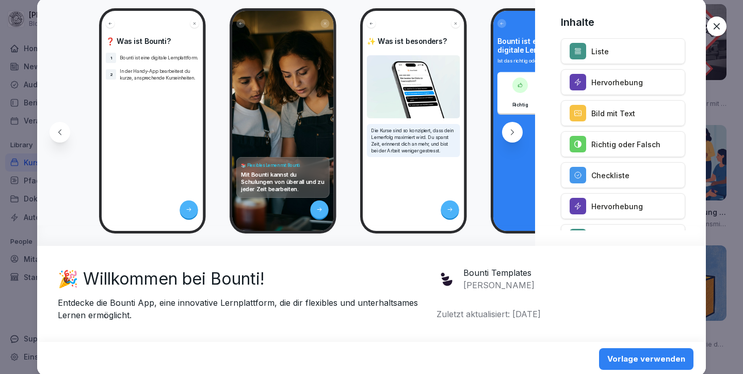
click at [716, 22] on icon at bounding box center [717, 26] width 10 height 10
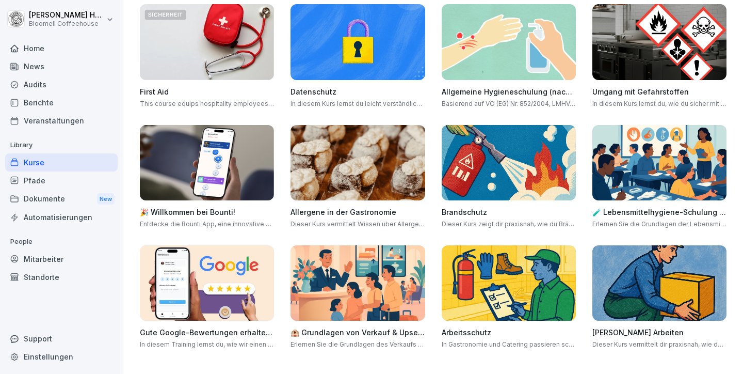
scroll to position [0, 0]
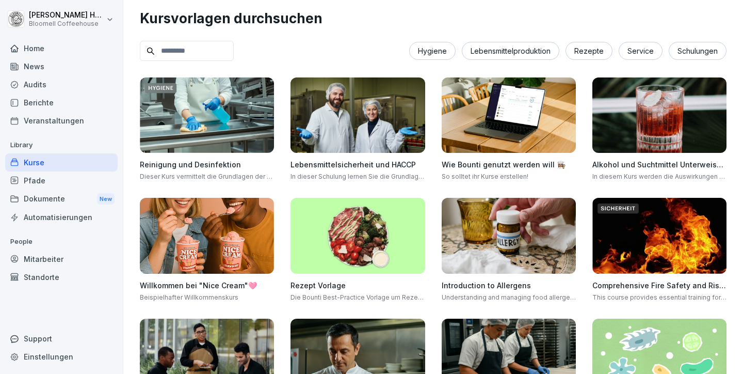
click at [39, 159] on div "Kurse" at bounding box center [61, 162] width 113 height 18
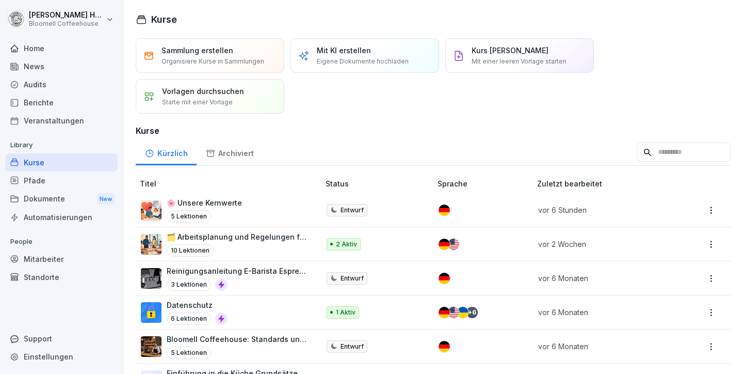
click at [347, 54] on p "Mit KI erstellen" at bounding box center [344, 50] width 54 height 11
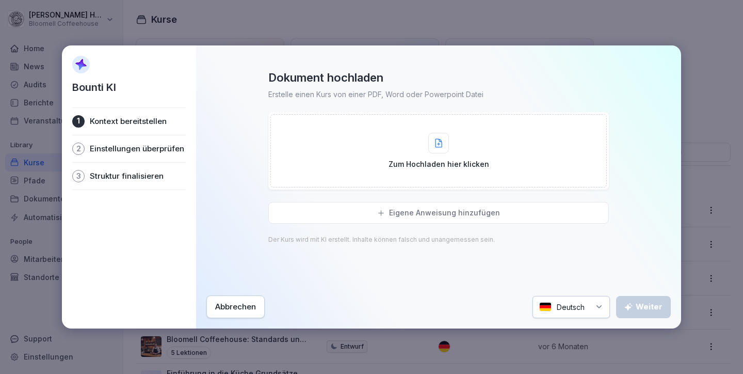
click at [418, 143] on div "Zum Hochladen hier klicken" at bounding box center [439, 151] width 101 height 37
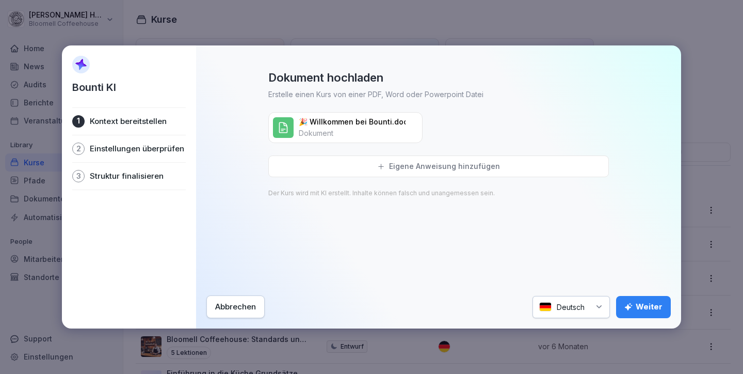
click at [640, 305] on div "Weiter" at bounding box center [644, 306] width 38 height 11
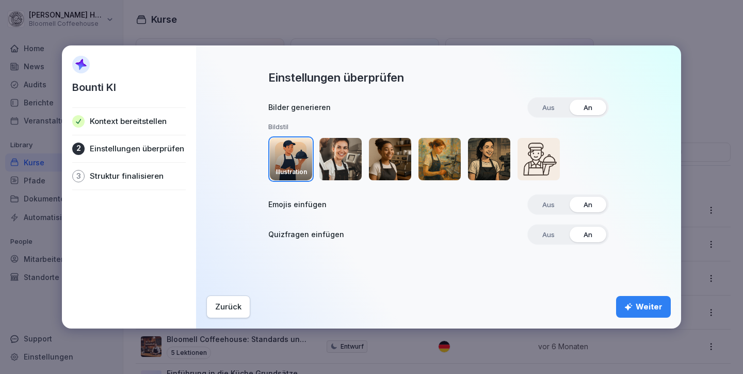
click at [659, 309] on div "Weiter" at bounding box center [644, 306] width 38 height 11
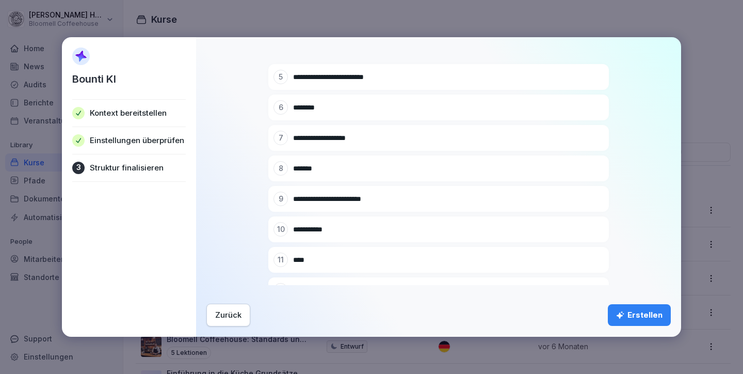
scroll to position [311, 0]
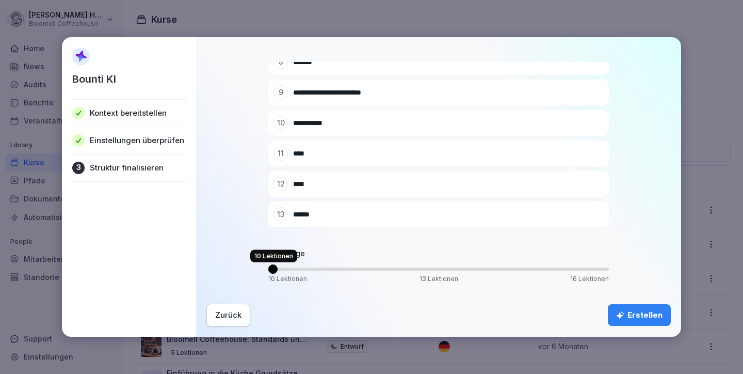
click at [272, 274] on span "Volume" at bounding box center [272, 268] width 9 height 9
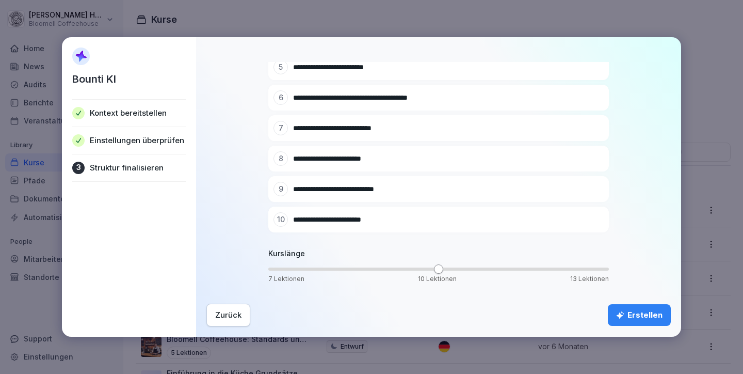
scroll to position [219, 0]
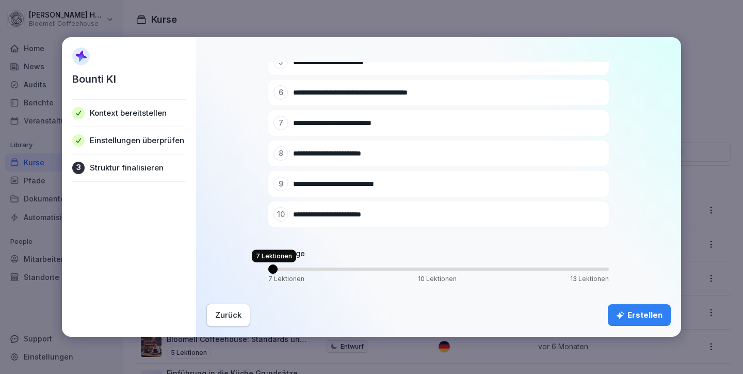
click at [268, 274] on span "Volume" at bounding box center [272, 268] width 9 height 9
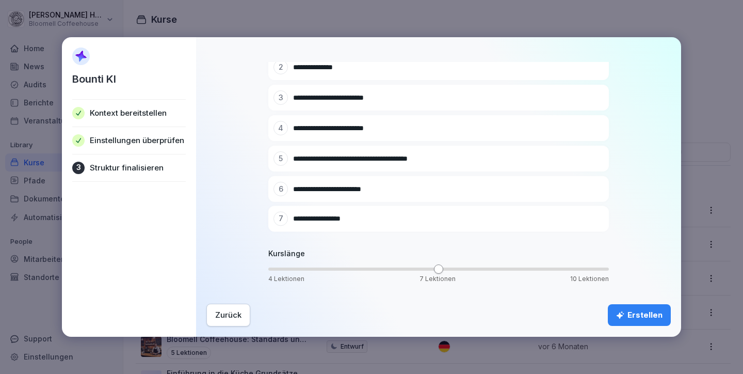
scroll to position [128, 0]
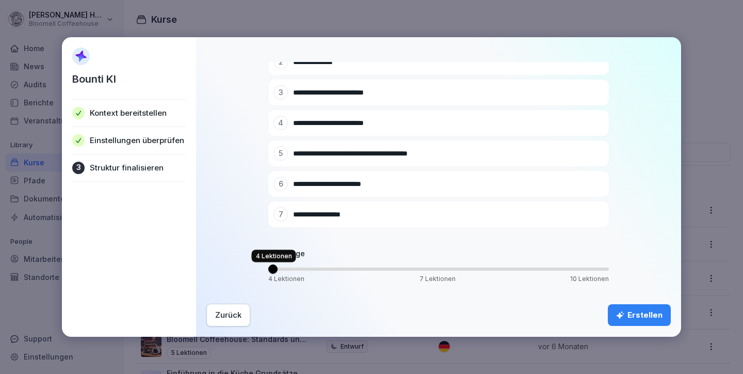
click at [268, 273] on span "Volume" at bounding box center [272, 268] width 9 height 9
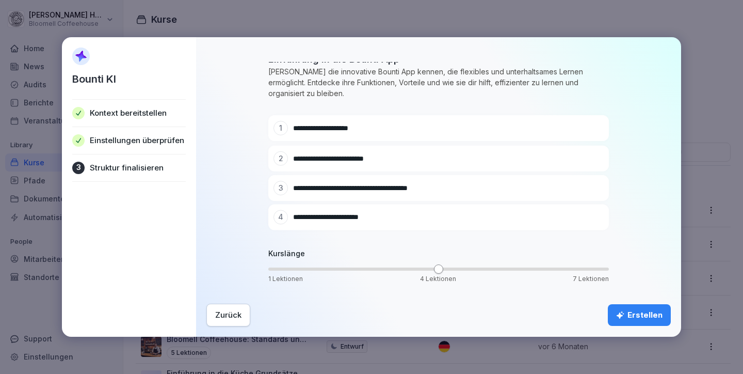
scroll to position [37, 0]
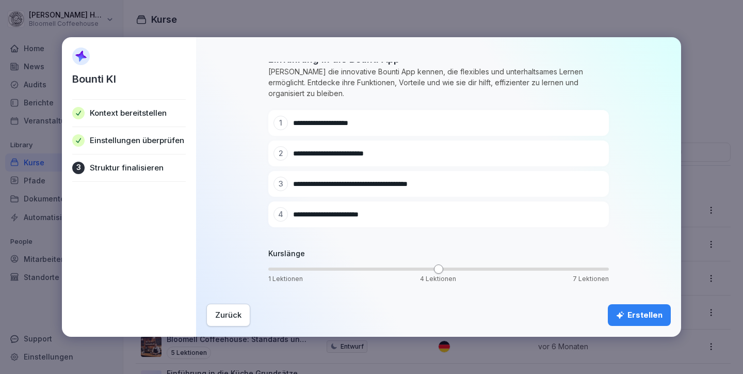
click at [636, 310] on div "Erstellen" at bounding box center [639, 314] width 46 height 11
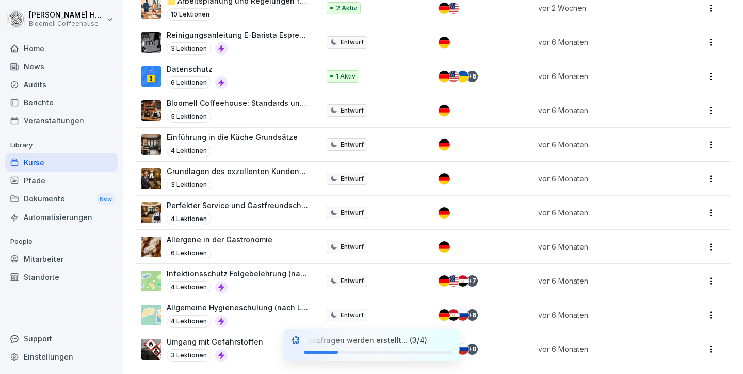
scroll to position [0, 0]
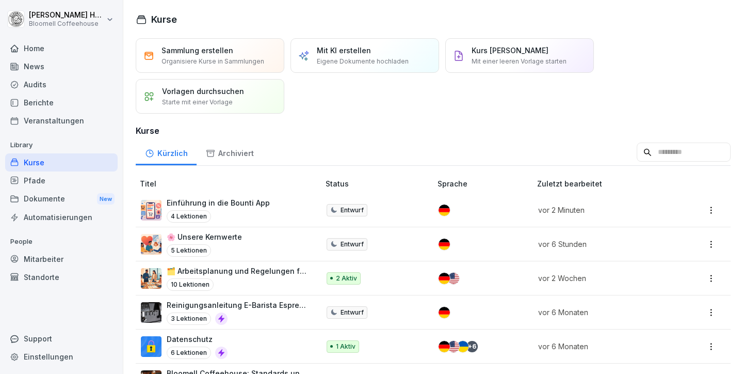
click at [249, 200] on p "Einführung in die Bounti App" at bounding box center [218, 202] width 103 height 11
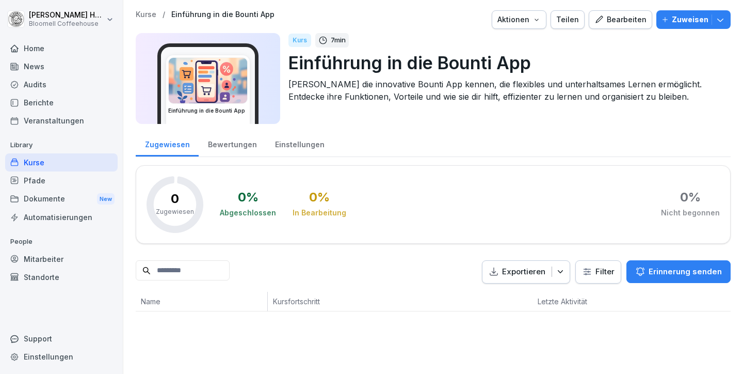
click at [618, 22] on div "Bearbeiten" at bounding box center [621, 19] width 52 height 11
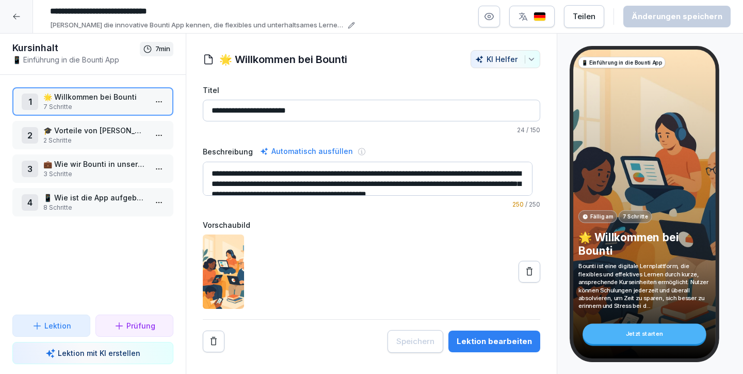
click at [93, 131] on p "🎓 Vorteile [PERSON_NAME]" at bounding box center [94, 130] width 103 height 11
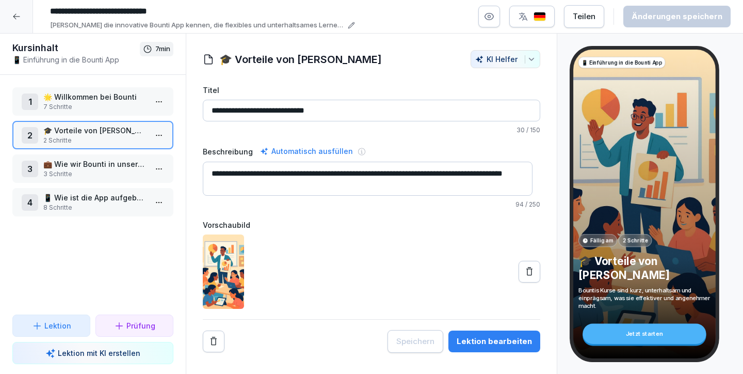
click at [101, 161] on p "💼 Wie wir Bounti in unserem Unternehmen nutzen" at bounding box center [94, 164] width 103 height 11
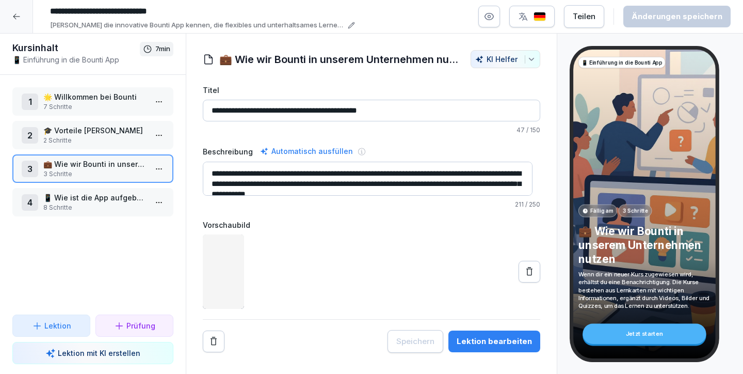
click at [108, 191] on div "4 📱 Wie ist die App aufgebaut 8 Schritte" at bounding box center [92, 202] width 161 height 28
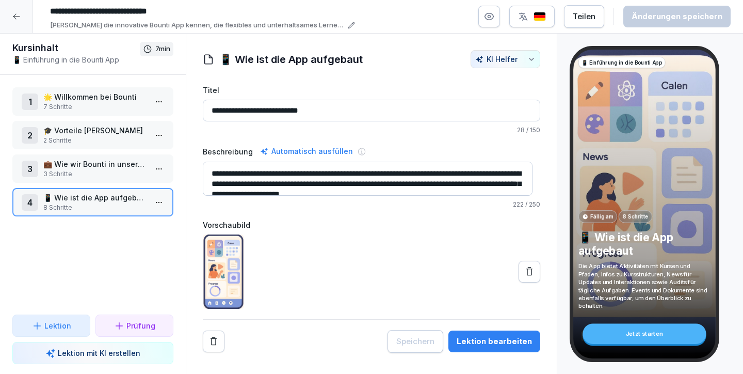
click at [116, 162] on p "💼 Wie wir Bounti in unserem Unternehmen nutzen" at bounding box center [94, 164] width 103 height 11
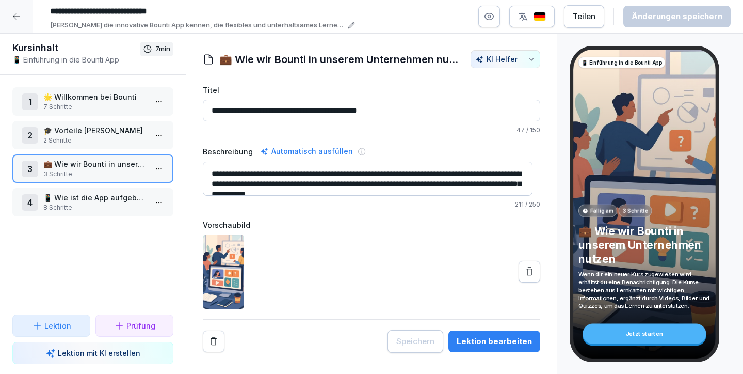
click at [87, 129] on p "🎓 Vorteile [PERSON_NAME]" at bounding box center [94, 130] width 103 height 11
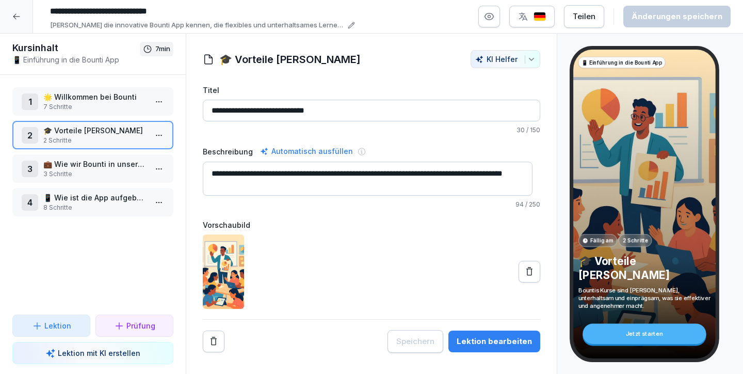
click at [93, 109] on p "7 Schritte" at bounding box center [94, 106] width 103 height 9
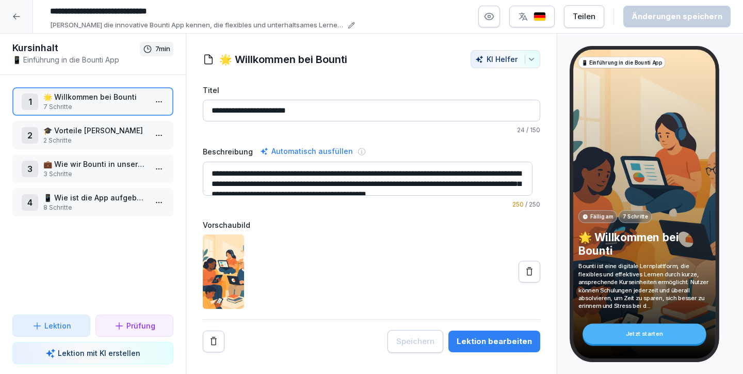
click at [472, 339] on div "Lektion bearbeiten" at bounding box center [494, 341] width 75 height 11
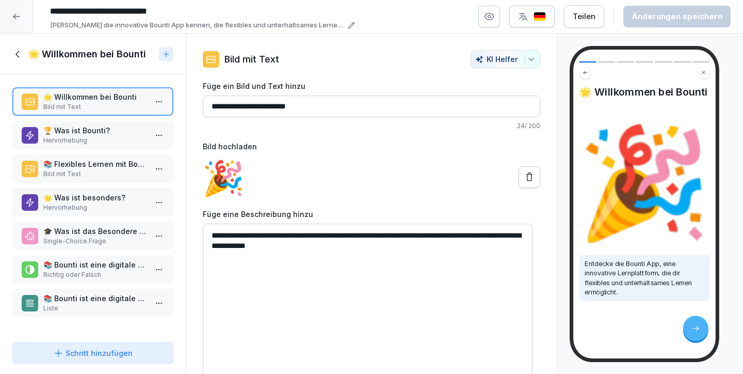
click at [97, 127] on p "🏆 Was ist Bounti?" at bounding box center [94, 130] width 103 height 11
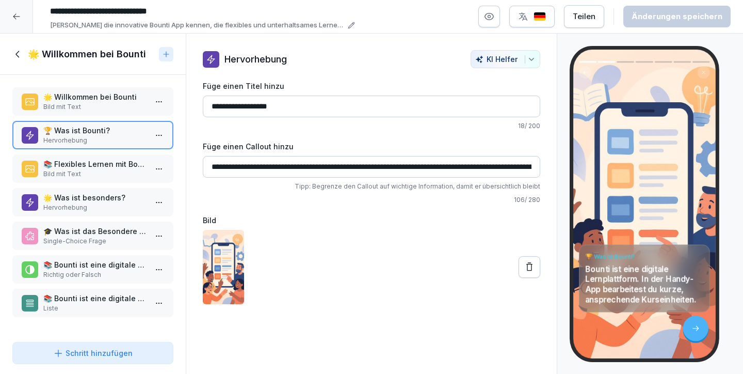
click at [98, 103] on p "Bild mit Text" at bounding box center [94, 106] width 103 height 9
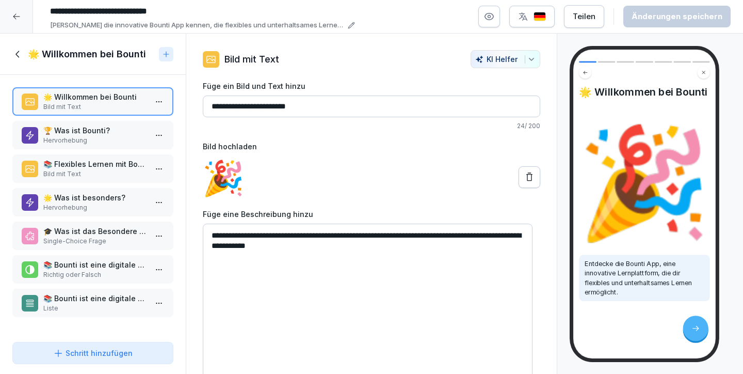
click at [97, 134] on p "🏆 Was ist Bounti?" at bounding box center [94, 130] width 103 height 11
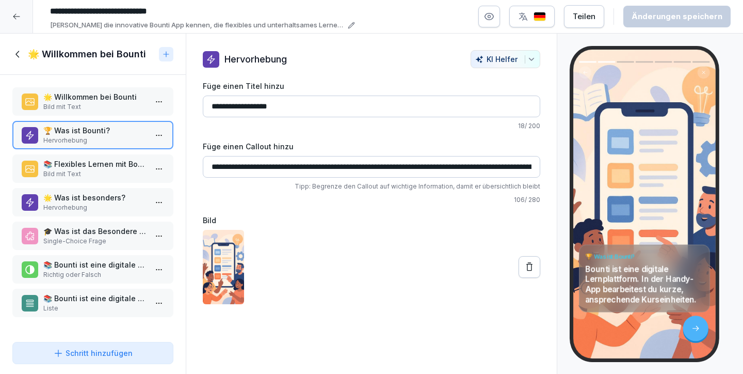
click at [103, 168] on p "📚 Flexibles Lernen mit Bounti" at bounding box center [94, 164] width 103 height 11
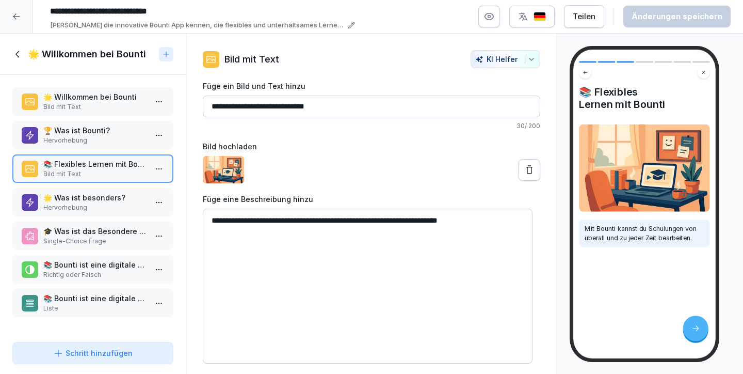
click at [85, 216] on div "🌟 Was ist besonders? Hervorhebung" at bounding box center [92, 202] width 161 height 28
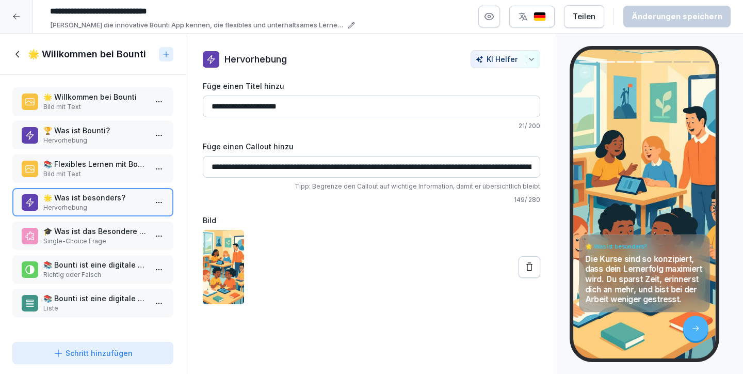
click at [81, 258] on div "📚 Bounti ist eine digitale Lernplattform. Richtig oder Falsch" at bounding box center [92, 269] width 161 height 28
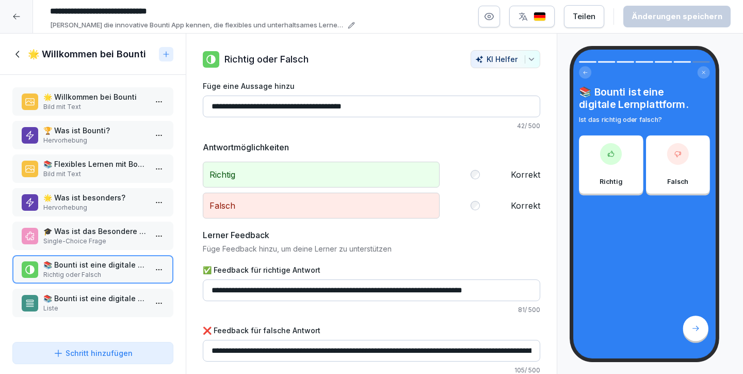
click at [104, 302] on p "📚 Bounti ist eine digitale Lernplattform." at bounding box center [94, 298] width 103 height 11
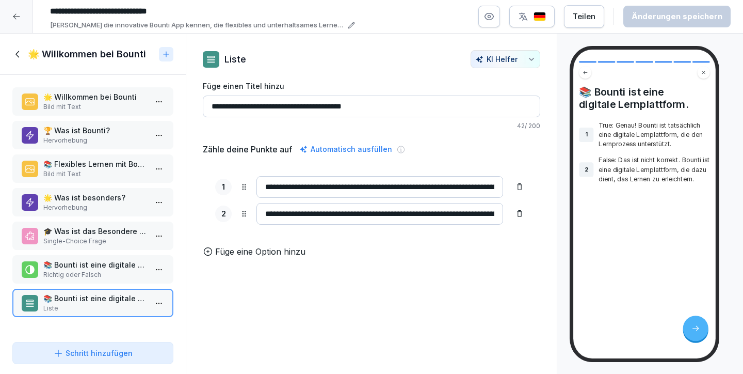
click at [84, 167] on p "📚 Flexibles Lernen mit Bounti" at bounding box center [94, 164] width 103 height 11
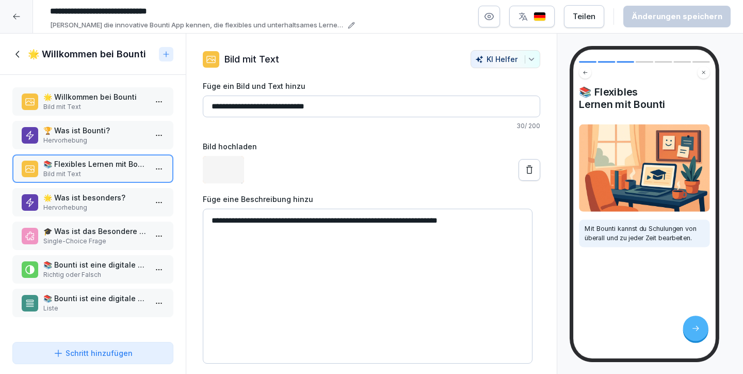
click at [86, 136] on p "Hervorhebung" at bounding box center [94, 140] width 103 height 9
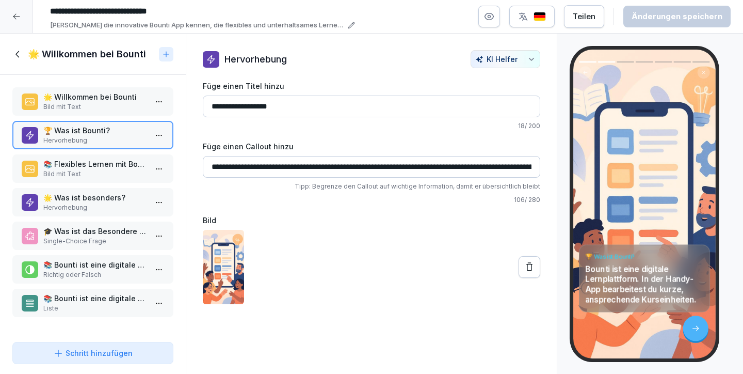
click at [18, 54] on icon at bounding box center [17, 54] width 11 height 11
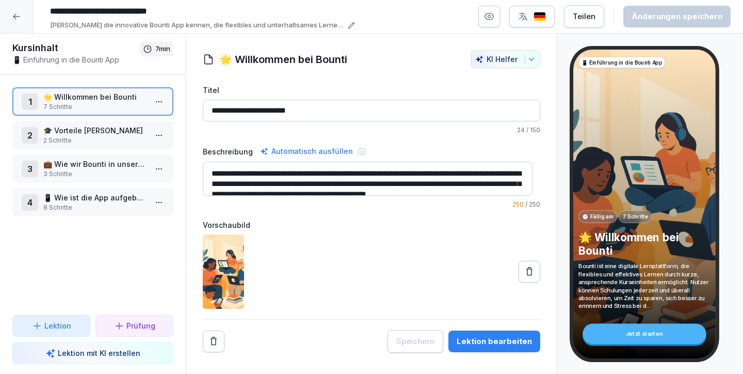
click at [59, 124] on div "2 🎓 Vorteile von Bountis Kursen 2 Schritte" at bounding box center [92, 135] width 161 height 28
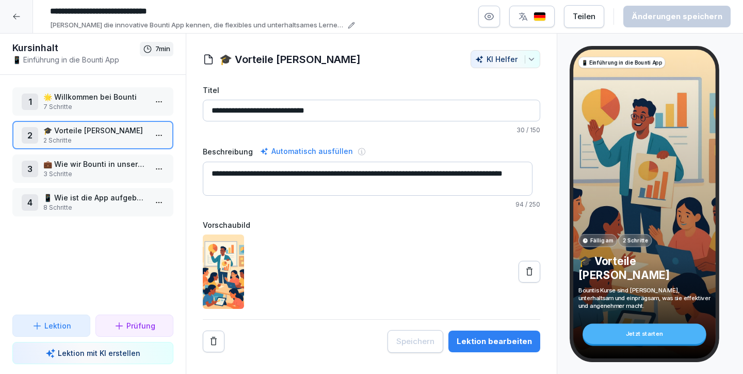
click at [495, 343] on div "Lektion bearbeiten" at bounding box center [494, 341] width 75 height 11
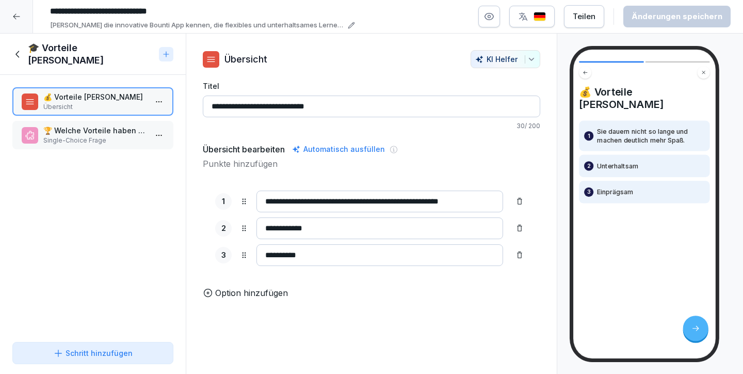
click at [91, 138] on p "Single-Choice Frage" at bounding box center [94, 140] width 103 height 9
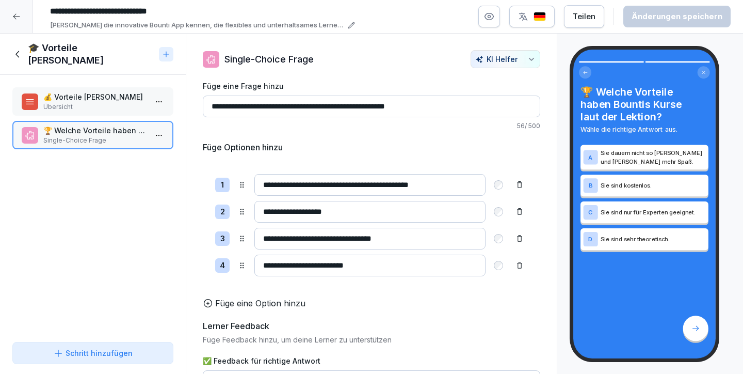
click at [89, 111] on p "Übersicht" at bounding box center [94, 106] width 103 height 9
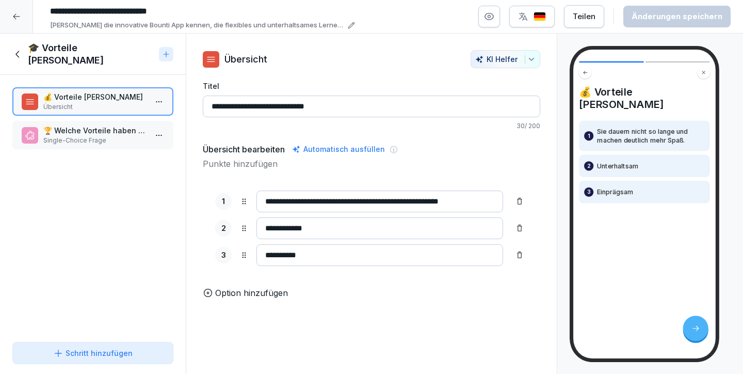
click at [16, 17] on icon at bounding box center [16, 16] width 8 height 8
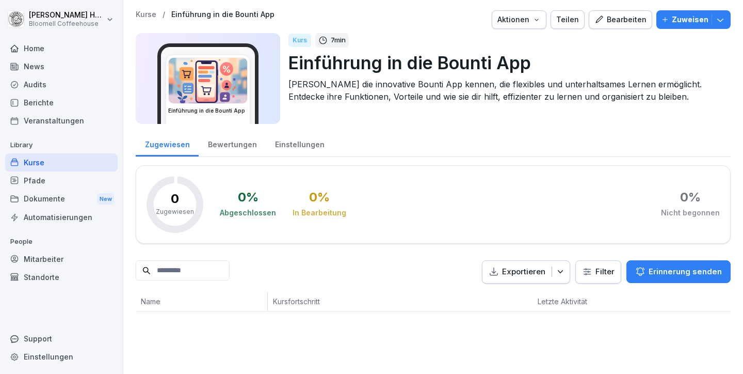
click at [47, 158] on div "Kurse" at bounding box center [61, 162] width 113 height 18
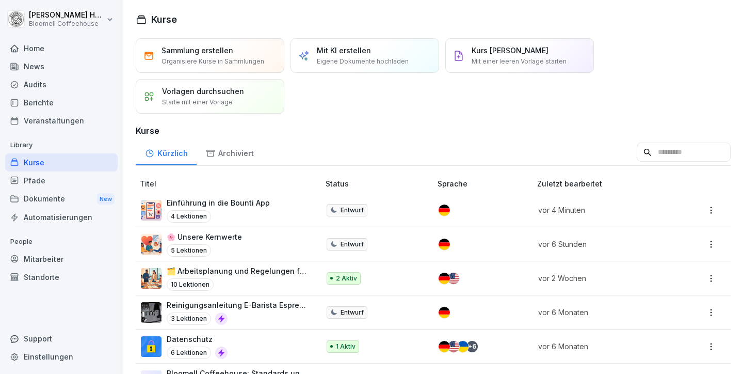
click at [241, 154] on div "Archiviert" at bounding box center [230, 152] width 66 height 26
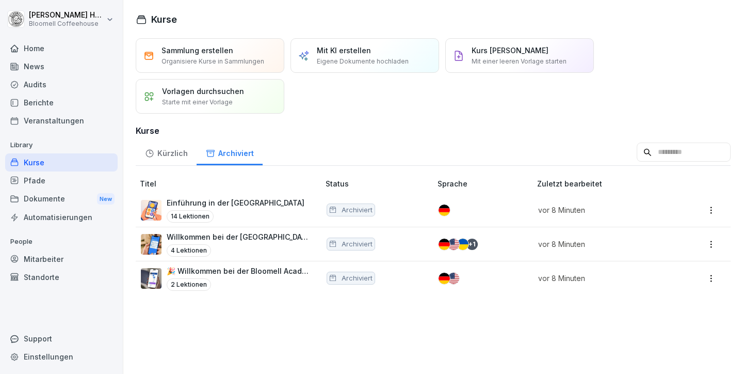
click at [273, 278] on div "2 Lektionen" at bounding box center [238, 284] width 142 height 12
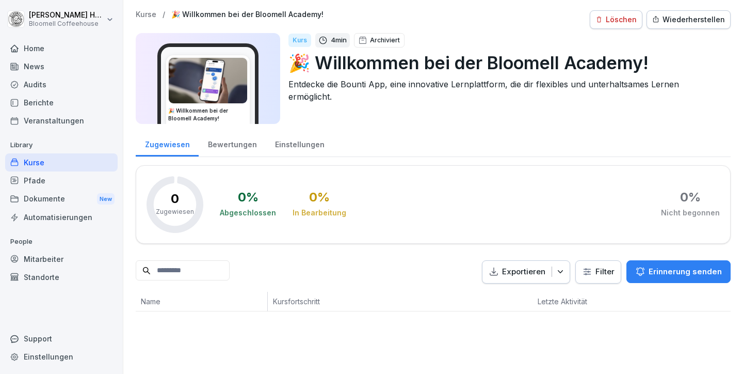
click at [698, 21] on div "Wiederherstellen" at bounding box center [689, 19] width 73 height 11
click at [626, 16] on div "Bearbeiten" at bounding box center [621, 19] width 52 height 11
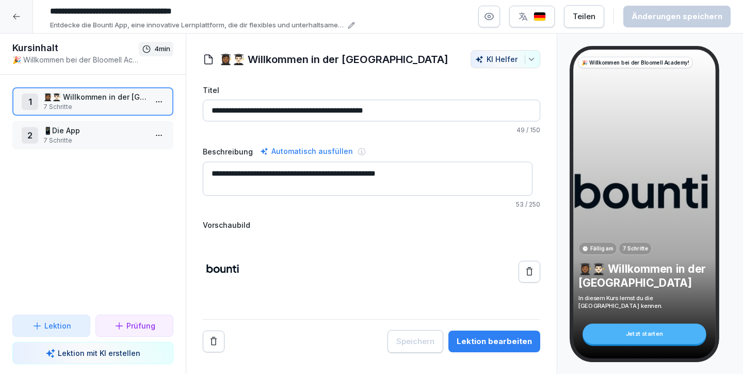
click at [486, 343] on div "Lektion bearbeiten" at bounding box center [494, 341] width 75 height 11
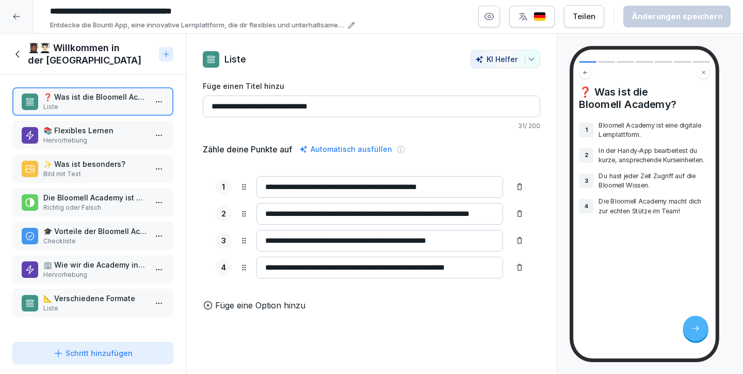
click at [88, 135] on p "📚 Flexibles Lernen" at bounding box center [94, 130] width 103 height 11
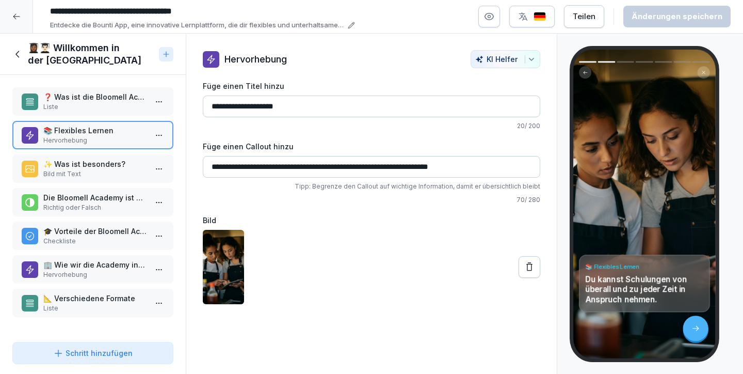
click at [83, 164] on p "✨ Was ist besonders?" at bounding box center [94, 164] width 103 height 11
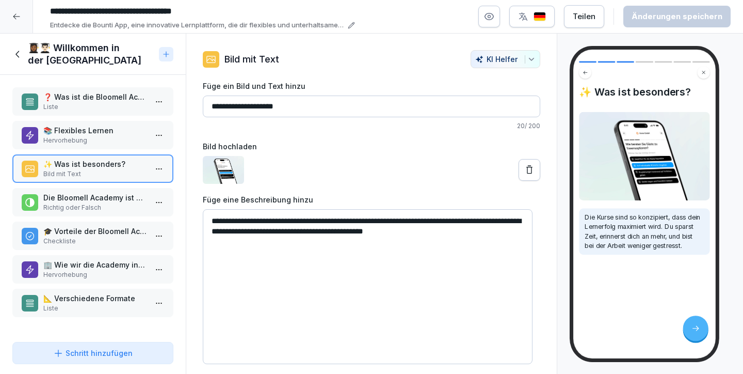
click at [80, 199] on p "Die Bloomell Academy ist eine digitale Lernplattform." at bounding box center [94, 197] width 103 height 11
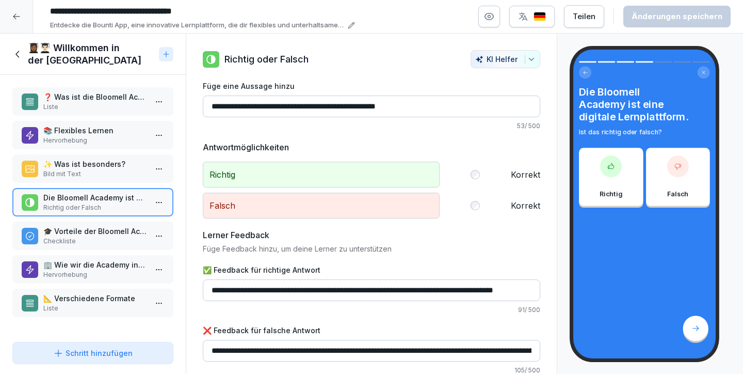
click at [88, 226] on p "🎓 Vorteile der Bloomell Academy Kursen" at bounding box center [94, 231] width 103 height 11
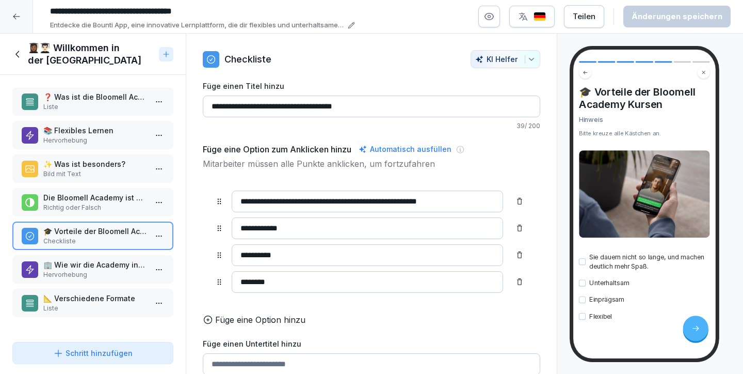
click at [93, 257] on div "🏢 Wie wir die Academy in unserem Unternehmen nutzen Hervorhebung" at bounding box center [92, 269] width 161 height 28
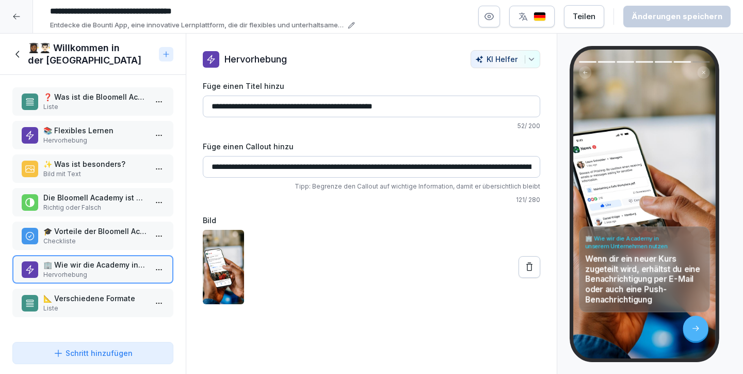
click at [104, 284] on div "❓ Was ist die Bloomell Academy? Liste 📚 Flexibles Lernen Hervorhebung ✨ Was ist…" at bounding box center [93, 206] width 186 height 263
click at [97, 319] on div "❓ Was ist die Bloomell Academy? Liste 📚 Flexibles Lernen Hervorhebung ✨ Was ist…" at bounding box center [93, 206] width 186 height 263
click at [73, 96] on p "❓ Was ist die Bloomell Academy?" at bounding box center [94, 96] width 103 height 11
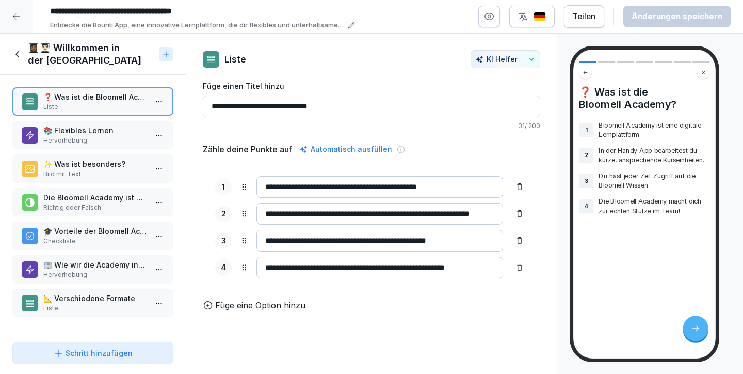
click at [74, 100] on p "❓ Was ist die Bloomell Academy?" at bounding box center [94, 96] width 103 height 11
click at [78, 139] on p "Hervorhebung" at bounding box center [94, 140] width 103 height 9
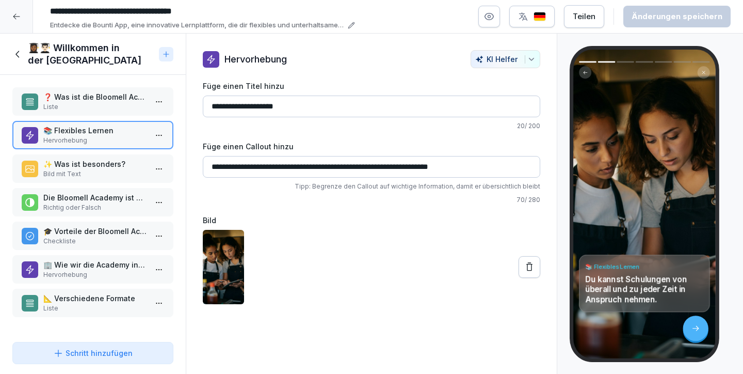
click at [93, 94] on p "❓ Was ist die Bloomell Academy?" at bounding box center [94, 96] width 103 height 11
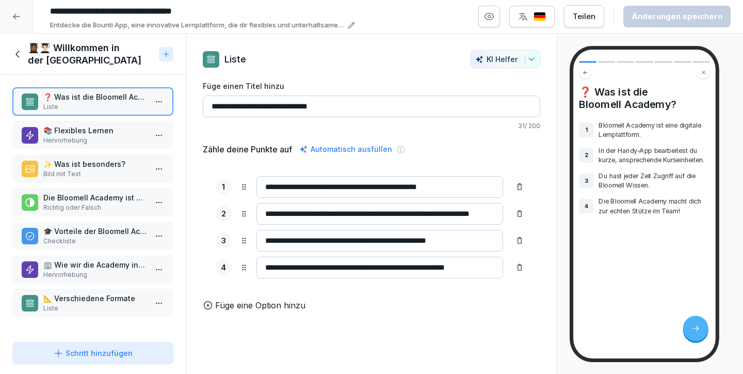
click at [97, 141] on p "Hervorhebung" at bounding box center [94, 140] width 103 height 9
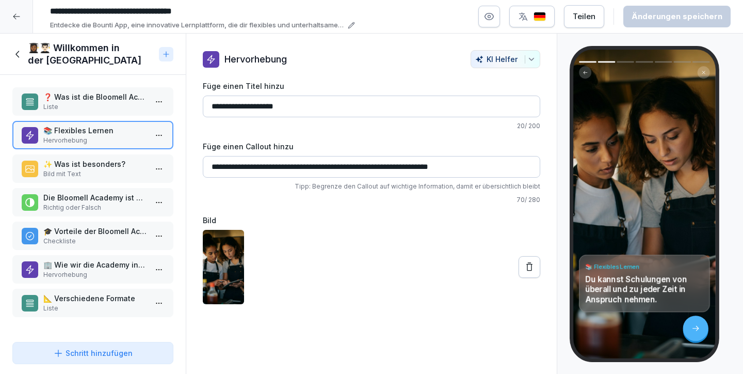
click at [88, 174] on p "Bild mit Text" at bounding box center [94, 173] width 103 height 9
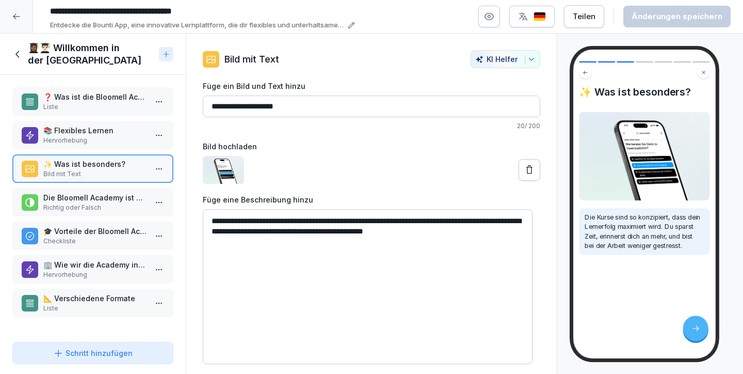
click at [107, 104] on p "Liste" at bounding box center [94, 106] width 103 height 9
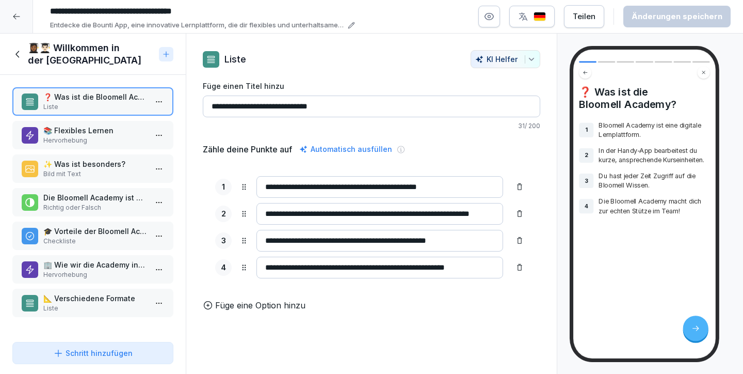
click at [100, 139] on p "Hervorhebung" at bounding box center [94, 140] width 103 height 9
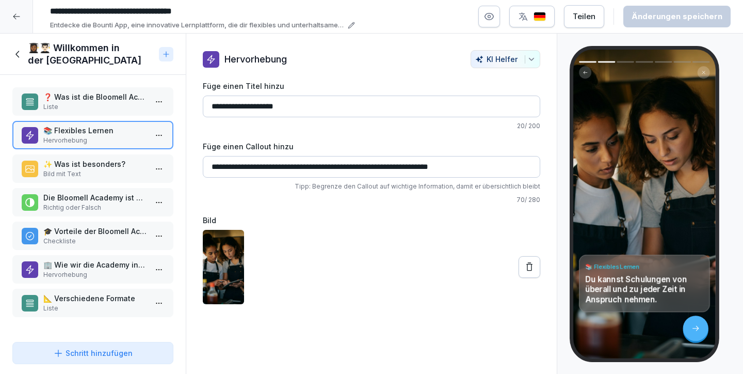
click at [104, 183] on div "❓ Was ist die Bloomell Academy? Liste 📚 Flexibles Lernen Hervorhebung ✨ Was ist…" at bounding box center [93, 206] width 186 height 263
click at [108, 168] on p "✨ Was ist besonders?" at bounding box center [94, 164] width 103 height 11
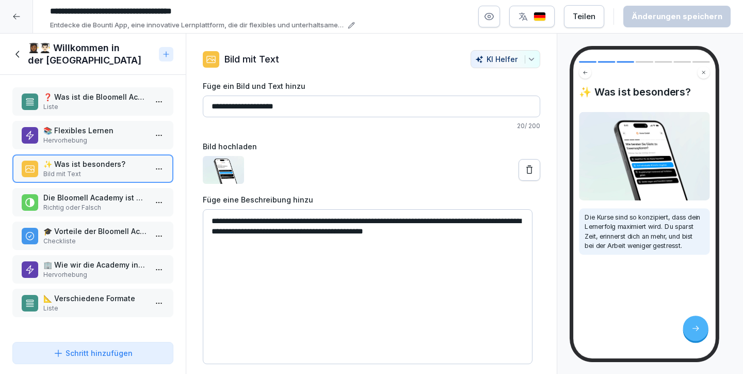
click at [98, 200] on p "Die Bloomell Academy ist eine digitale Lernplattform." at bounding box center [94, 197] width 103 height 11
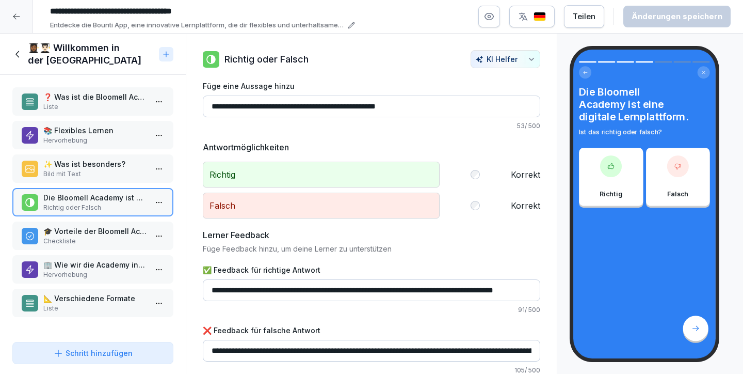
click at [105, 242] on p "Checkliste" at bounding box center [94, 240] width 103 height 9
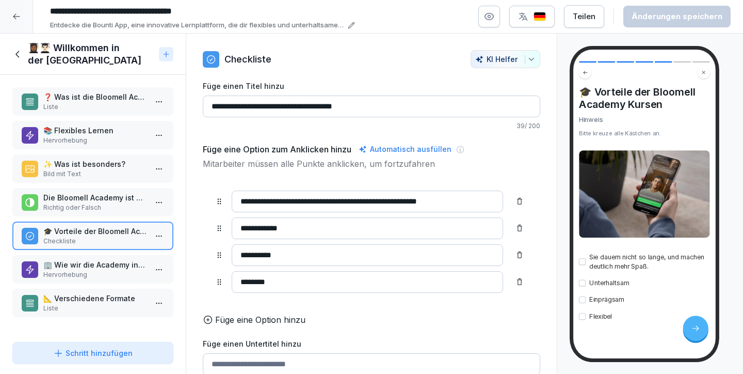
click at [95, 282] on div "🏢 Wie wir die Academy in unserem Unternehmen nutzen Hervorhebung" at bounding box center [92, 269] width 161 height 28
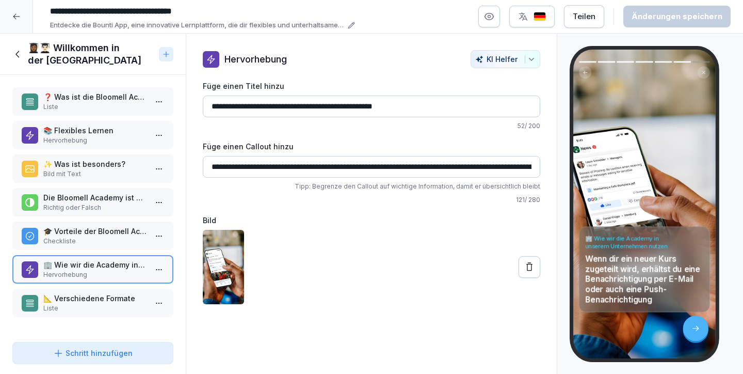
click at [89, 234] on p "🎓 Vorteile der Bloomell Academy Kursen" at bounding box center [94, 231] width 103 height 11
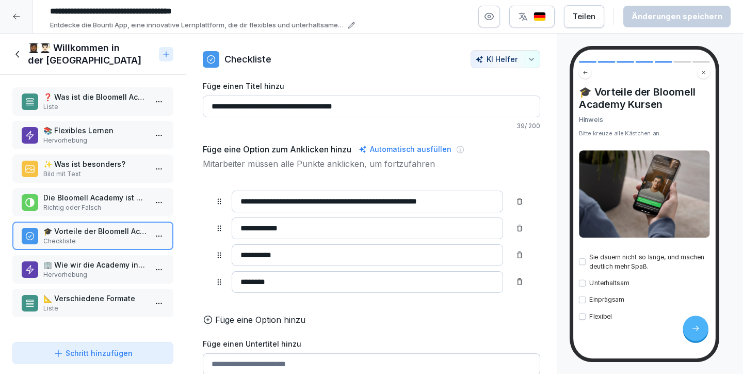
click at [86, 257] on div "🏢 Wie wir die Academy in unserem Unternehmen nutzen Hervorhebung" at bounding box center [92, 269] width 161 height 28
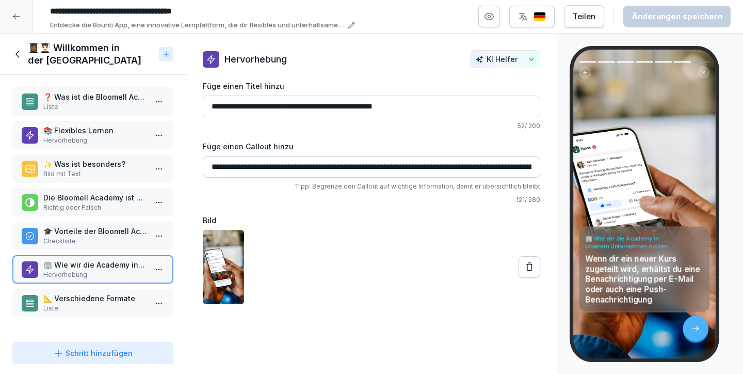
click at [94, 291] on div "📐 Verschiedene Formate Liste" at bounding box center [92, 303] width 161 height 28
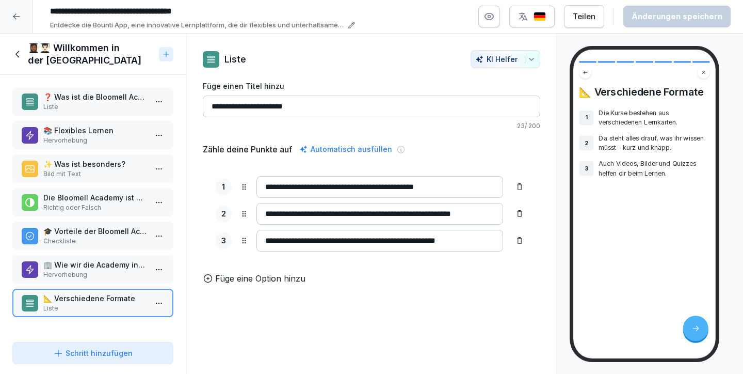
click at [105, 348] on div "Schritt hinzufügen" at bounding box center [93, 352] width 80 height 11
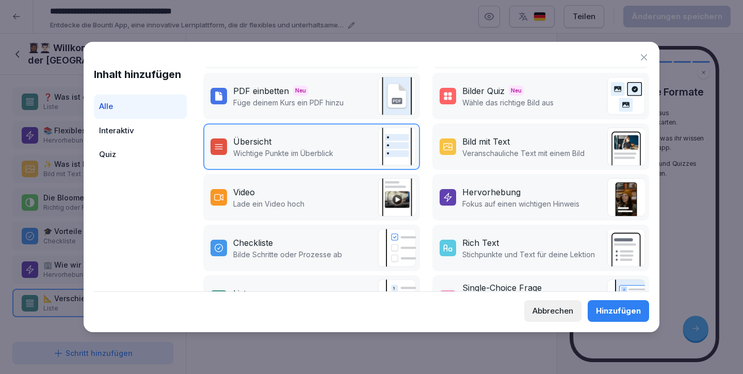
scroll to position [97, 0]
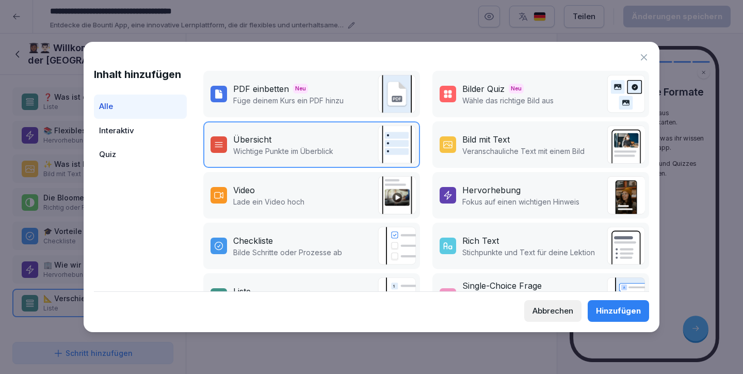
click at [479, 192] on div "Hervorhebung" at bounding box center [492, 190] width 58 height 12
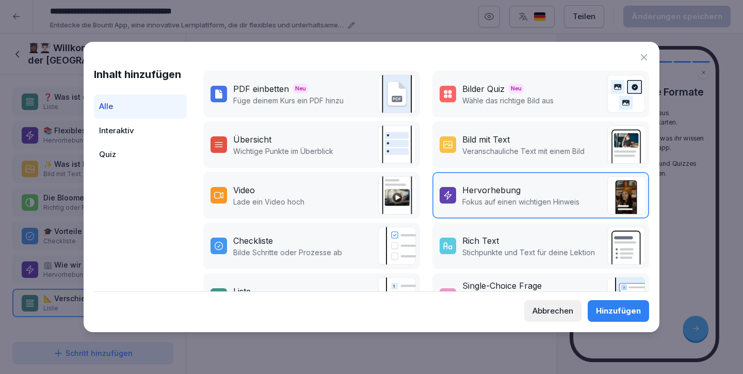
click at [611, 311] on div "Hinzufügen" at bounding box center [618, 310] width 45 height 11
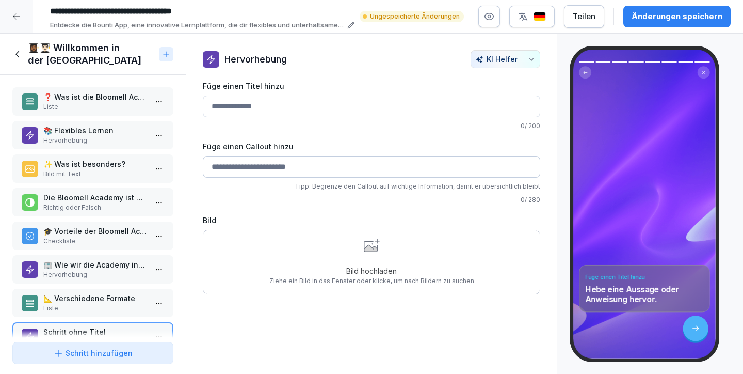
click at [231, 105] on input "Füge einen Titel hinzu" at bounding box center [372, 107] width 338 height 22
type input "*"
type input "**********"
drag, startPoint x: 218, startPoint y: 161, endPoint x: 163, endPoint y: 160, distance: 55.2
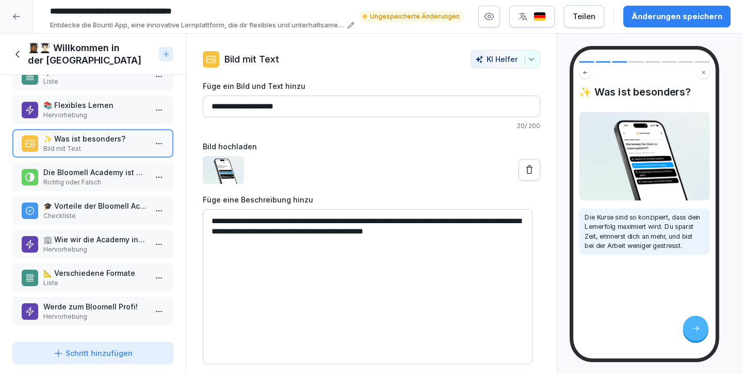
scroll to position [33, 0]
click at [92, 312] on p "Hervorhebung" at bounding box center [94, 316] width 103 height 9
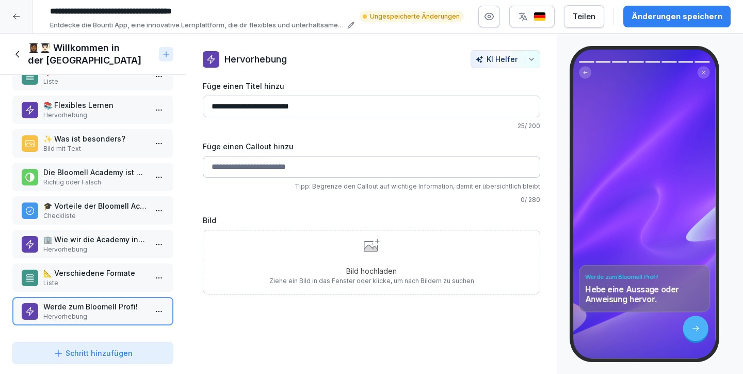
click at [271, 168] on input "Füge einen Callout hinzu" at bounding box center [372, 167] width 338 height 22
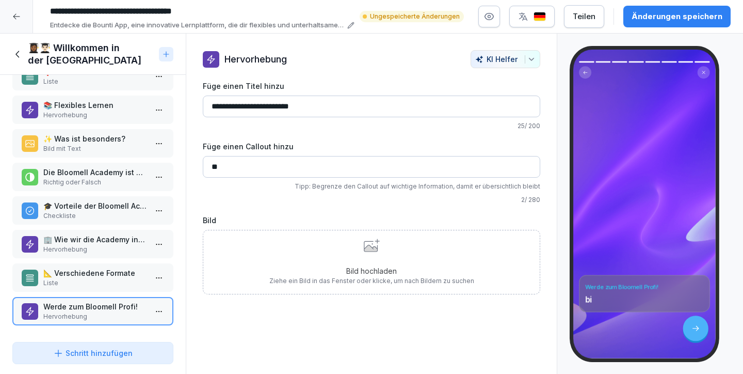
type input "*"
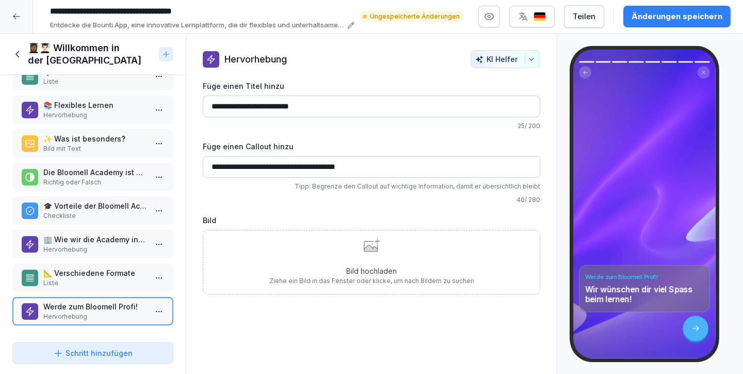
type input "**********"
click at [330, 105] on input "**********" at bounding box center [372, 107] width 338 height 22
click at [212, 103] on input "**********" at bounding box center [372, 107] width 338 height 22
paste input "**"
type input "**********"
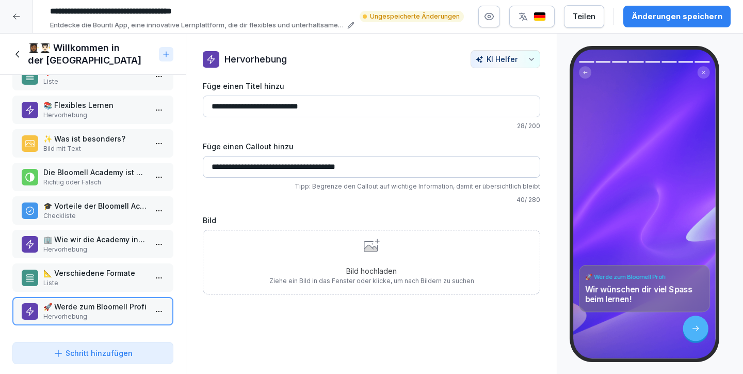
click at [364, 249] on icon at bounding box center [370, 248] width 13 height 7
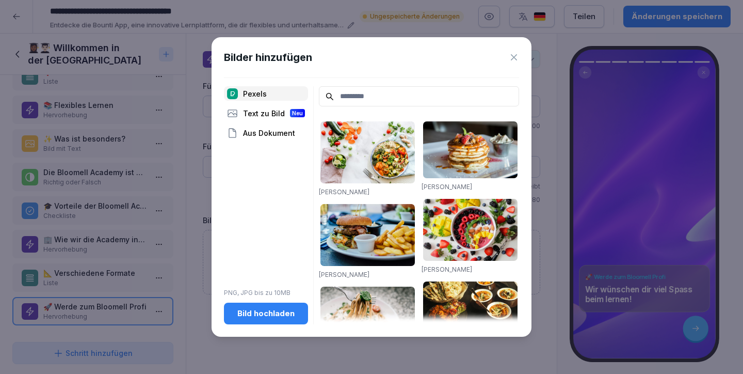
click at [277, 117] on div "Text zu Bild Neu" at bounding box center [266, 113] width 84 height 14
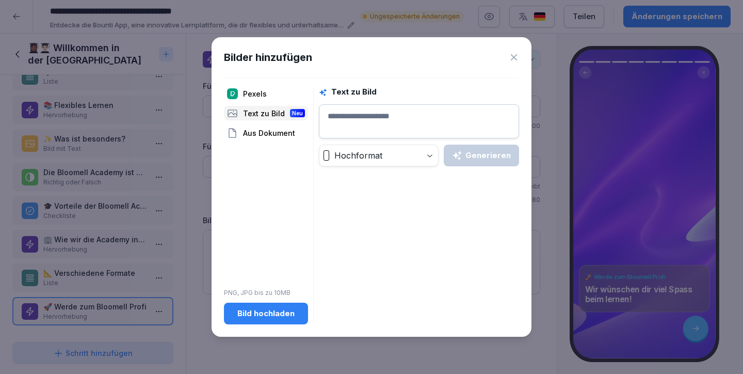
click at [346, 115] on textarea at bounding box center [419, 121] width 200 height 34
type textarea "*"
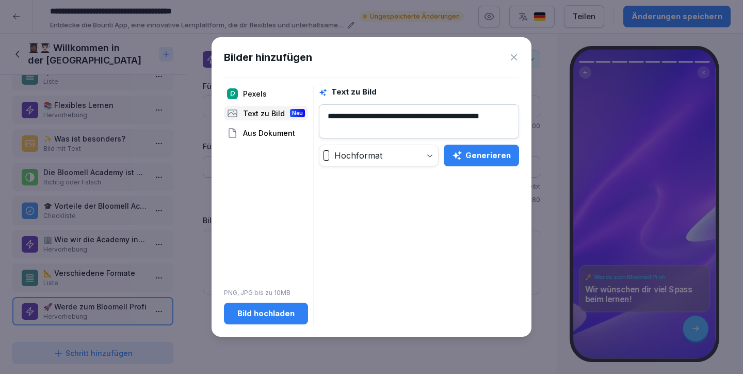
click at [426, 114] on textarea "**********" at bounding box center [419, 121] width 200 height 34
click at [474, 157] on div "Generieren" at bounding box center [481, 155] width 59 height 11
click at [480, 142] on div "**********" at bounding box center [419, 126] width 200 height 80
click at [486, 151] on div "Generieren" at bounding box center [481, 155] width 59 height 11
click at [375, 123] on textarea "**********" at bounding box center [419, 121] width 200 height 34
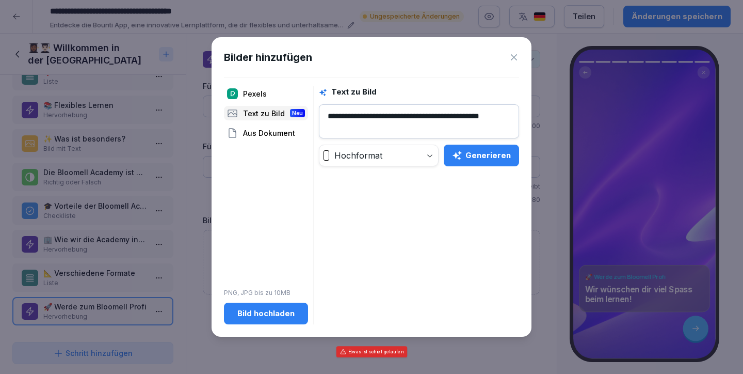
drag, startPoint x: 327, startPoint y: 116, endPoint x: 424, endPoint y: 115, distance: 96.6
click at [424, 115] on textarea "**********" at bounding box center [419, 121] width 200 height 34
click at [430, 110] on textarea "**********" at bounding box center [419, 121] width 200 height 34
type textarea "**********"
click at [489, 162] on button "Generieren" at bounding box center [481, 156] width 75 height 22
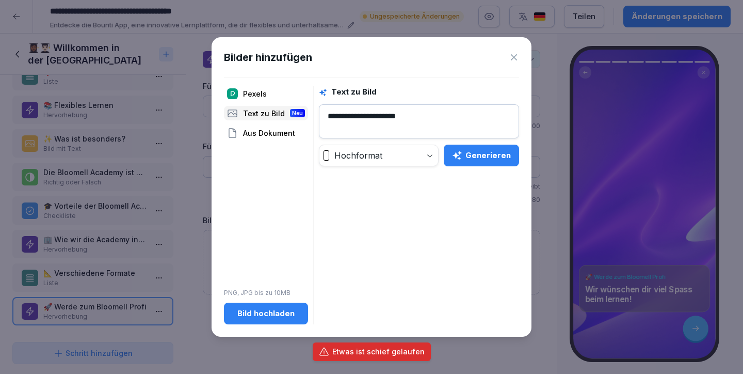
click at [514, 60] on icon at bounding box center [514, 57] width 10 height 10
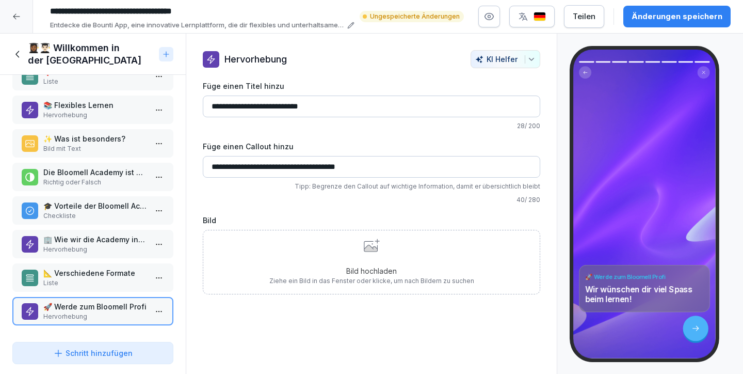
click at [362, 257] on div "Bild hochladen Ziehe ein Bild in das Fenster oder klicke, um nach Bildern zu su…" at bounding box center [372, 262] width 205 height 47
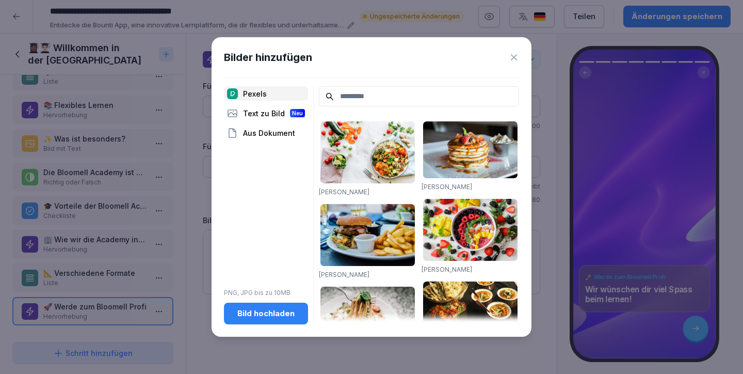
click at [266, 314] on div "Bild hochladen" at bounding box center [266, 313] width 68 height 11
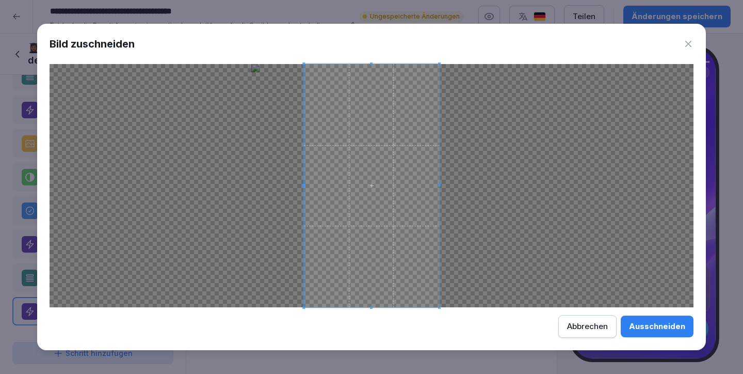
click at [471, 207] on div at bounding box center [372, 185] width 644 height 243
click at [276, 185] on div at bounding box center [372, 185] width 644 height 243
click at [273, 185] on div at bounding box center [372, 185] width 644 height 243
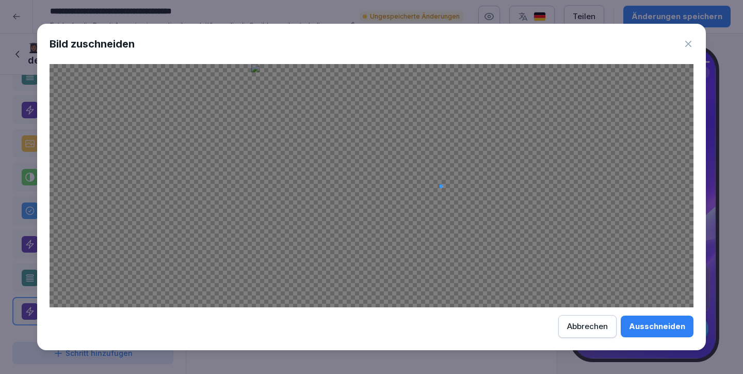
click at [468, 186] on div at bounding box center [372, 185] width 644 height 243
click at [395, 256] on div at bounding box center [372, 185] width 644 height 243
click at [432, 217] on div at bounding box center [372, 185] width 644 height 243
click at [669, 330] on div "Ausschneiden" at bounding box center [657, 326] width 56 height 11
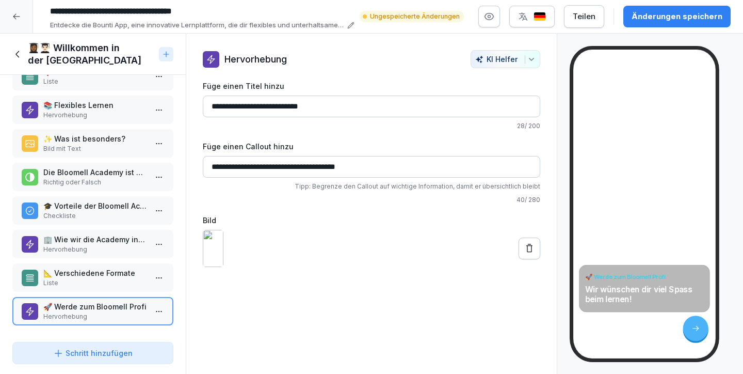
click at [525, 249] on icon at bounding box center [530, 248] width 10 height 10
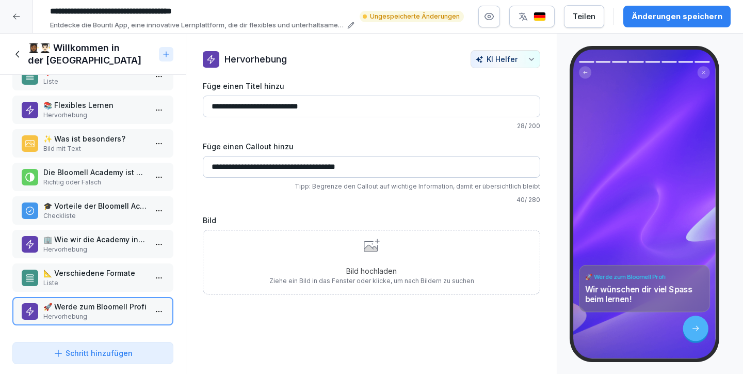
click at [427, 259] on div "Bild hochladen Ziehe ein Bild in das Fenster oder klicke, um nach Bildern zu su…" at bounding box center [372, 262] width 205 height 47
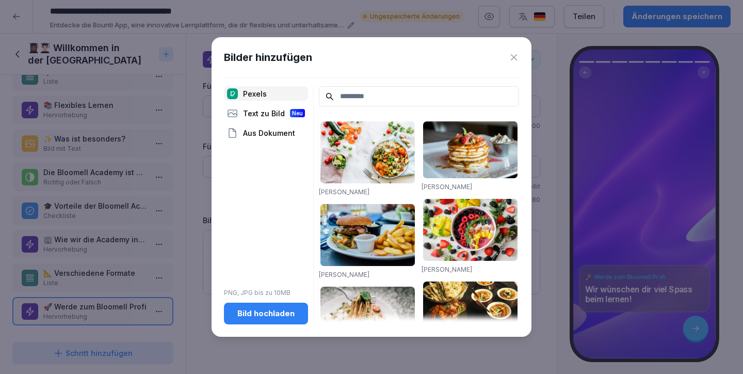
click at [377, 101] on input at bounding box center [419, 96] width 200 height 20
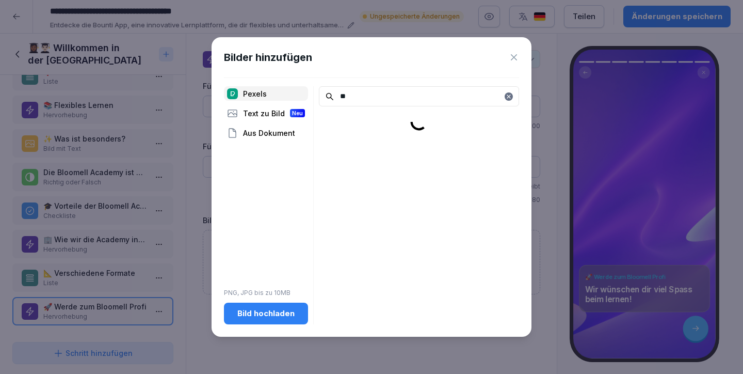
type input "*"
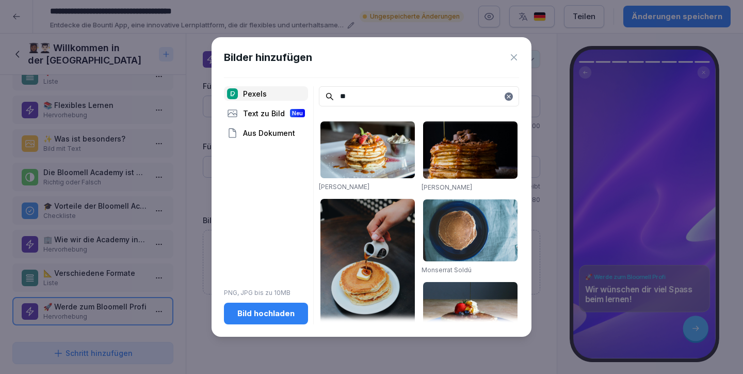
type input "*"
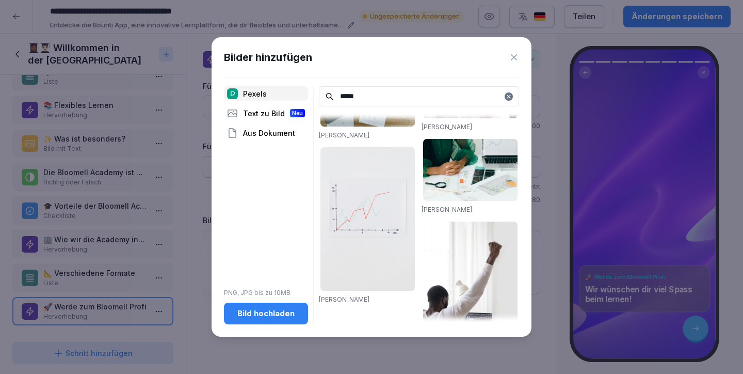
scroll to position [1312, 0]
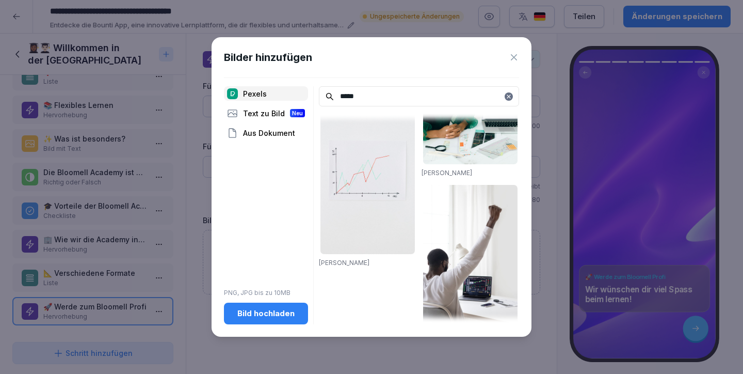
type input "*****"
click at [273, 311] on div "Bild hochladen" at bounding box center [266, 313] width 68 height 11
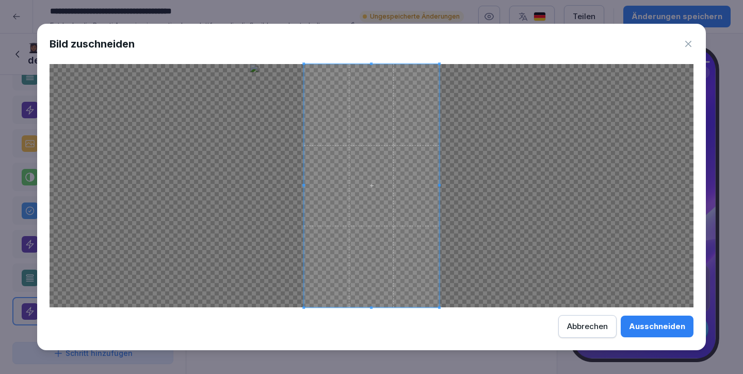
click at [651, 325] on div "Ausschneiden" at bounding box center [657, 326] width 56 height 11
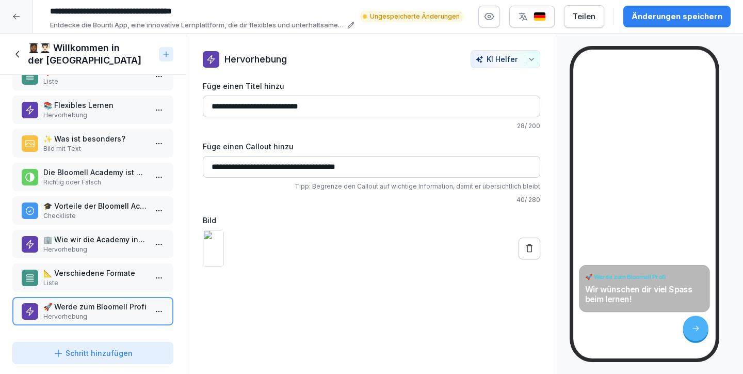
click at [96, 268] on p "📐 Verschiedene Formate" at bounding box center [94, 272] width 103 height 11
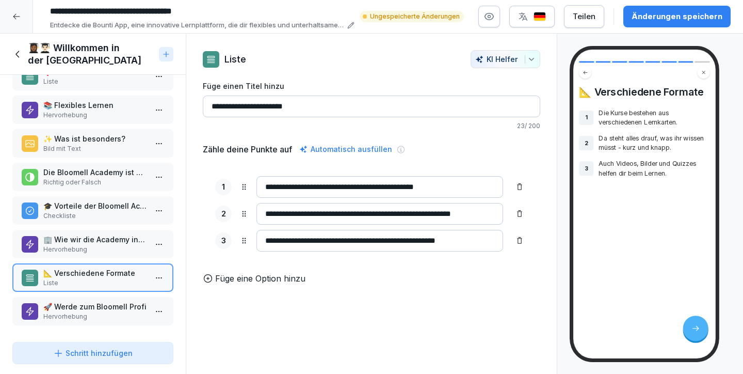
click at [97, 301] on p "🚀 Werde zum Bloomell Profi" at bounding box center [94, 306] width 103 height 11
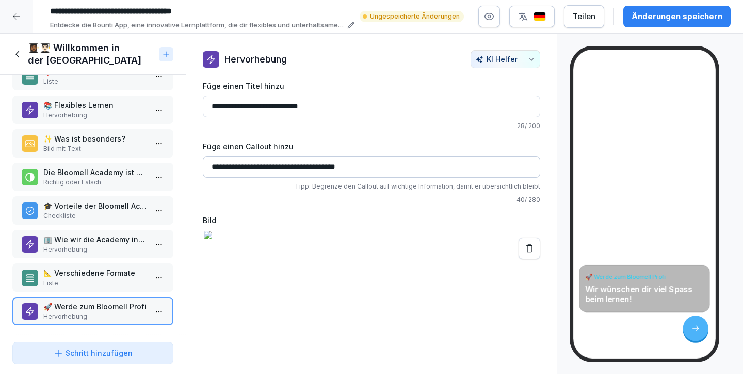
click at [87, 100] on p "📚 Flexibles Lernen" at bounding box center [94, 105] width 103 height 11
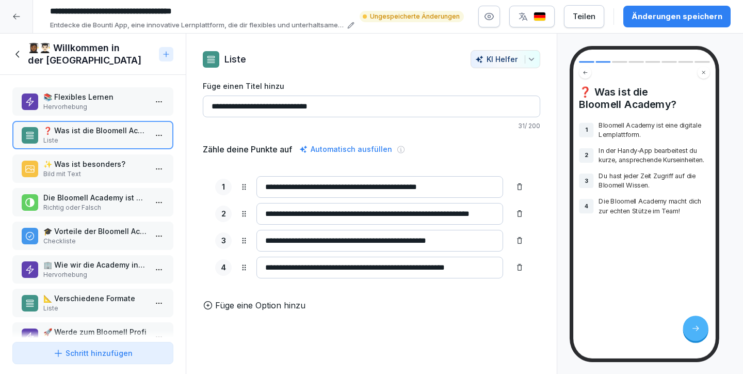
click at [89, 99] on p "📚 Flexibles Lernen" at bounding box center [94, 96] width 103 height 11
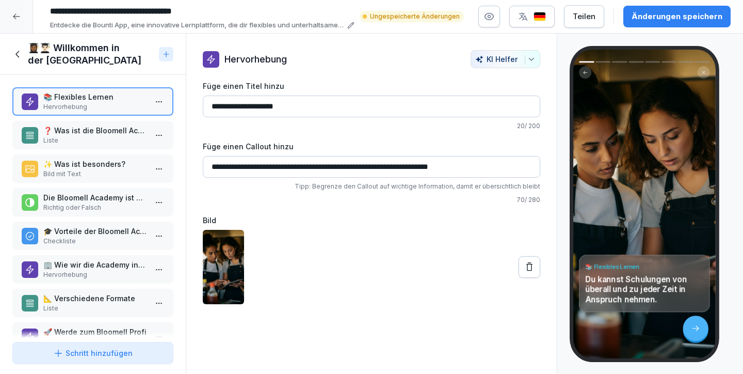
click at [91, 130] on p "❓ Was ist die Bloomell Academy?" at bounding box center [94, 130] width 103 height 11
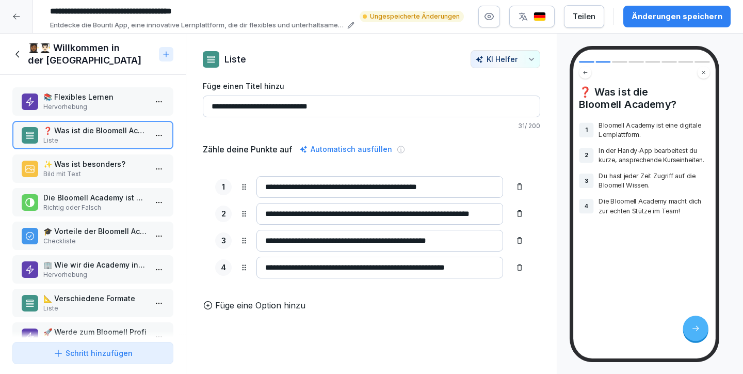
click at [104, 160] on p "✨ Was ist besonders?" at bounding box center [94, 164] width 103 height 11
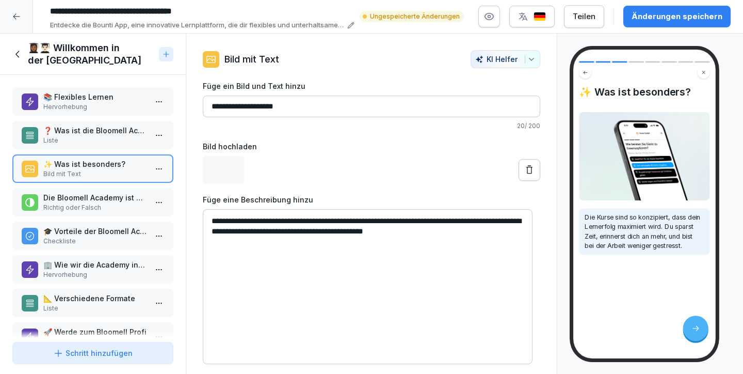
click at [100, 197] on p "Die Bloomell Academy ist eine digitale Lernplattform." at bounding box center [94, 197] width 103 height 11
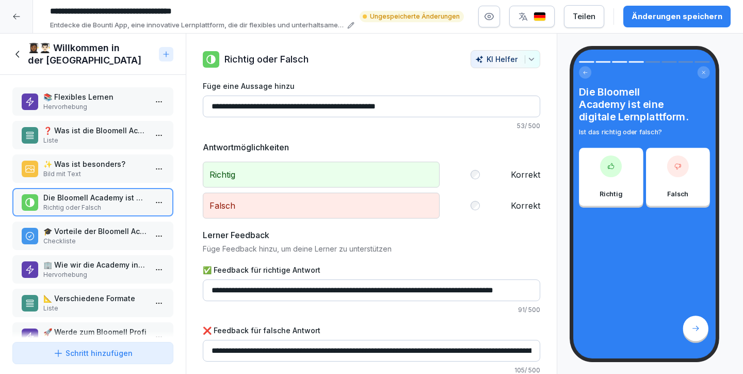
click at [103, 234] on p "🎓 Vorteile der Bloomell Academy Kursen" at bounding box center [94, 231] width 103 height 11
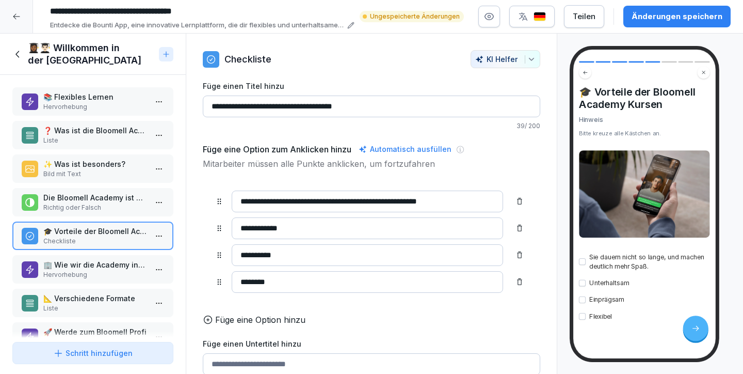
click at [100, 195] on p "Die Bloomell Academy ist eine digitale Lernplattform." at bounding box center [94, 197] width 103 height 11
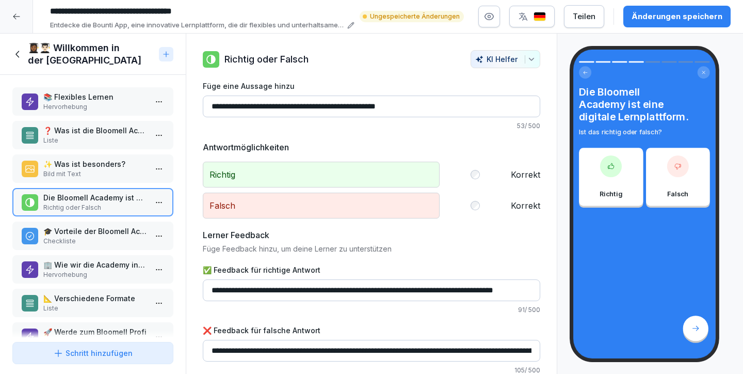
click at [672, 23] on button "Änderungen speichern" at bounding box center [677, 17] width 107 height 22
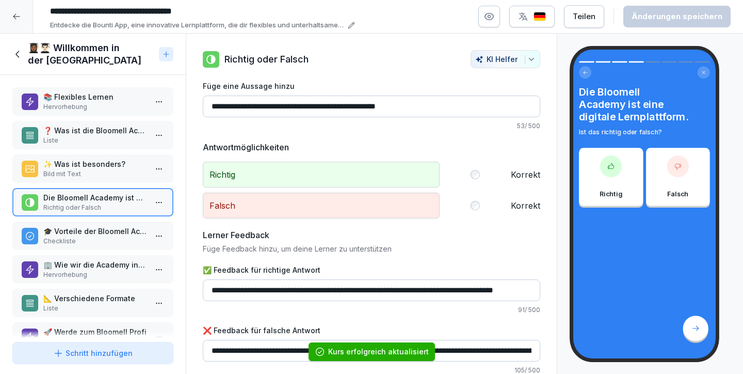
scroll to position [33, 0]
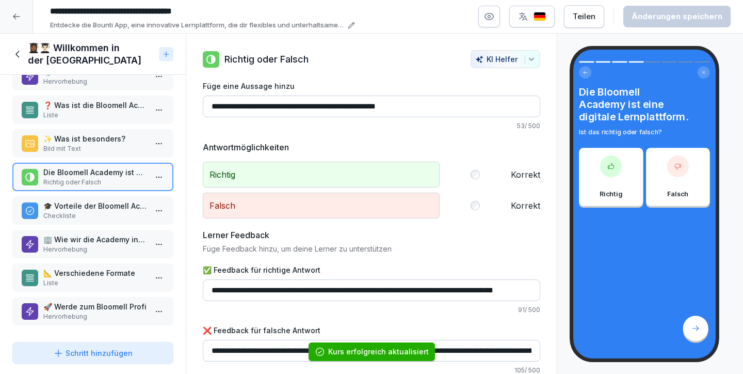
click at [104, 297] on div "🚀 Werde zum Bloomell Profi Hervorhebung" at bounding box center [92, 311] width 161 height 28
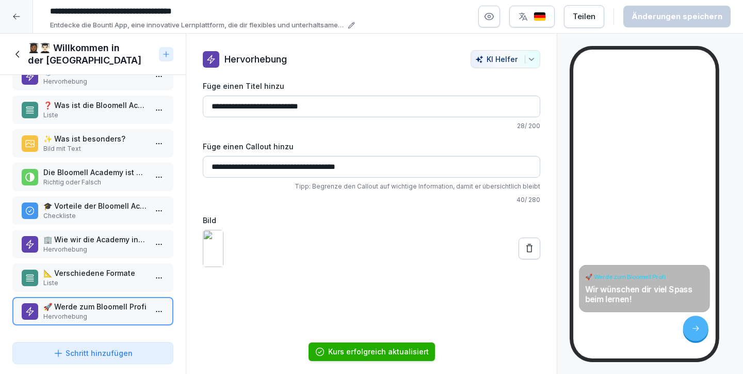
click at [101, 278] on p "Liste" at bounding box center [94, 282] width 103 height 9
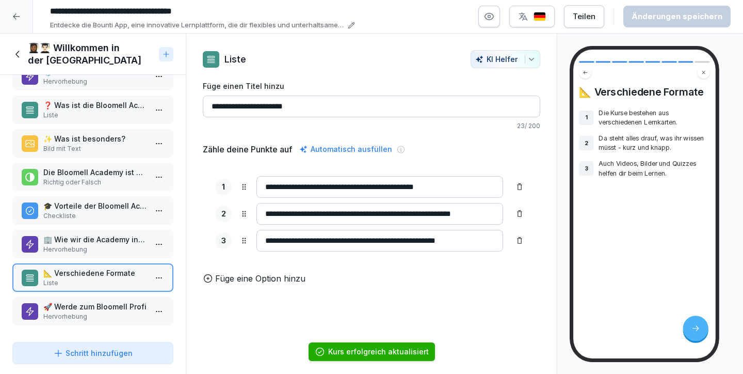
click at [104, 246] on div "🏢 Wie wir die Academy in unserem Unternehmen nutzen Hervorhebung" at bounding box center [92, 244] width 161 height 28
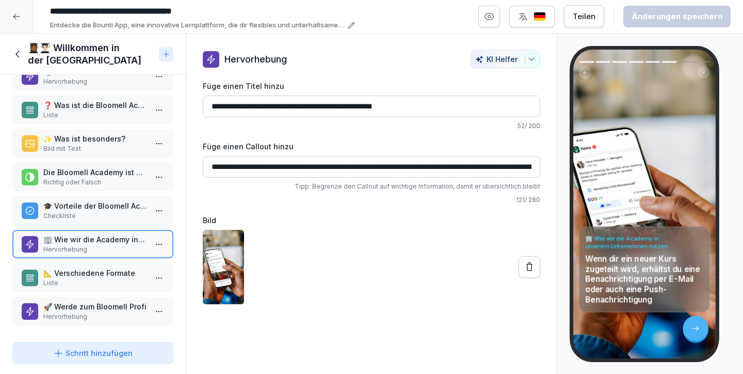
click at [97, 211] on p "Checkliste" at bounding box center [94, 215] width 103 height 9
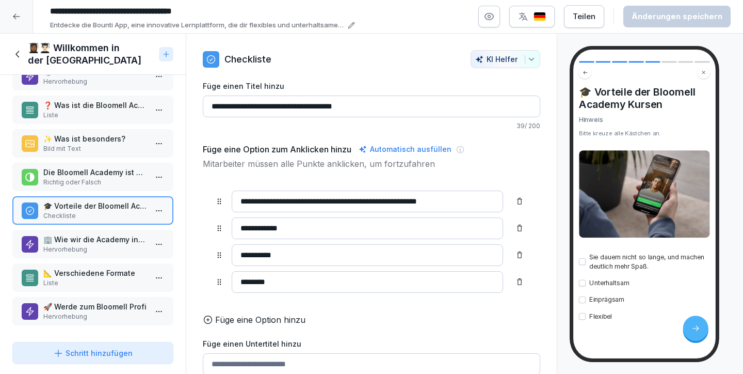
click at [92, 185] on div "📚 Flexibles Lernen Hervorhebung ❓ Was ist die Bloomell Academy? Liste ✨ Was ist…" at bounding box center [93, 206] width 186 height 263
click at [89, 168] on p "Die Bloomell Academy ist eine digitale Lernplattform." at bounding box center [94, 172] width 103 height 11
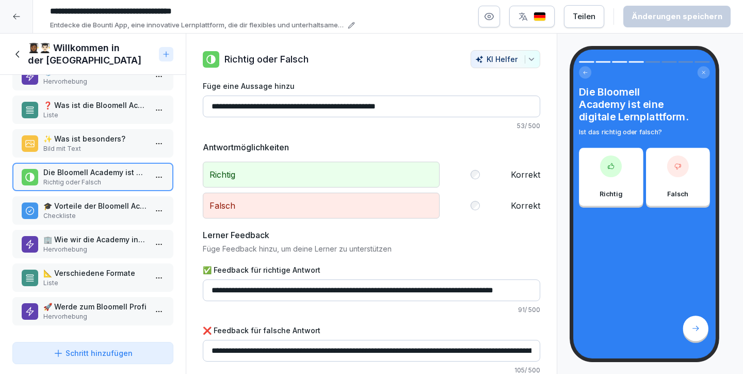
click at [68, 100] on p "❓ Was ist die Bloomell Academy?" at bounding box center [94, 105] width 103 height 11
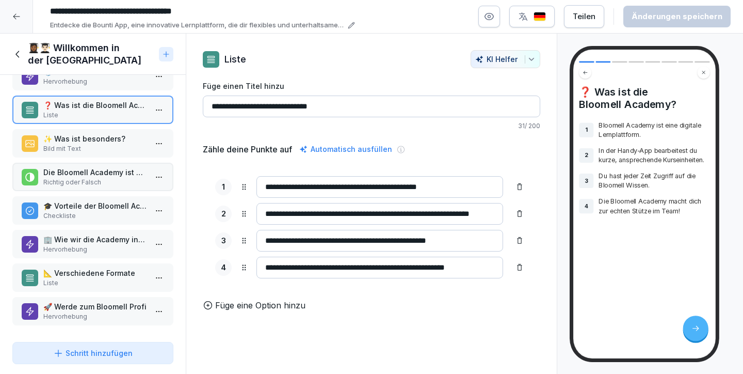
click at [19, 52] on icon at bounding box center [17, 54] width 11 height 11
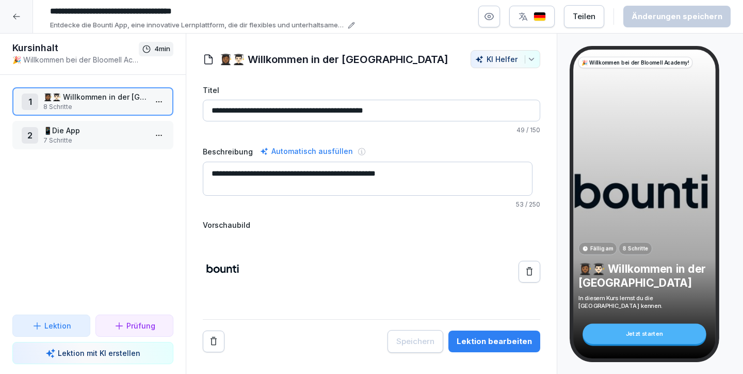
click at [17, 10] on div at bounding box center [16, 16] width 33 height 33
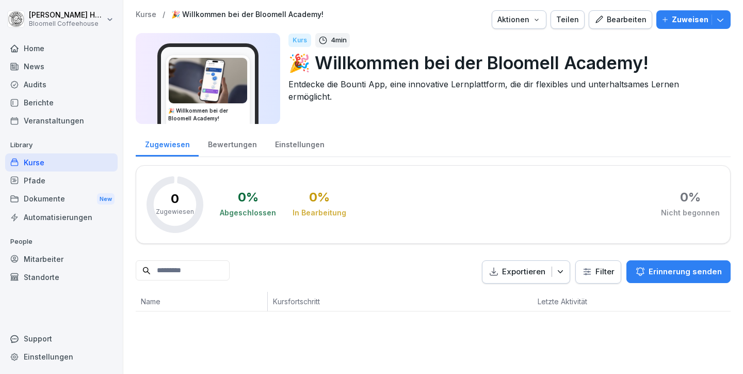
click at [28, 160] on div "Kurse" at bounding box center [61, 162] width 113 height 18
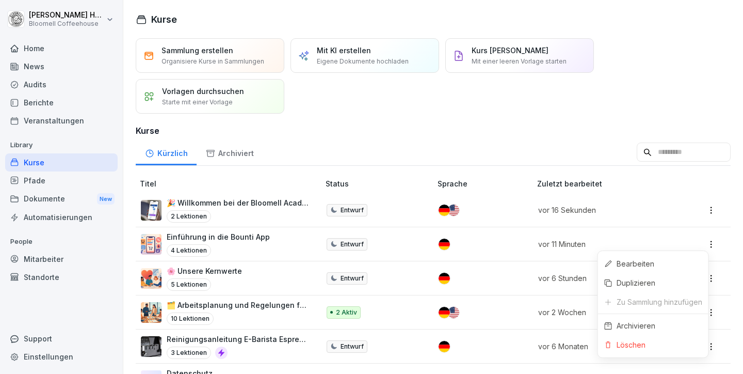
click at [702, 242] on html "Michael Häfeli Bloomell Coffeehouse Home News Audits Berichte Veranstaltungen L…" at bounding box center [371, 187] width 743 height 374
click at [654, 341] on div "Löschen" at bounding box center [653, 344] width 110 height 19
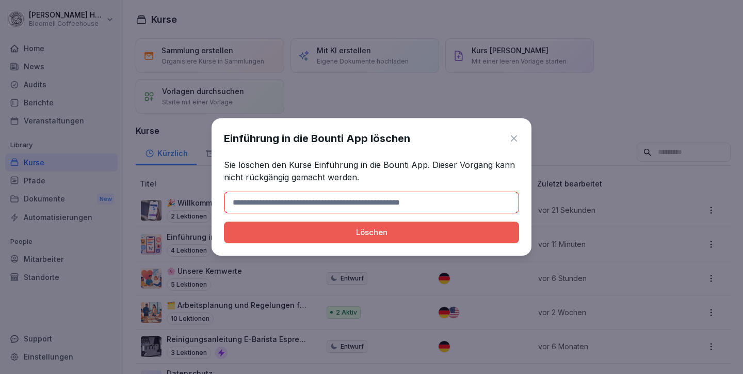
click at [387, 230] on div "Löschen" at bounding box center [371, 232] width 279 height 11
drag, startPoint x: 292, startPoint y: 201, endPoint x: 322, endPoint y: 204, distance: 29.6
click at [322, 204] on input at bounding box center [371, 203] width 295 height 22
click at [316, 204] on input at bounding box center [371, 203] width 295 height 22
click at [515, 134] on icon at bounding box center [514, 138] width 10 height 10
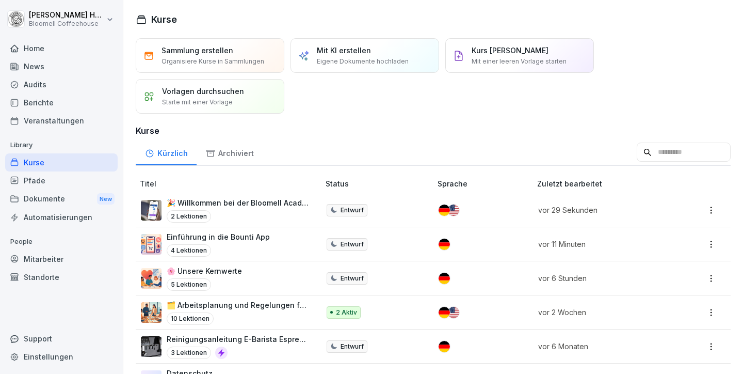
click at [703, 242] on html "Michael Häfeli Bloomell Coffeehouse Home News Audits Berichte Veranstaltungen L…" at bounding box center [371, 187] width 743 height 374
click at [646, 343] on div "Löschen" at bounding box center [653, 344] width 110 height 19
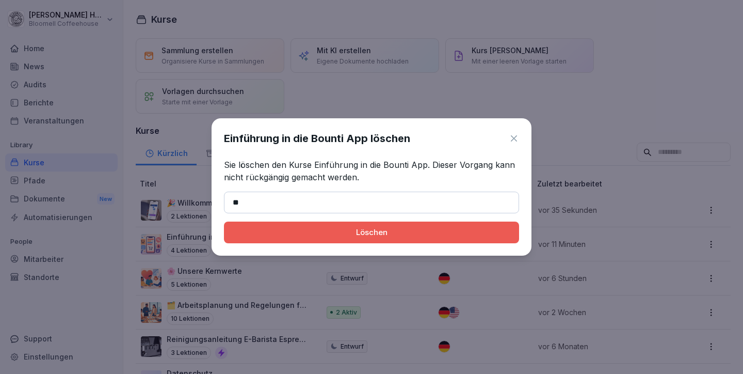
type input "*"
type input "**********"
click at [409, 239] on button "Löschen" at bounding box center [371, 232] width 295 height 22
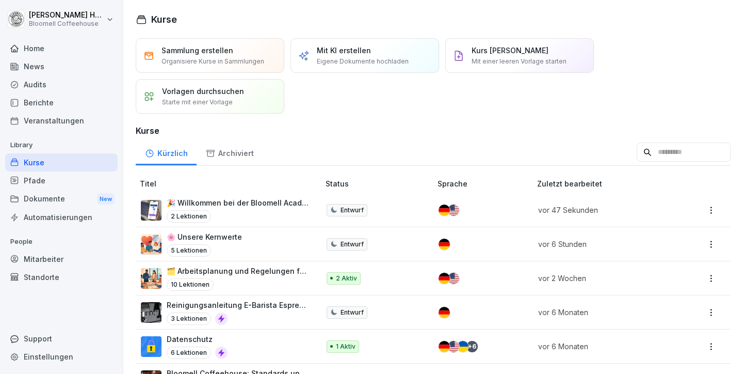
click at [211, 97] on div "Vorlagen durchsuchen Starte mit einer Vorlage" at bounding box center [203, 96] width 82 height 21
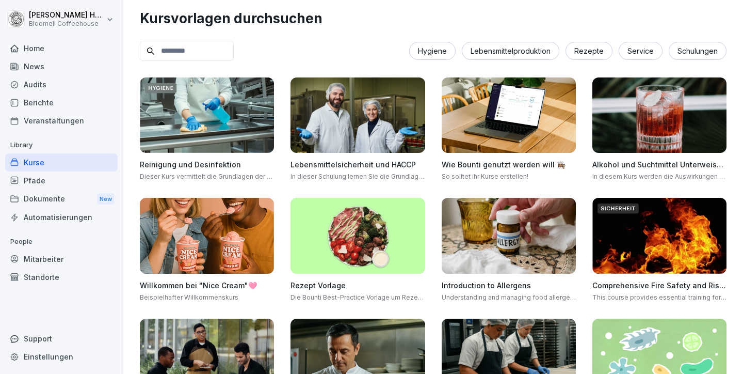
click at [633, 53] on div "Service" at bounding box center [641, 51] width 44 height 18
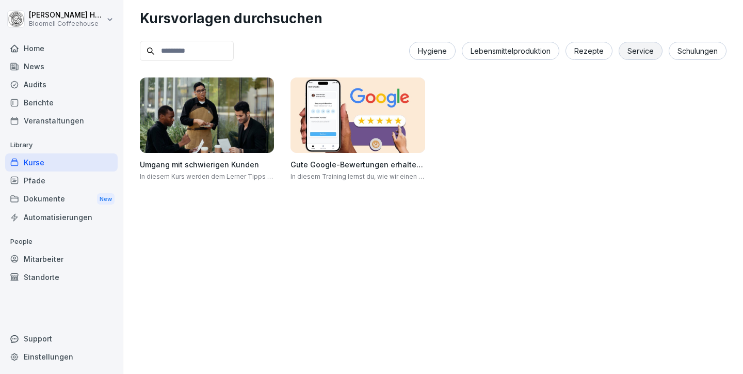
click at [676, 50] on div "Schulungen" at bounding box center [698, 51] width 58 height 18
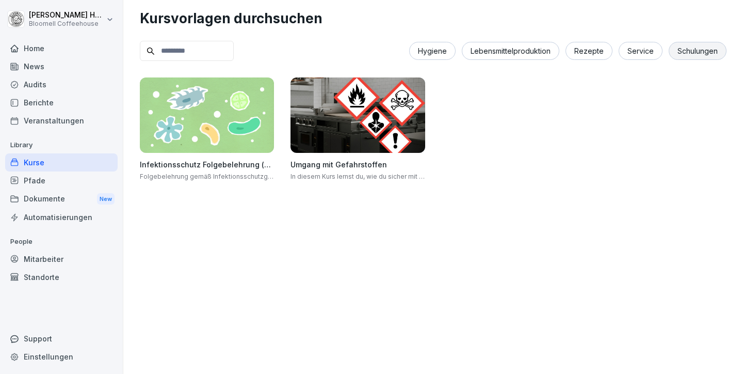
click at [631, 50] on div "Service" at bounding box center [641, 51] width 44 height 18
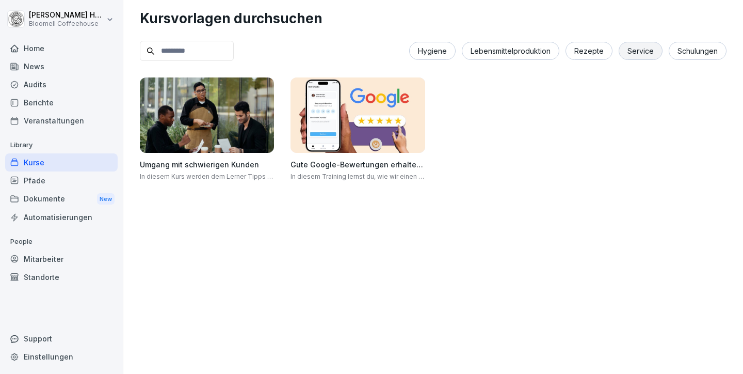
click at [425, 147] on img at bounding box center [358, 114] width 134 height 75
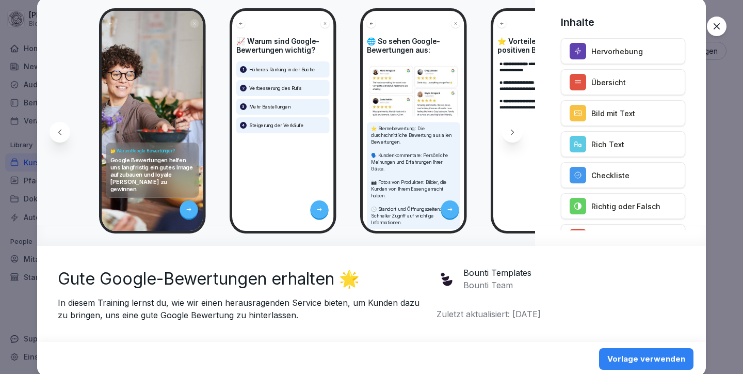
click at [712, 23] on icon at bounding box center [717, 26] width 10 height 10
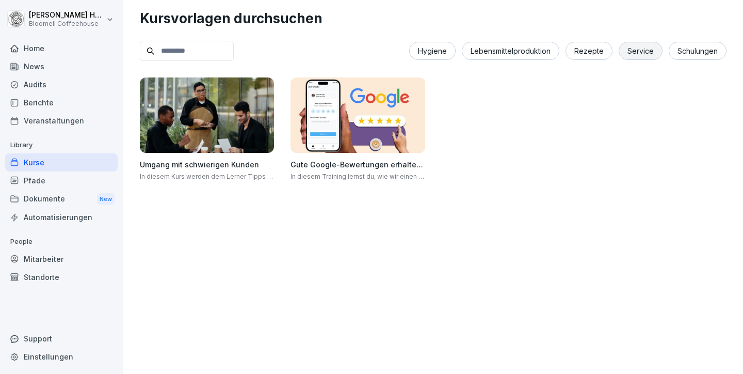
click at [36, 54] on div "Home" at bounding box center [61, 48] width 113 height 18
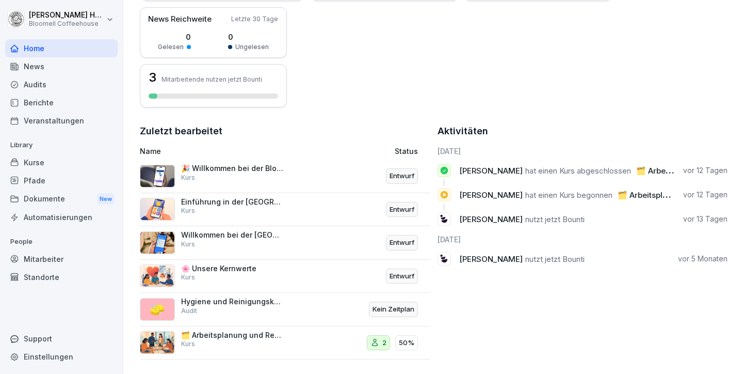
scroll to position [264, 0]
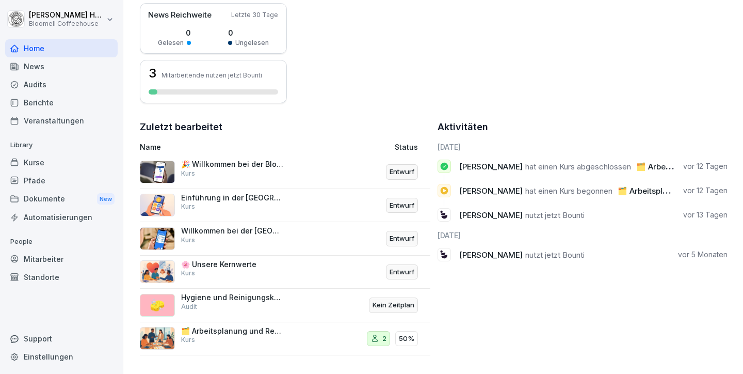
click at [39, 160] on div "Kurse" at bounding box center [61, 162] width 113 height 18
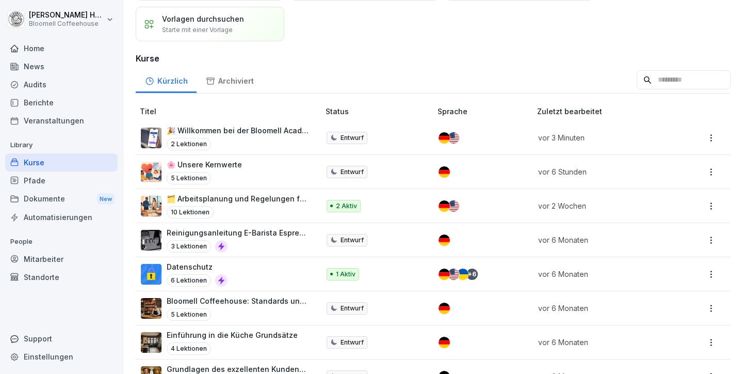
scroll to position [89, 0]
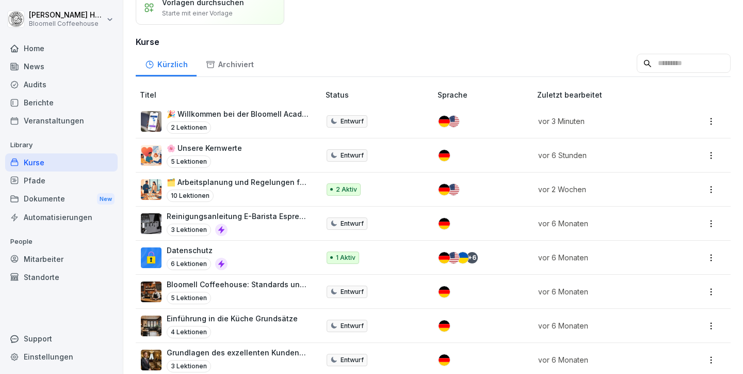
click at [265, 280] on p "Bloomell Coffeehouse: Standards und Betrieb" at bounding box center [238, 284] width 142 height 11
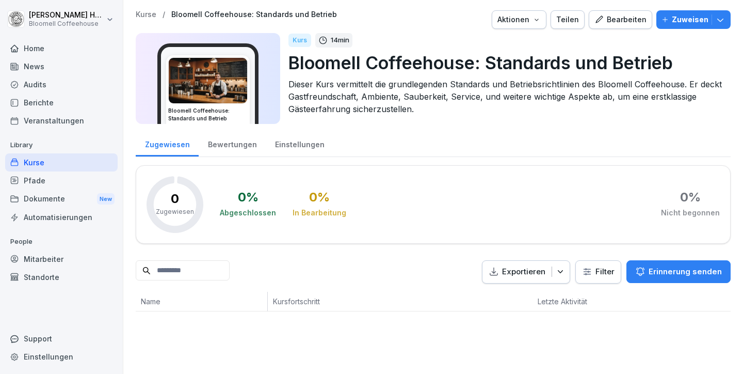
click at [626, 19] on div "Bearbeiten" at bounding box center [621, 19] width 52 height 11
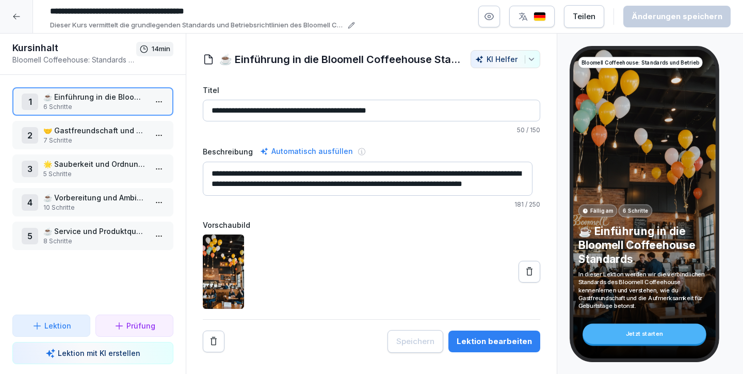
click at [88, 200] on p "☕ Vorbereitung und Ambiente des Coffeehouses" at bounding box center [94, 197] width 103 height 11
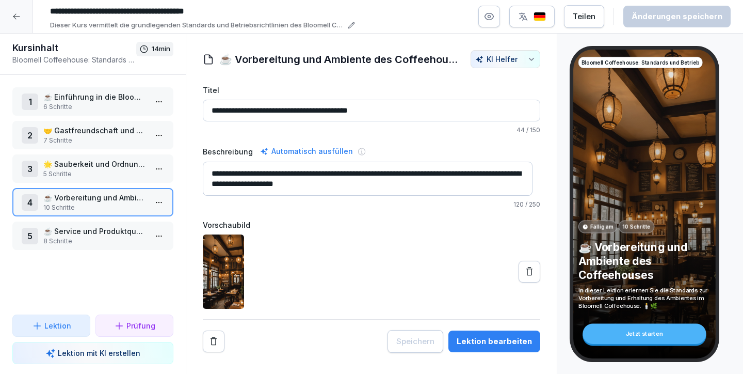
click at [90, 170] on p "5 Schritte" at bounding box center [94, 173] width 103 height 9
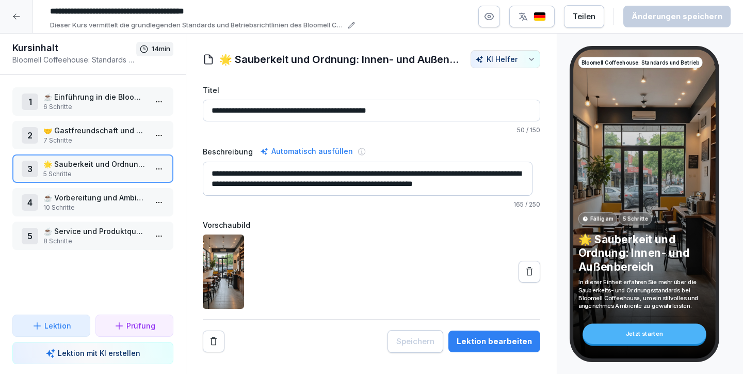
click at [91, 103] on p "6 Schritte" at bounding box center [94, 106] width 103 height 9
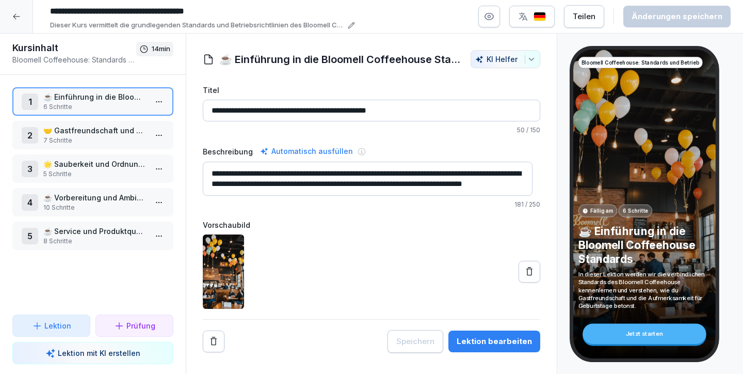
click at [101, 206] on p "10 Schritte" at bounding box center [94, 207] width 103 height 9
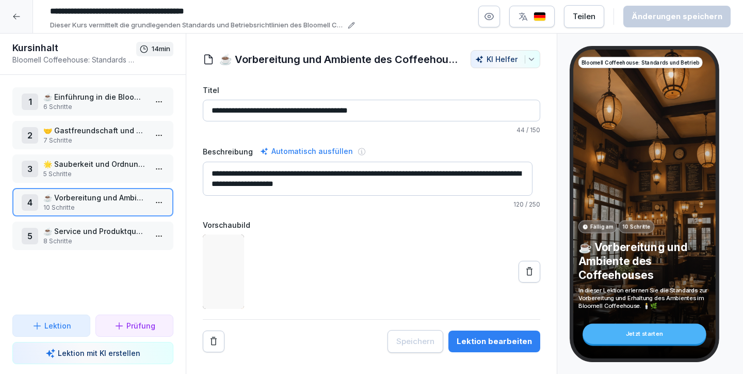
click at [101, 227] on p "☕ Service und Produktqualität im Fokus" at bounding box center [94, 231] width 103 height 11
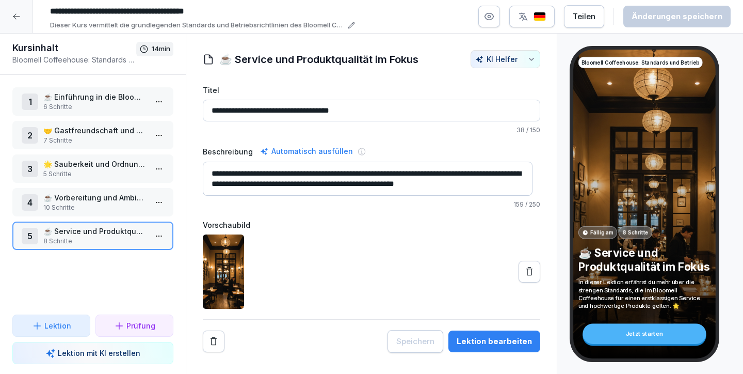
click at [90, 165] on p "🌟 Sauberkeit und Ordnung: Innen- und Außenbereich" at bounding box center [94, 164] width 103 height 11
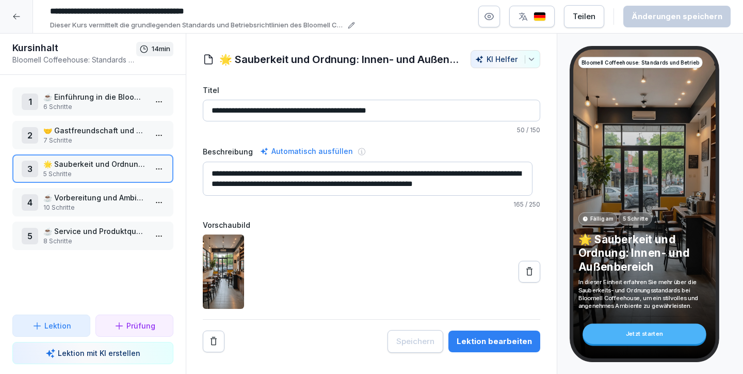
click at [86, 119] on div "1 ☕ Einführung in die Bloomell Coffeehouse Standards 6 Schritte 2 🤝 Gastfreunds…" at bounding box center [93, 195] width 186 height 240
click at [84, 232] on p "☕ Service und Produktqualität im Fokus" at bounding box center [94, 231] width 103 height 11
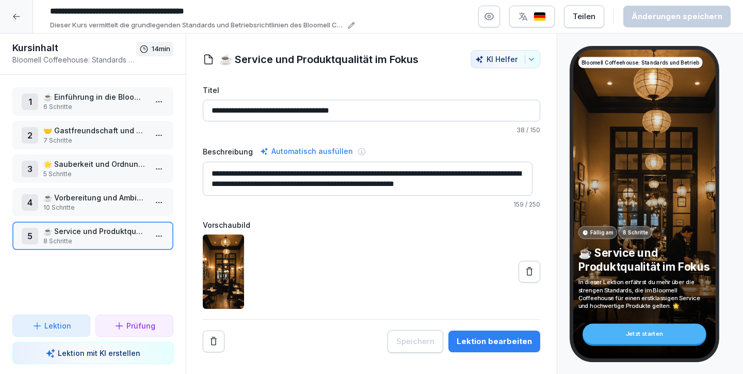
click at [89, 180] on div "3 🌟 Sauberkeit und Ordnung: Innen- und Außenbereich 5 Schritte" at bounding box center [92, 168] width 161 height 28
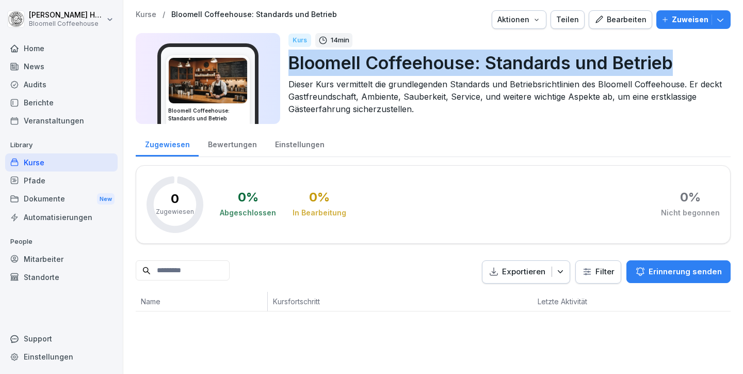
drag, startPoint x: 297, startPoint y: 62, endPoint x: 677, endPoint y: 63, distance: 380.0
click at [677, 63] on p "Bloomell Coffeehouse: Standards und Betrieb" at bounding box center [506, 63] width 434 height 26
copy p "Bloomell Coffeehouse: Standards und Betrieb"
click at [43, 158] on div "Kurse" at bounding box center [61, 162] width 113 height 18
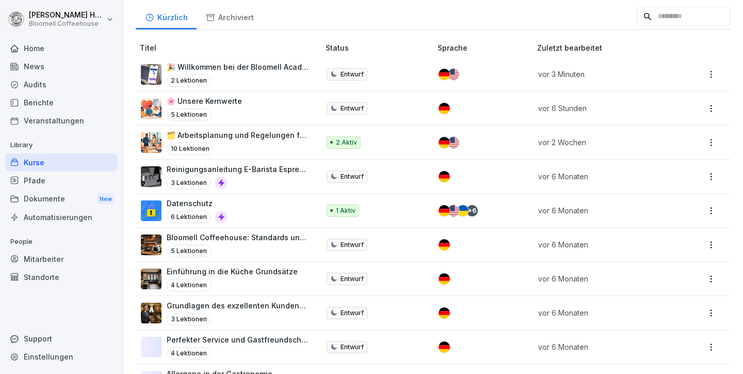
scroll to position [152, 0]
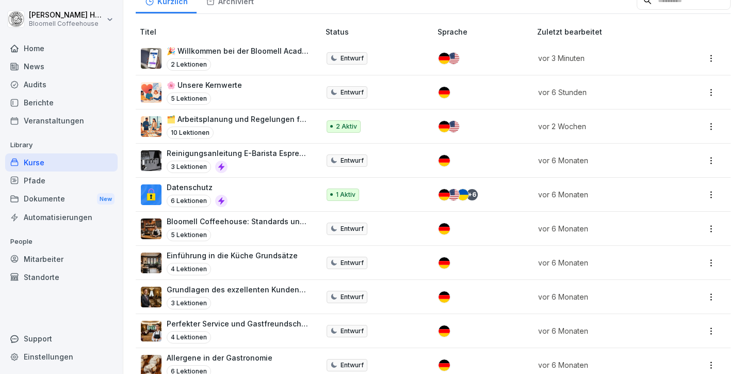
click at [703, 222] on html "[PERSON_NAME] Bloomell Coffeehouse Home News Audits Berichte Veranstaltungen Li…" at bounding box center [371, 187] width 743 height 374
click at [640, 323] on div "Löschen" at bounding box center [631, 328] width 29 height 11
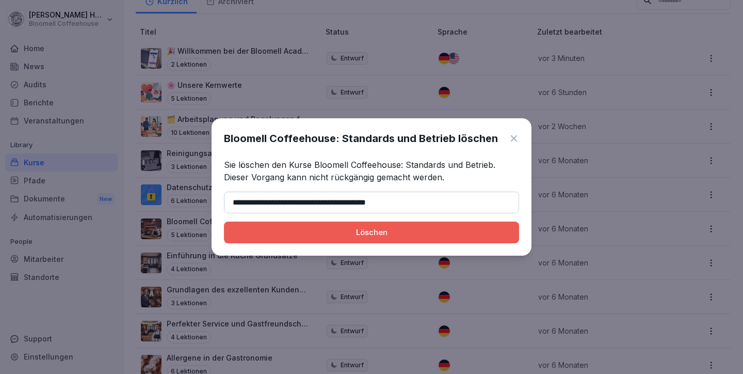
type input "**********"
click at [366, 228] on div "Löschen" at bounding box center [371, 232] width 279 height 11
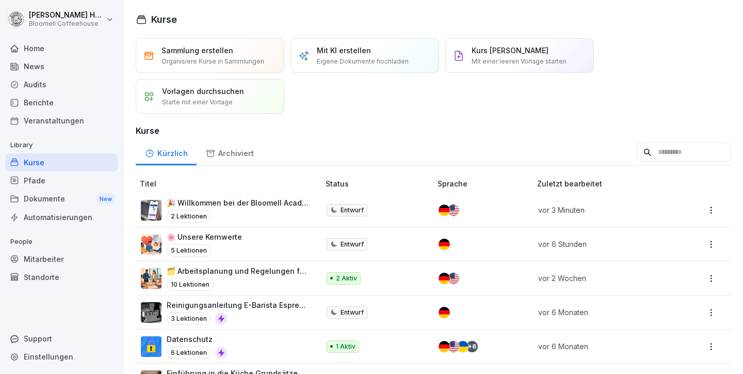
scroll to position [0, 0]
click at [326, 54] on p "Mit KI erstellen" at bounding box center [344, 50] width 54 height 11
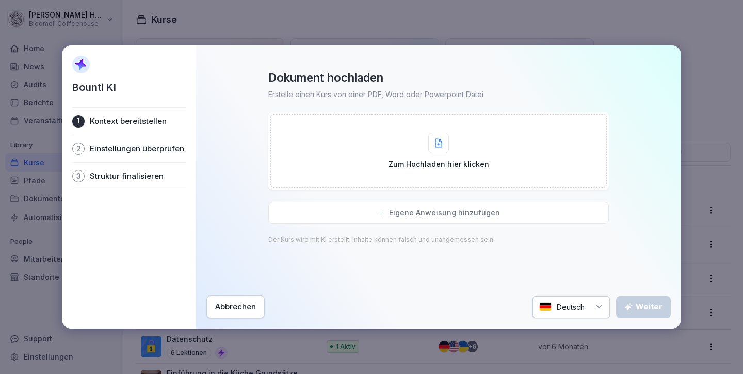
click at [449, 147] on div at bounding box center [439, 143] width 21 height 21
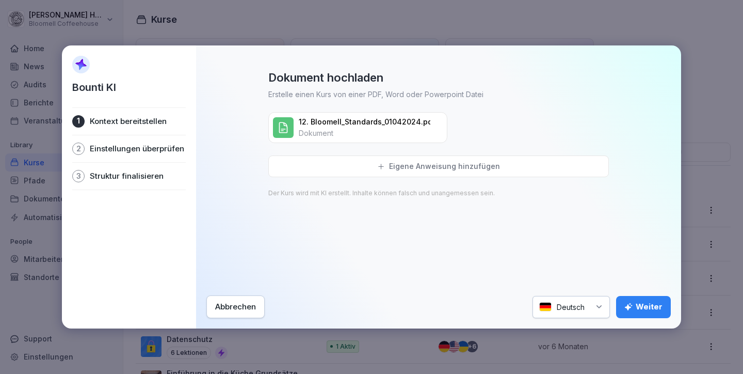
click at [638, 308] on div "Weiter" at bounding box center [644, 306] width 38 height 11
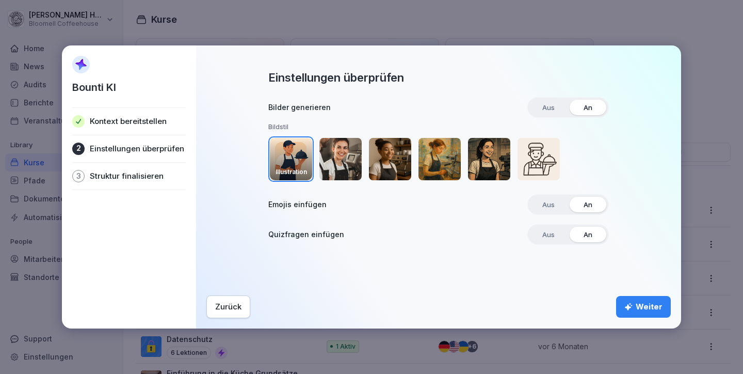
click at [641, 308] on div "Weiter" at bounding box center [644, 306] width 38 height 11
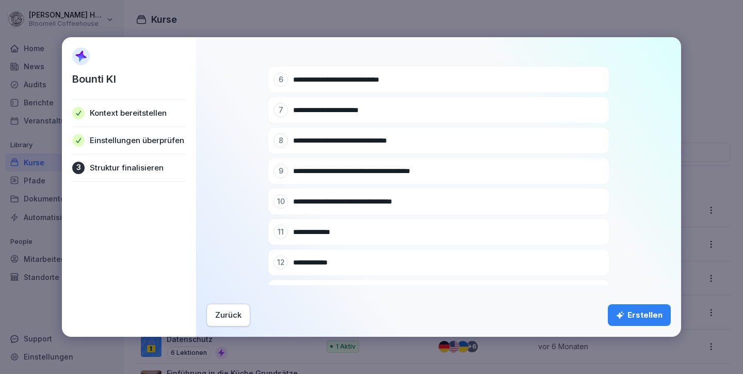
scroll to position [402, 0]
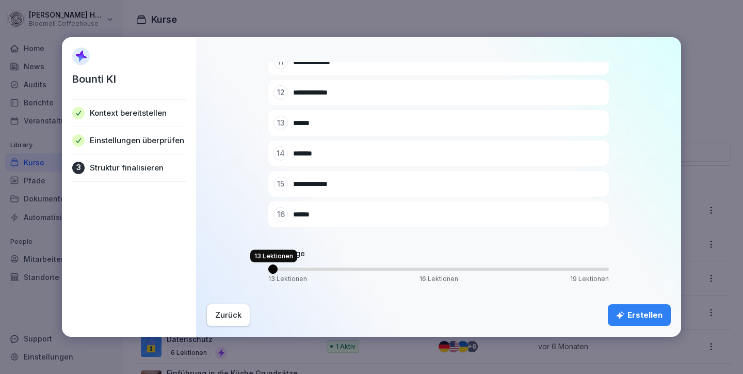
click at [278, 273] on span "Volume" at bounding box center [272, 268] width 9 height 9
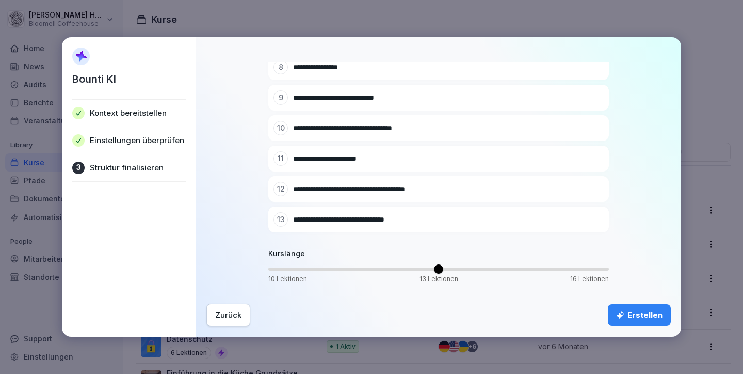
scroll to position [311, 0]
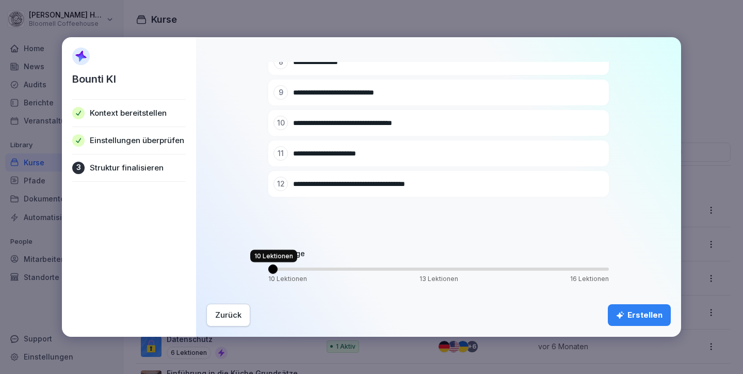
click at [273, 271] on span "Volume" at bounding box center [272, 268] width 9 height 9
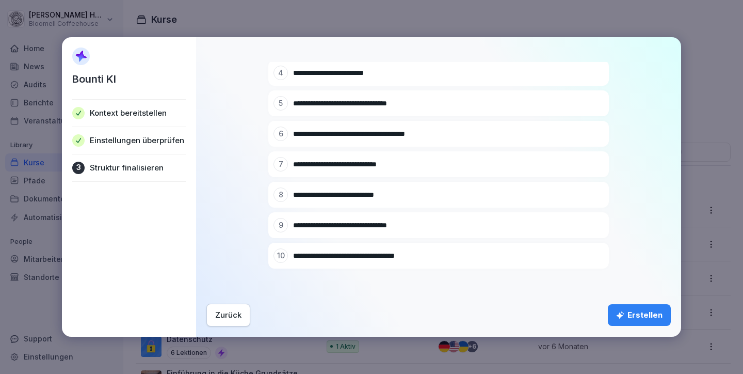
scroll to position [219, 0]
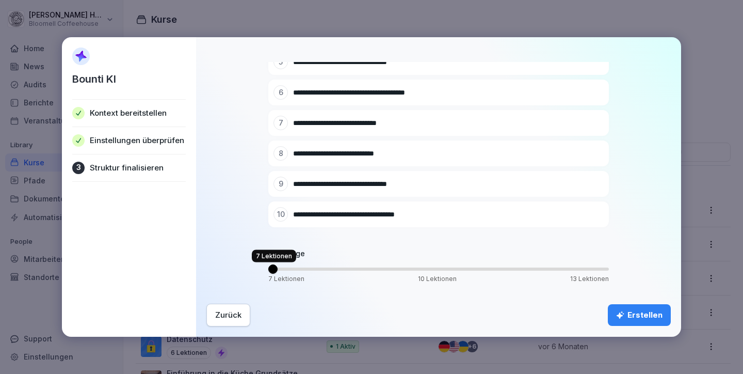
click at [278, 271] on span "Volume" at bounding box center [272, 268] width 9 height 9
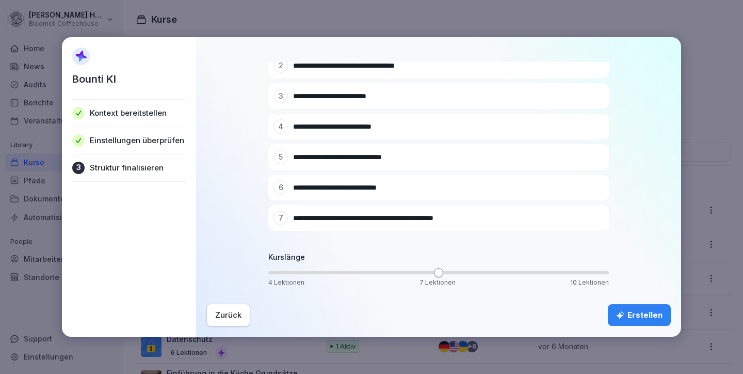
scroll to position [128, 0]
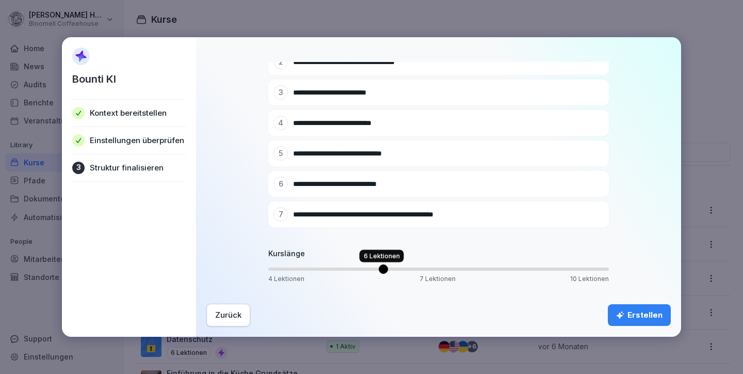
click at [379, 273] on span "Volume" at bounding box center [383, 268] width 9 height 9
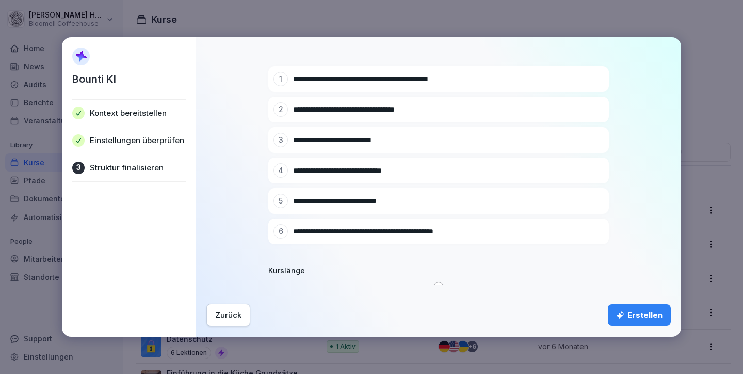
scroll to position [98, 0]
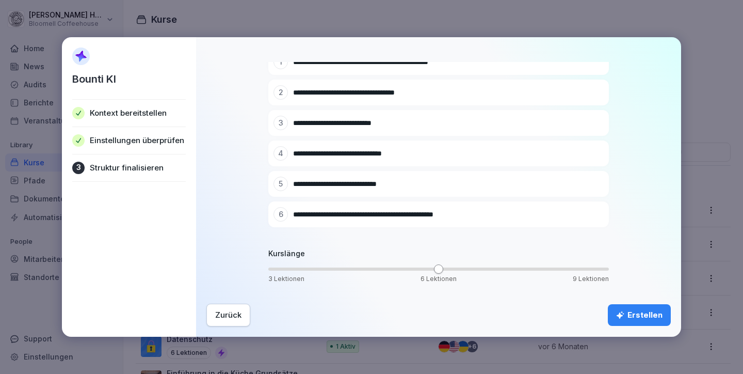
click at [640, 312] on div "Erstellen" at bounding box center [639, 314] width 46 height 11
